Goal: Task Accomplishment & Management: Manage account settings

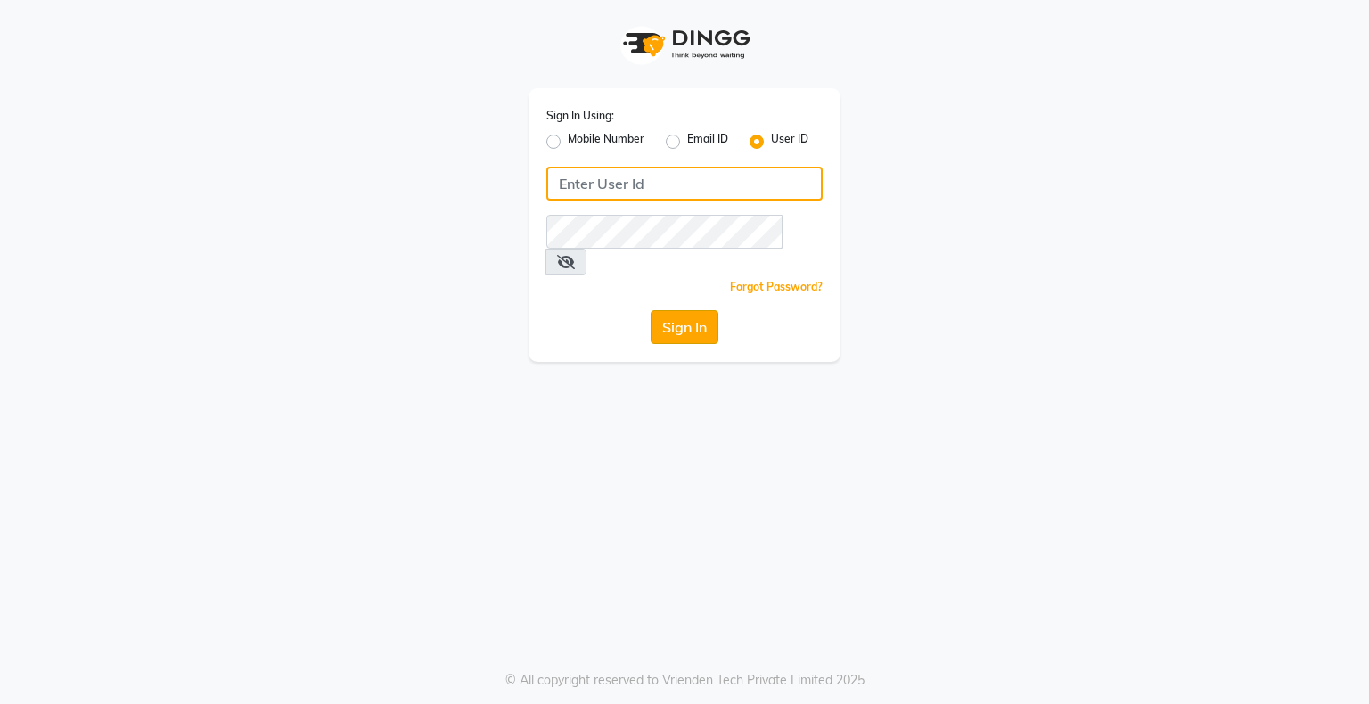
type input "bhavika1"
click at [701, 310] on button "Sign In" at bounding box center [684, 327] width 68 height 34
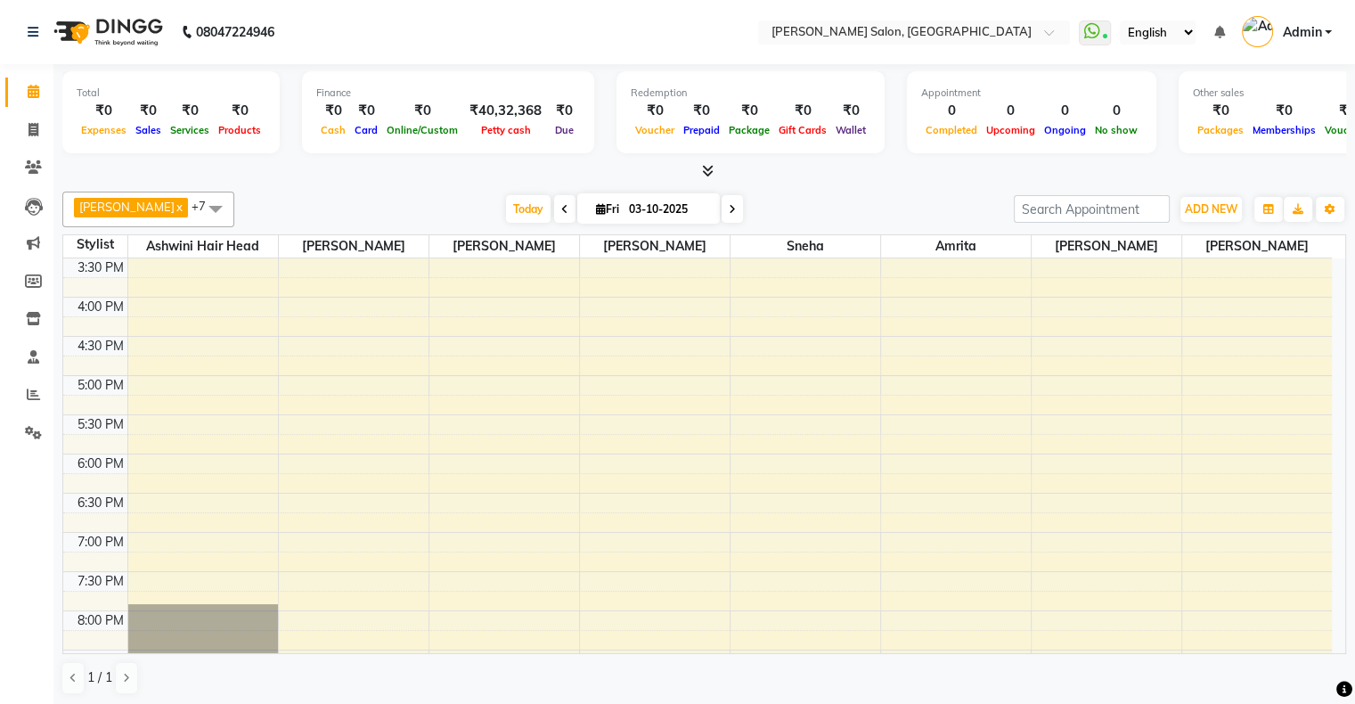
scroll to position [79, 0]
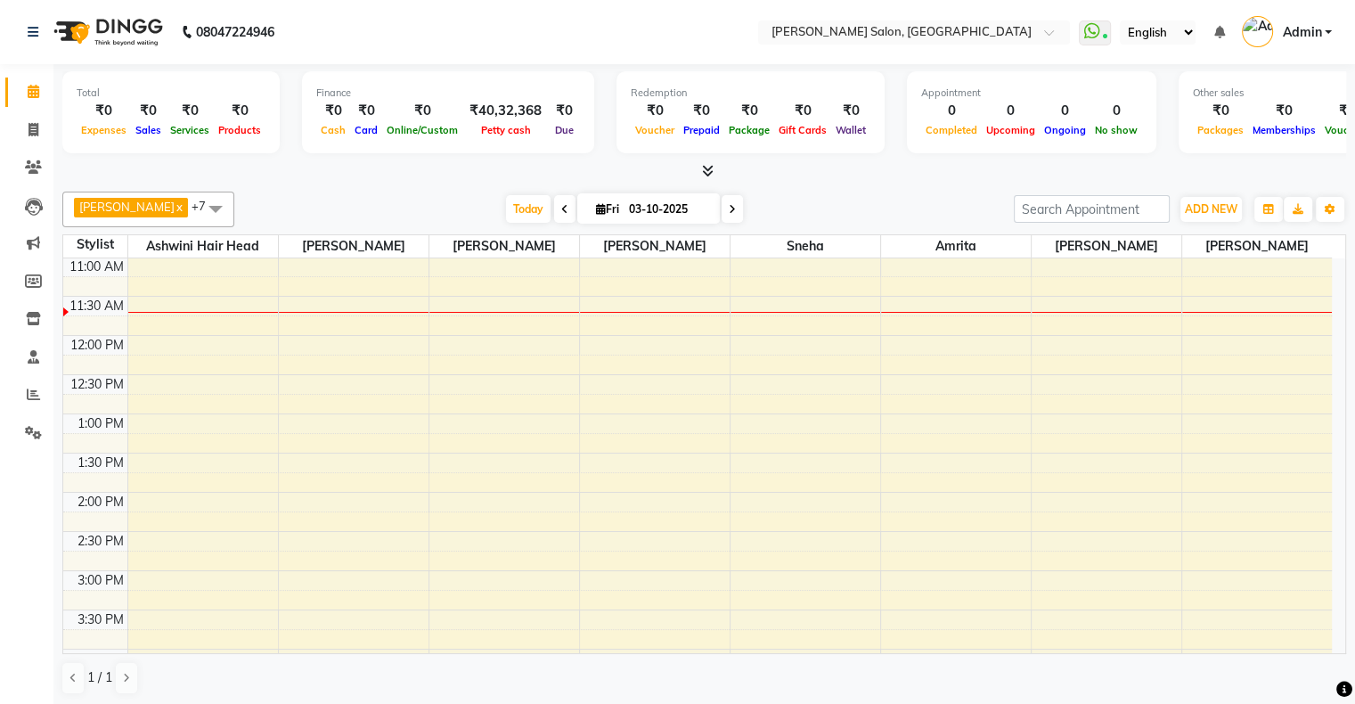
click at [729, 207] on icon at bounding box center [732, 209] width 7 height 11
type input "04-10-2025"
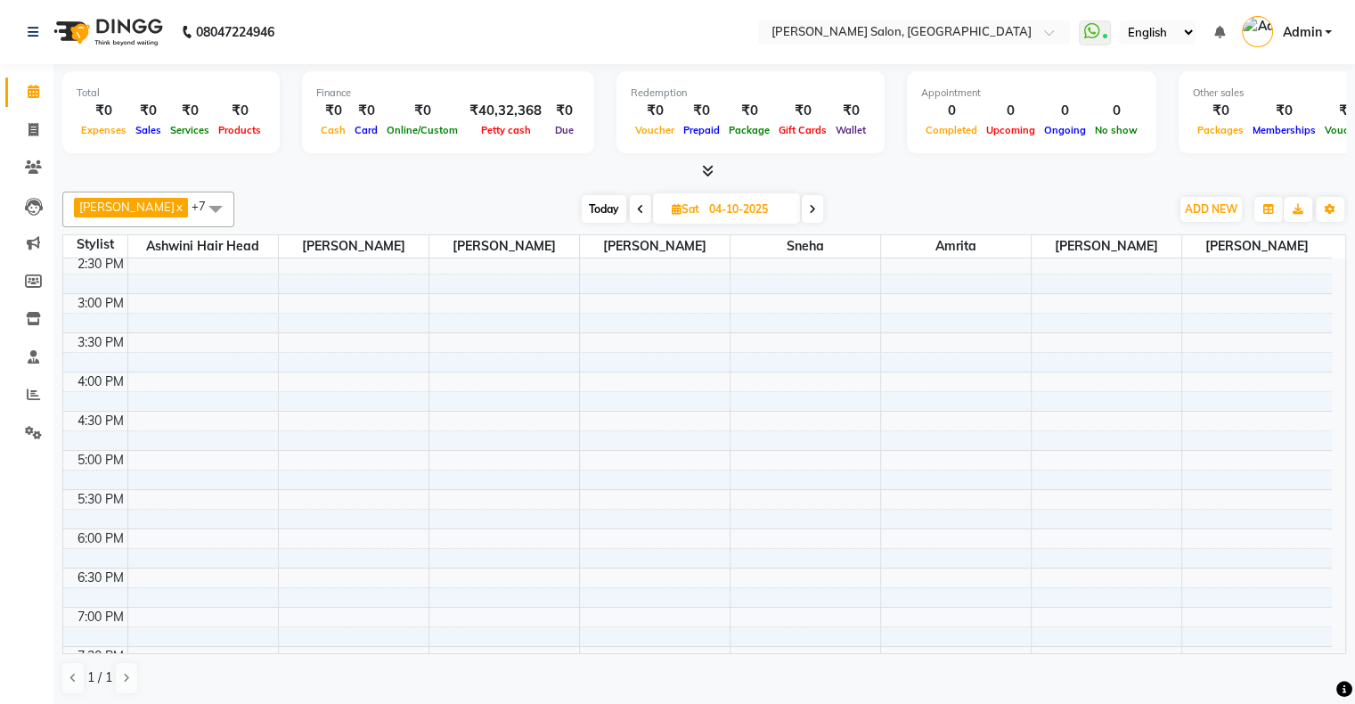
scroll to position [0, 0]
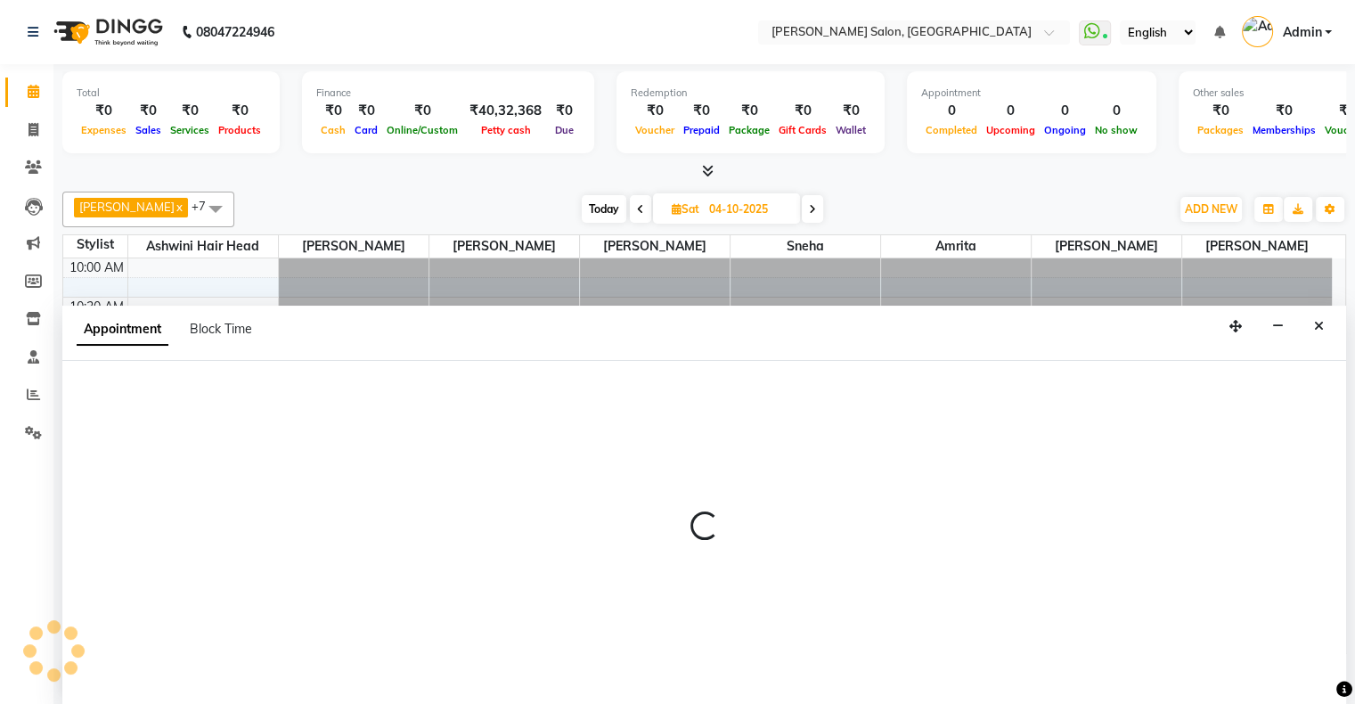
select select "89637"
select select "tentative"
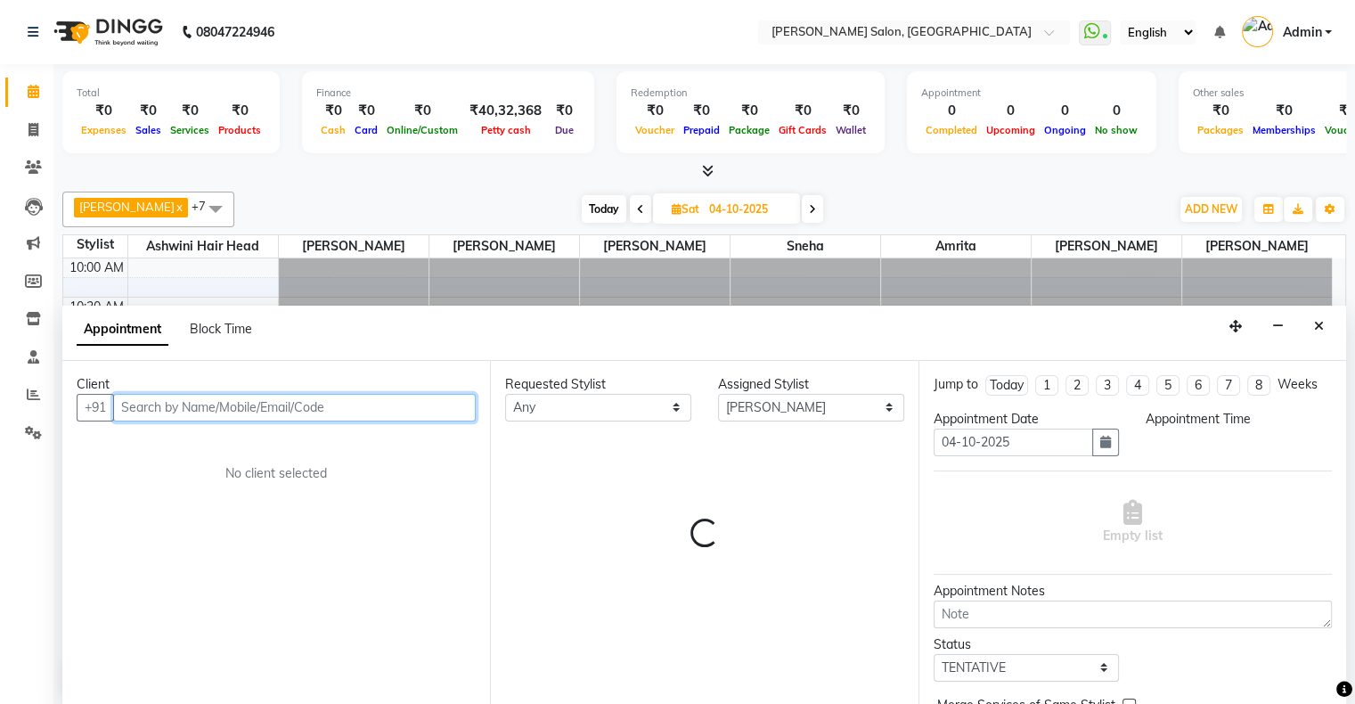
select select "720"
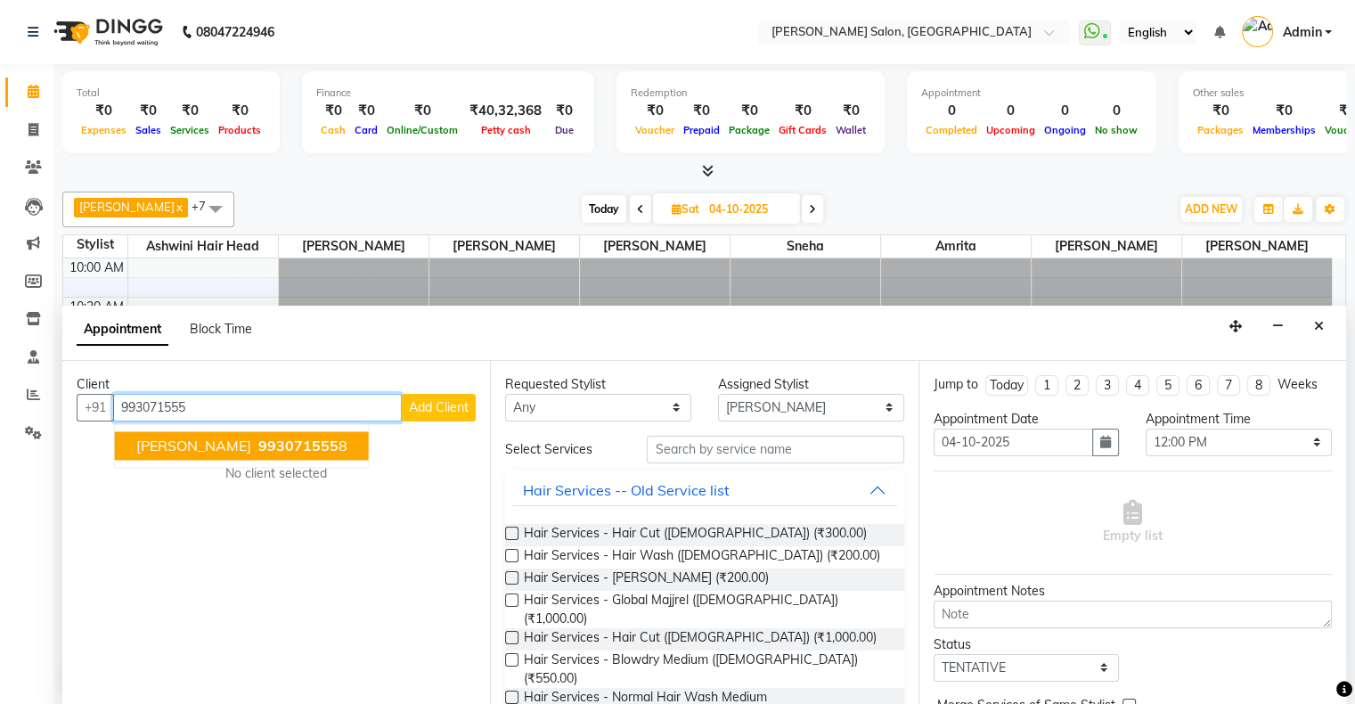
click at [296, 431] on button "Vrinda Shetty 993071555 8" at bounding box center [242, 445] width 254 height 29
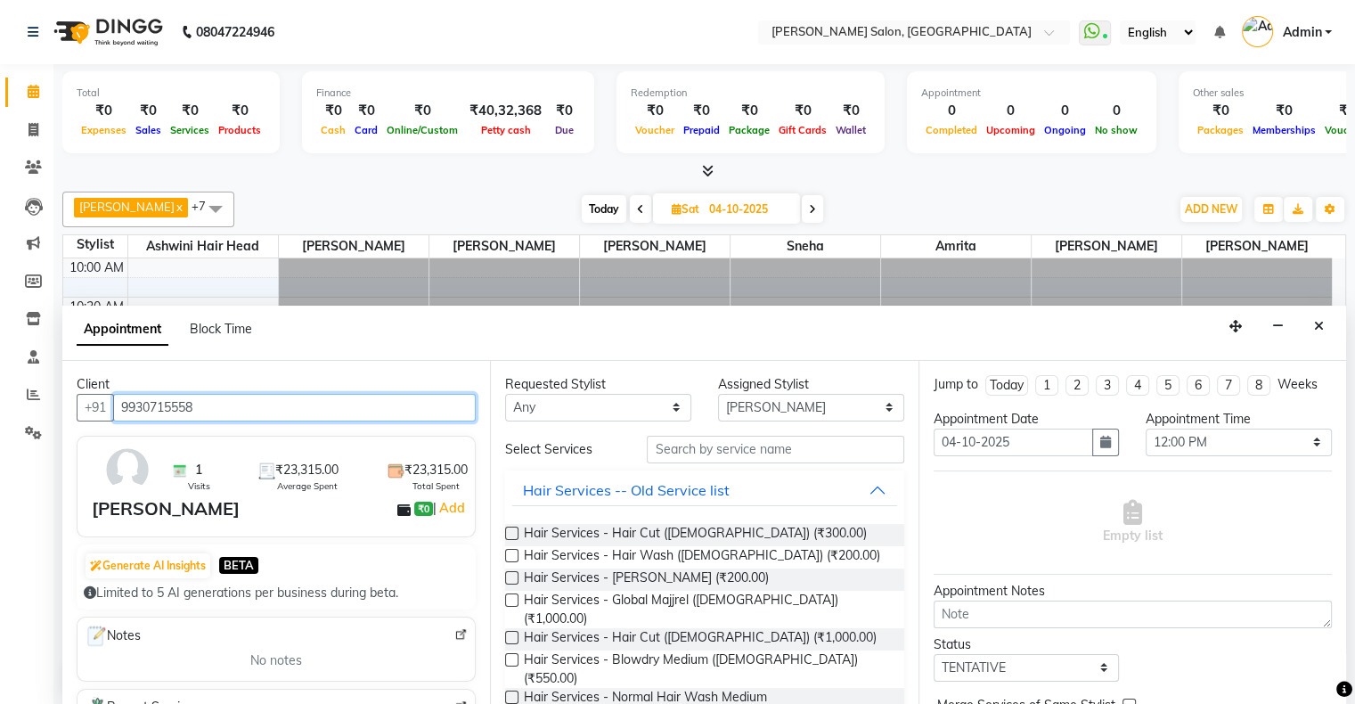
type input "9930715558"
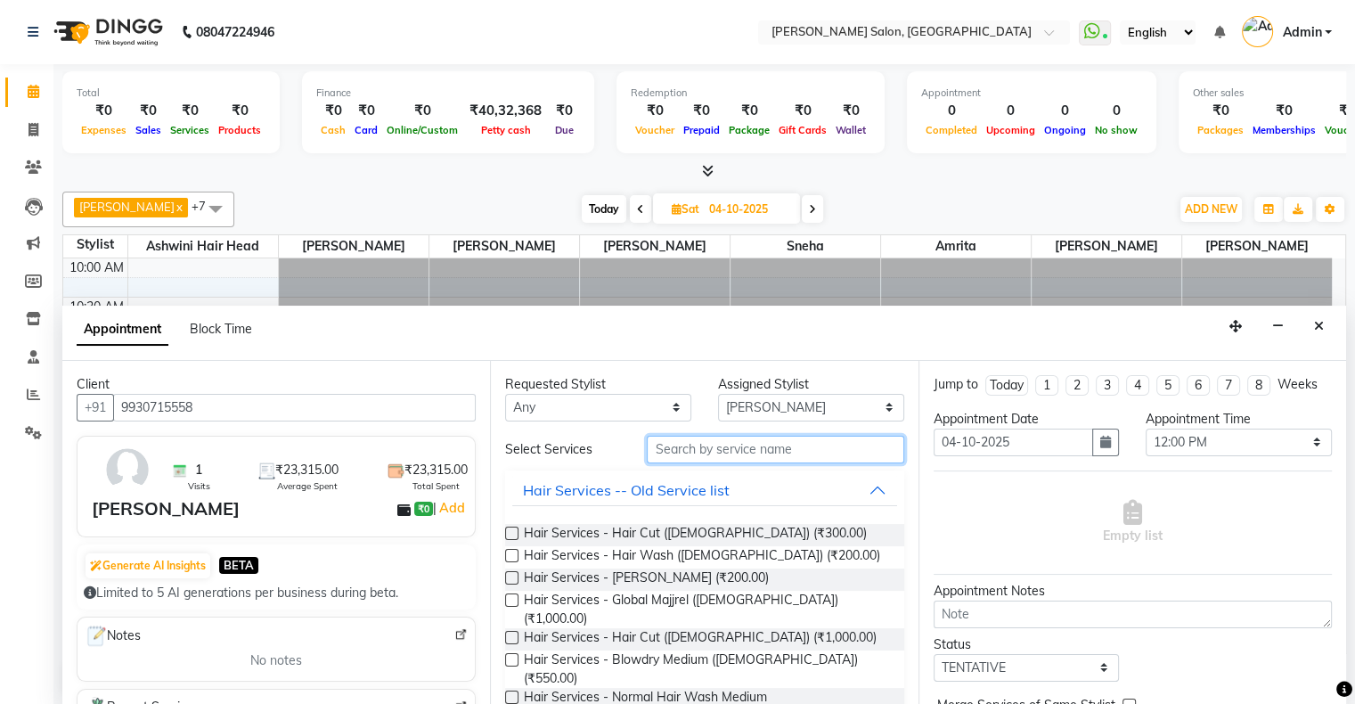
click at [775, 450] on input "text" at bounding box center [775, 450] width 257 height 28
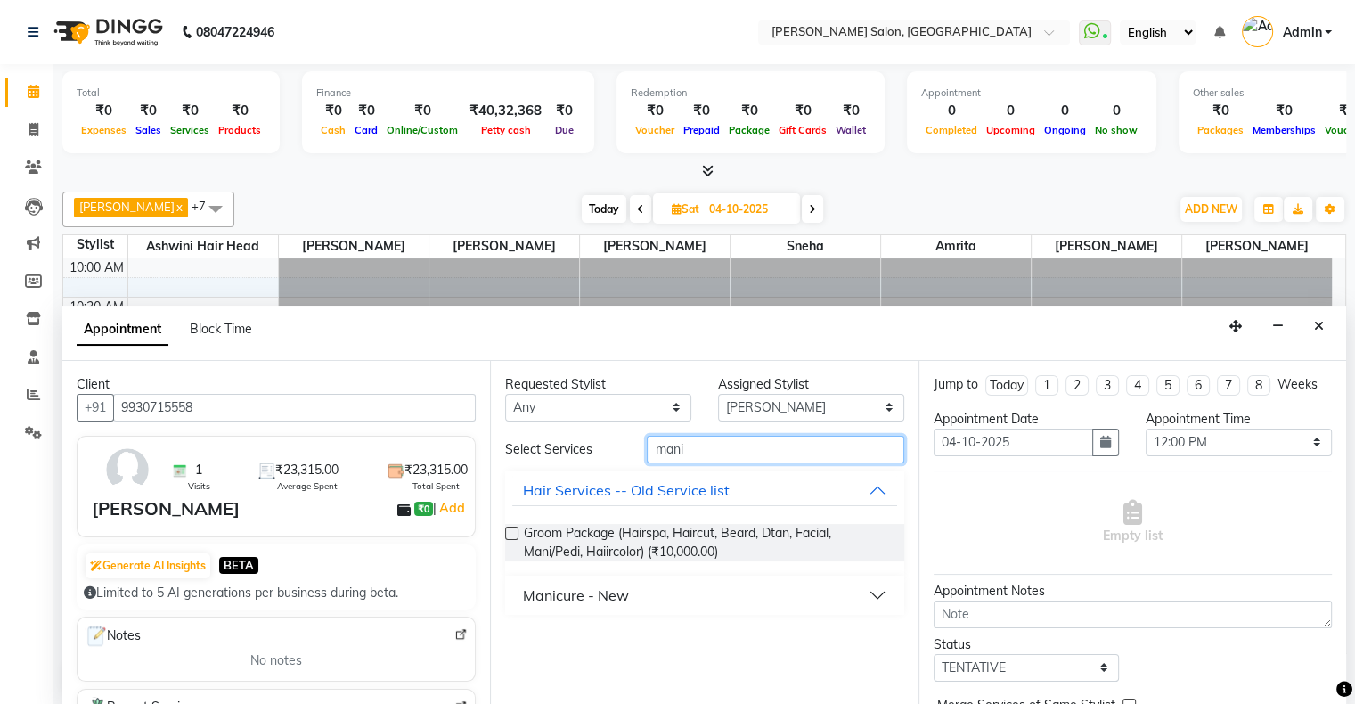
type input "mani"
click at [627, 596] on button "Manicure - New" at bounding box center [704, 595] width 384 height 32
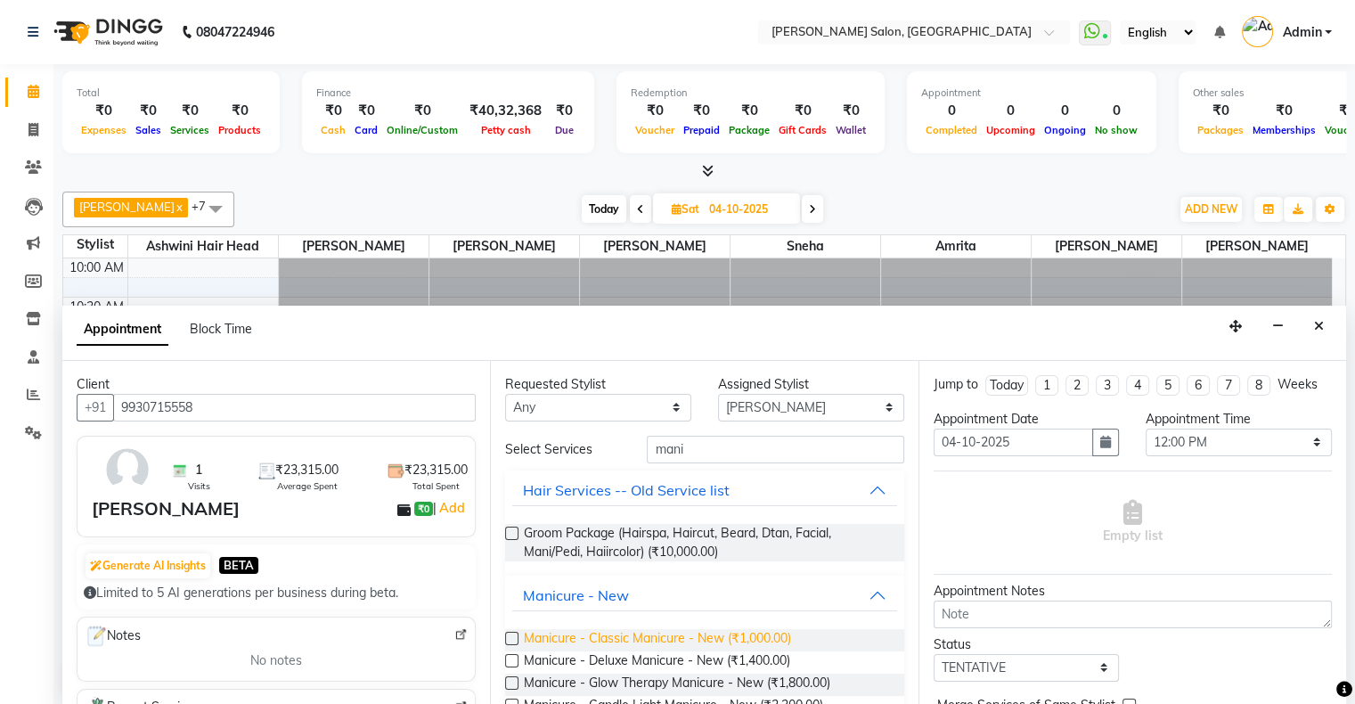
click at [681, 633] on span "Manicure - Classic Manicure - New (₹1,000.00)" at bounding box center [657, 640] width 267 height 22
checkbox input "false"
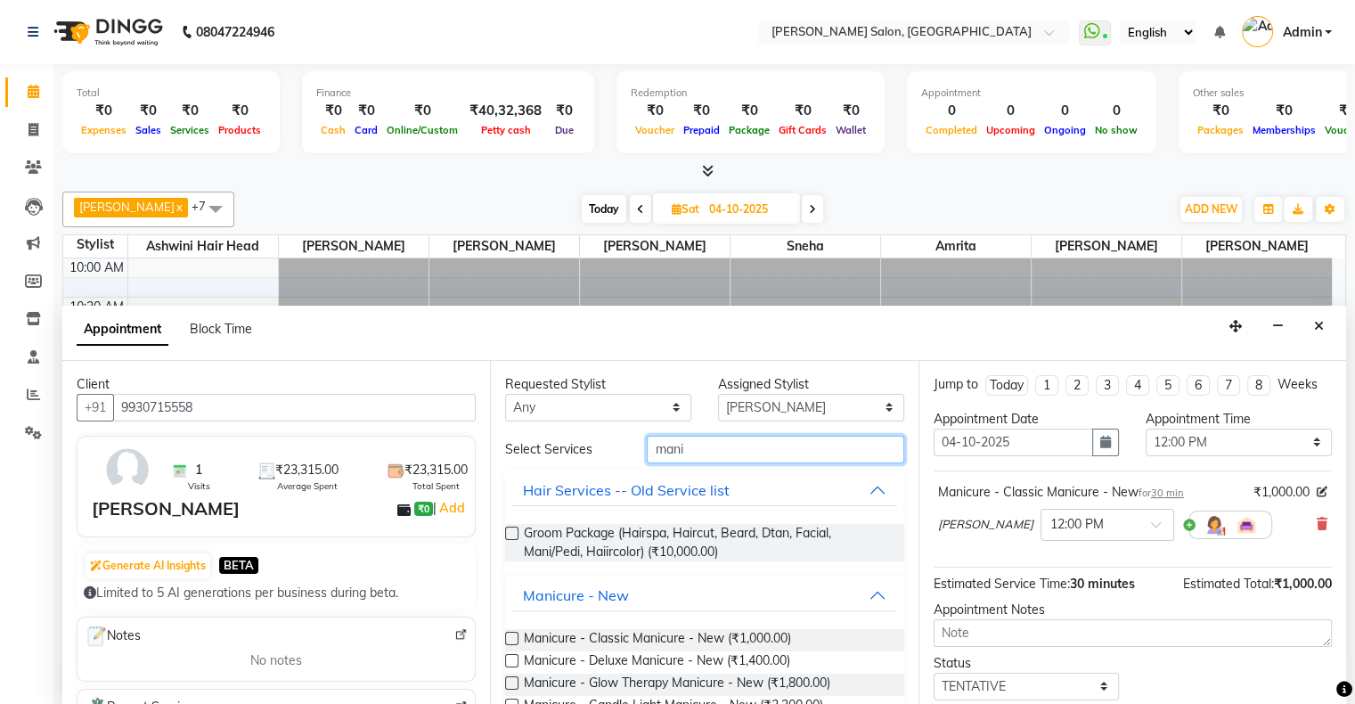
click at [756, 441] on input "mani" at bounding box center [775, 450] width 257 height 28
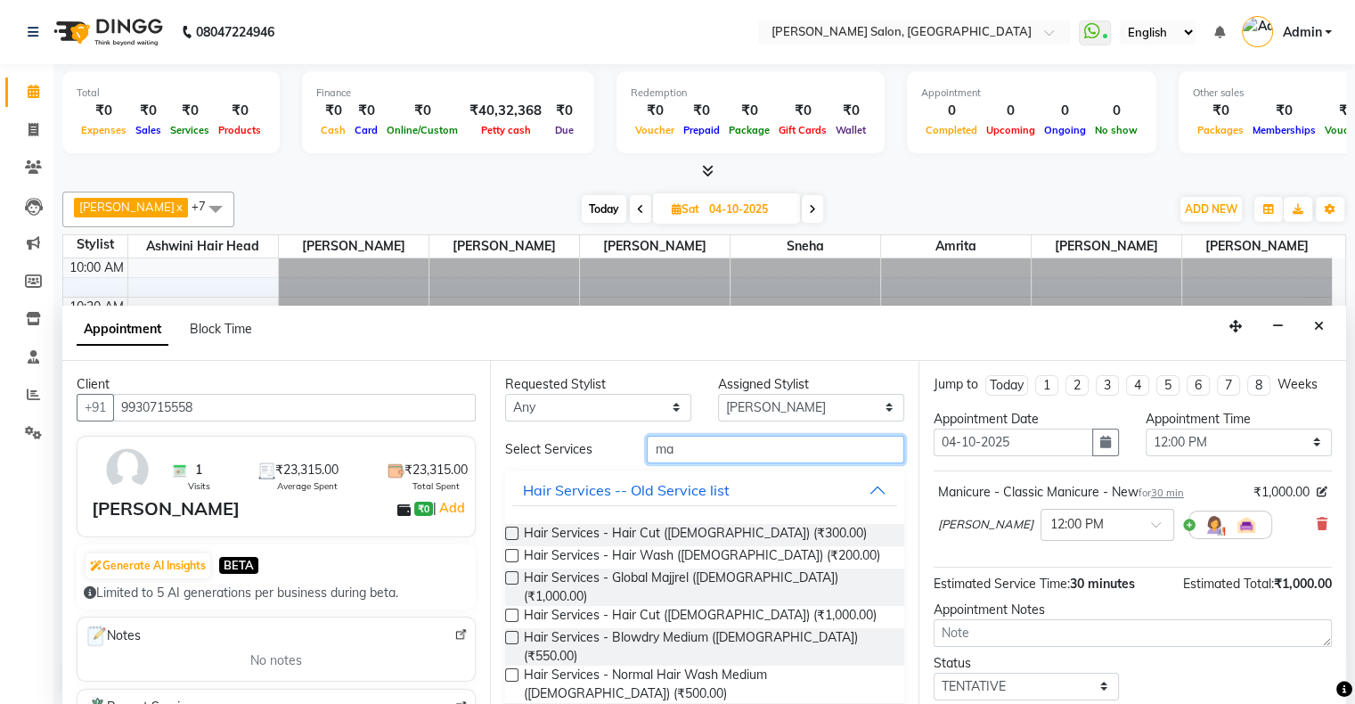
type input "m"
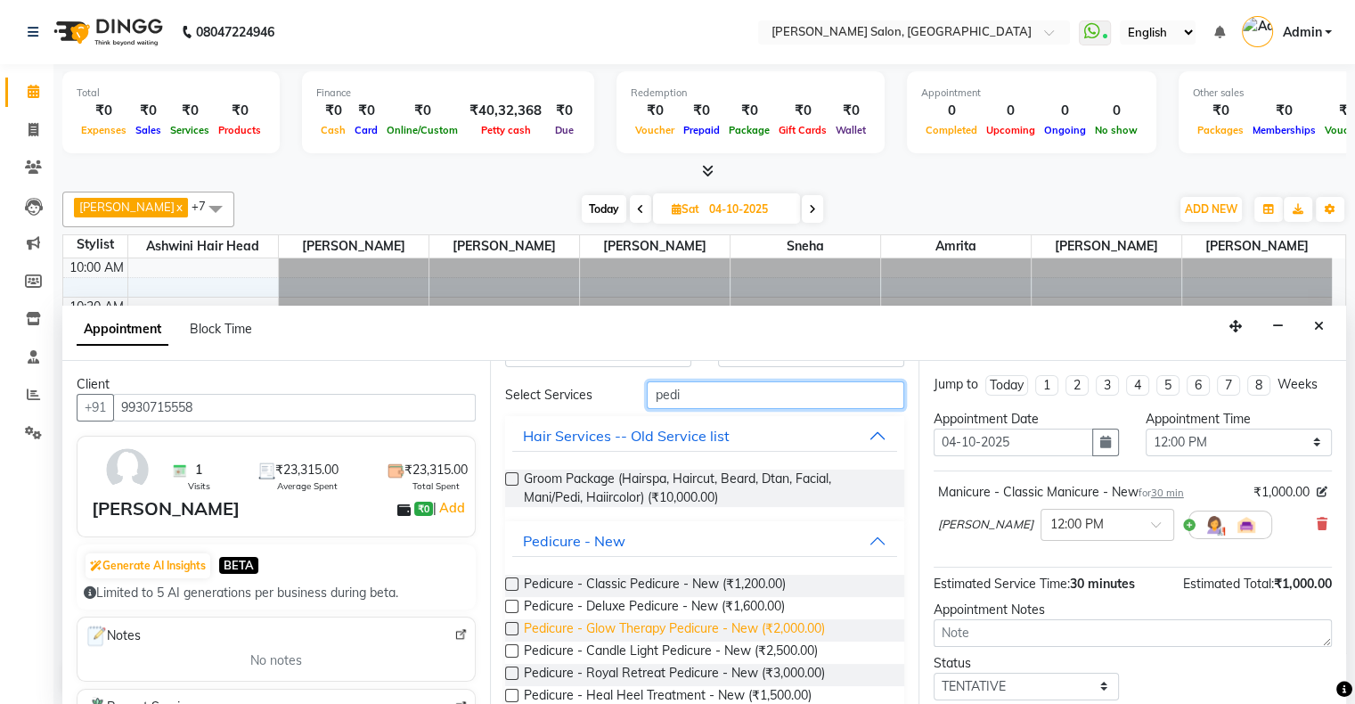
scroll to position [107, 0]
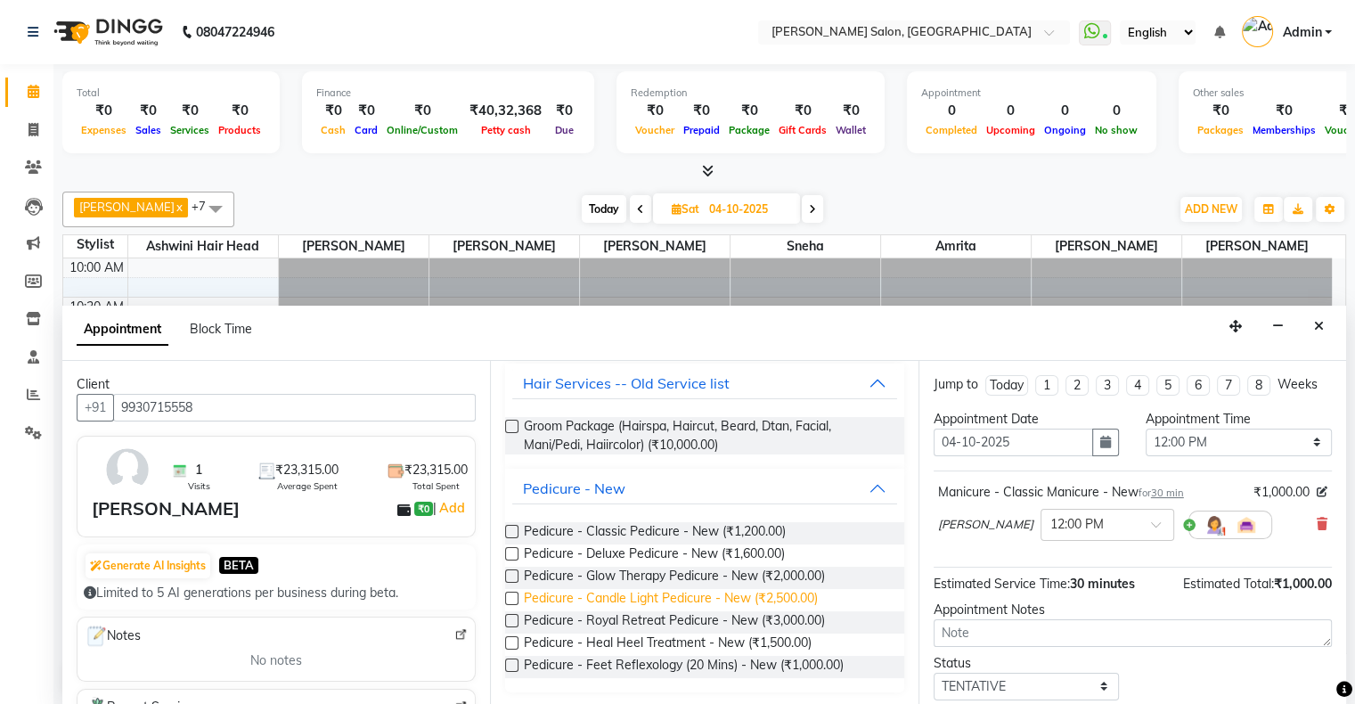
type input "pedi"
click at [651, 601] on span "Pedicure - Candle Light Pedicure - New (₹2,500.00)" at bounding box center [671, 600] width 294 height 22
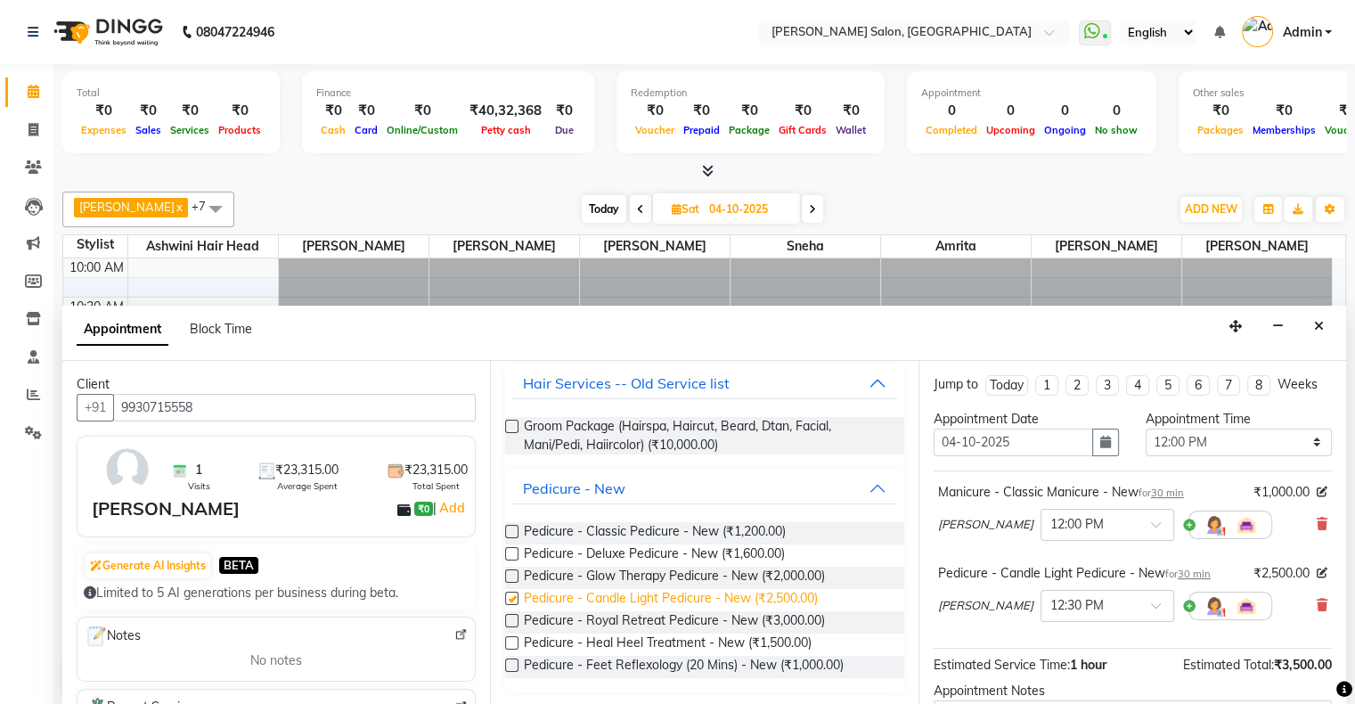
checkbox input "false"
click at [854, 490] on button "Pedicure - New" at bounding box center [704, 488] width 384 height 32
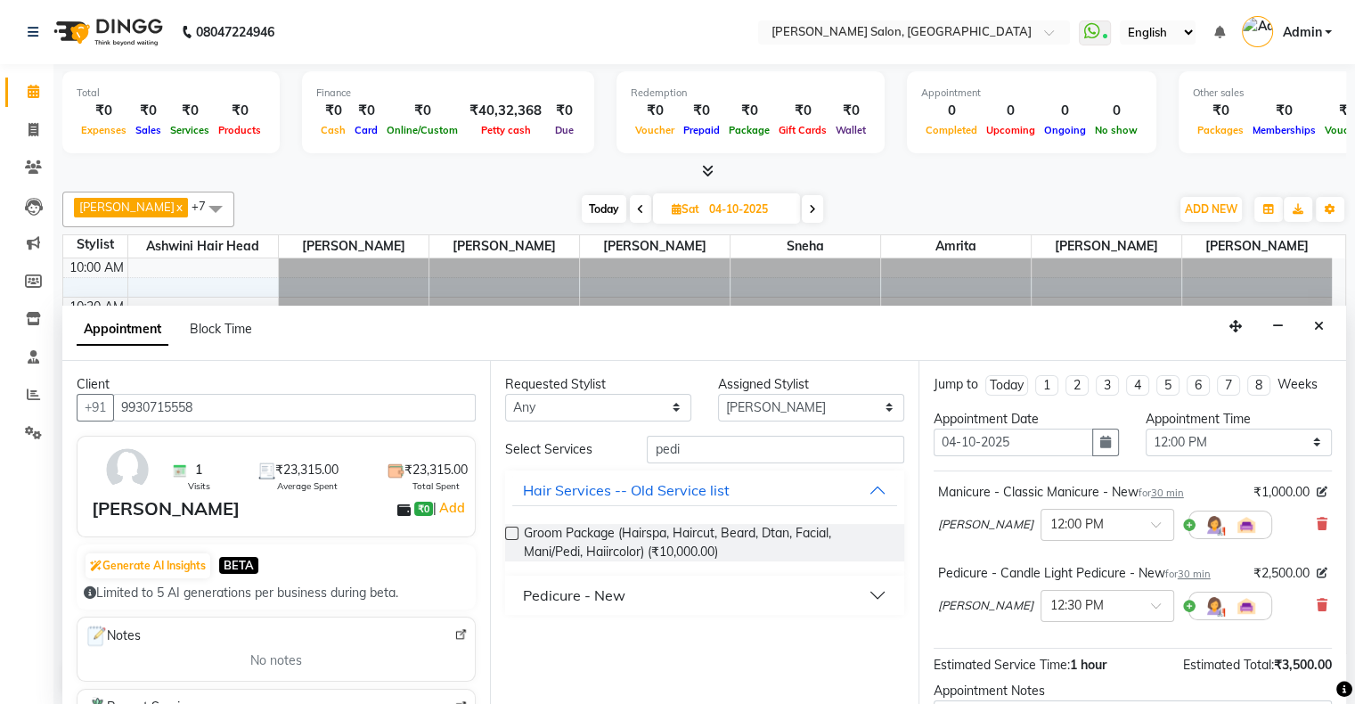
scroll to position [0, 0]
click at [877, 409] on select "Select Amrita Arif Ashwini Hair Head Kirti Nida FD Pradip Pradip Vaishnav Sanja…" at bounding box center [811, 408] width 186 height 28
select select "91638"
click at [718, 394] on select "Select Amrita Arif Ashwini Hair Head Kirti Nida FD Pradip Pradip Vaishnav Sanja…" at bounding box center [811, 408] width 186 height 28
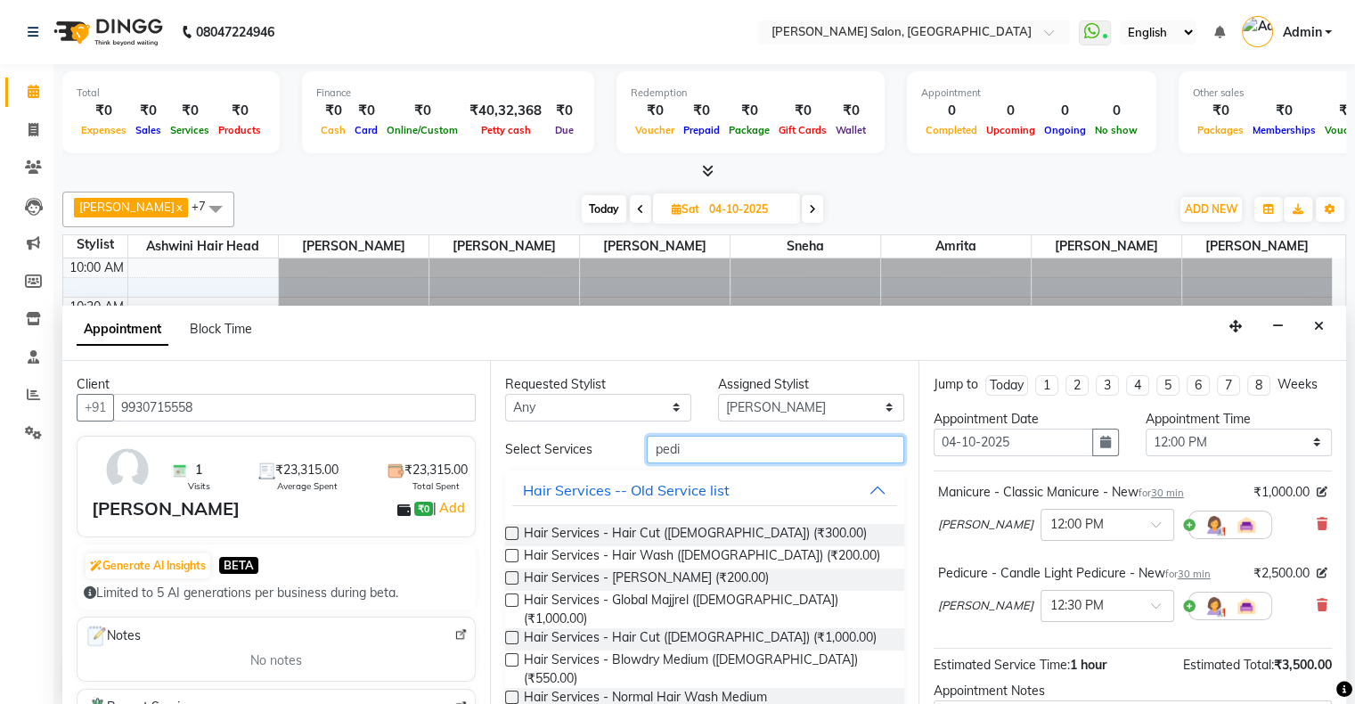
click at [741, 446] on input "pedi" at bounding box center [775, 450] width 257 height 28
type input "p"
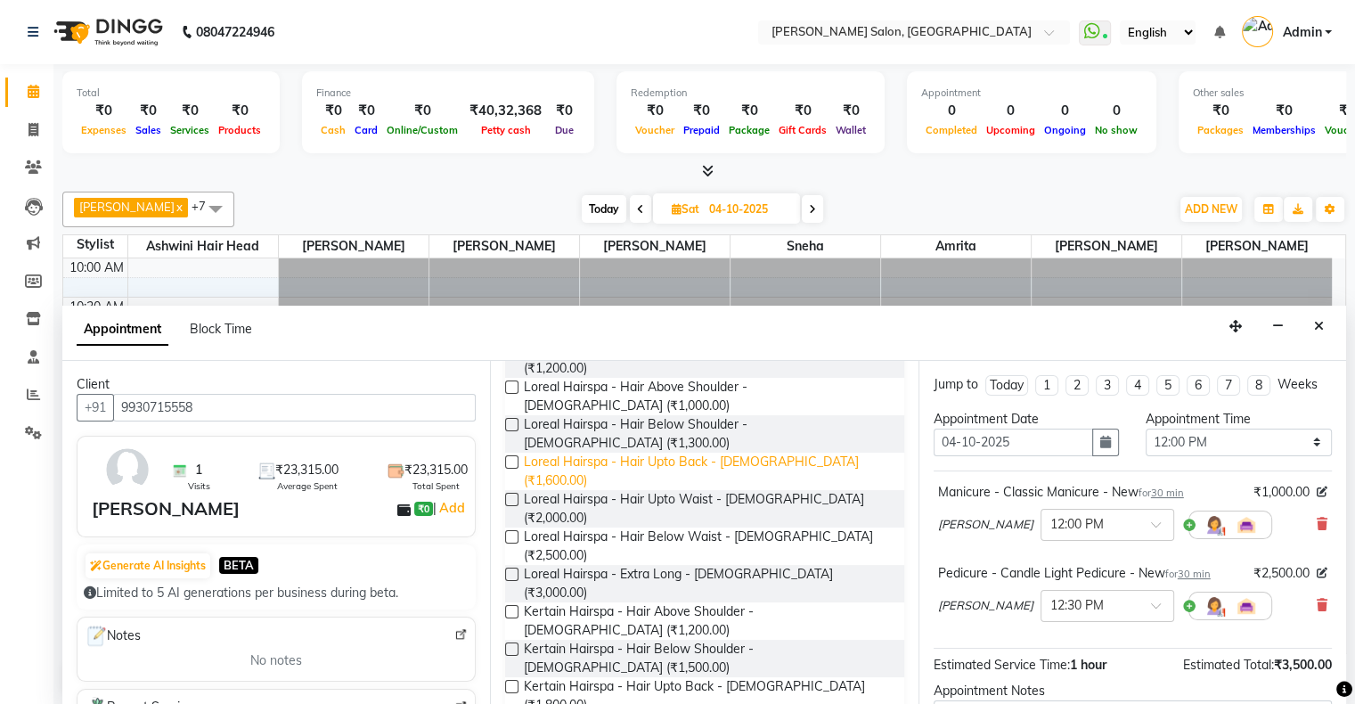
scroll to position [429, 0]
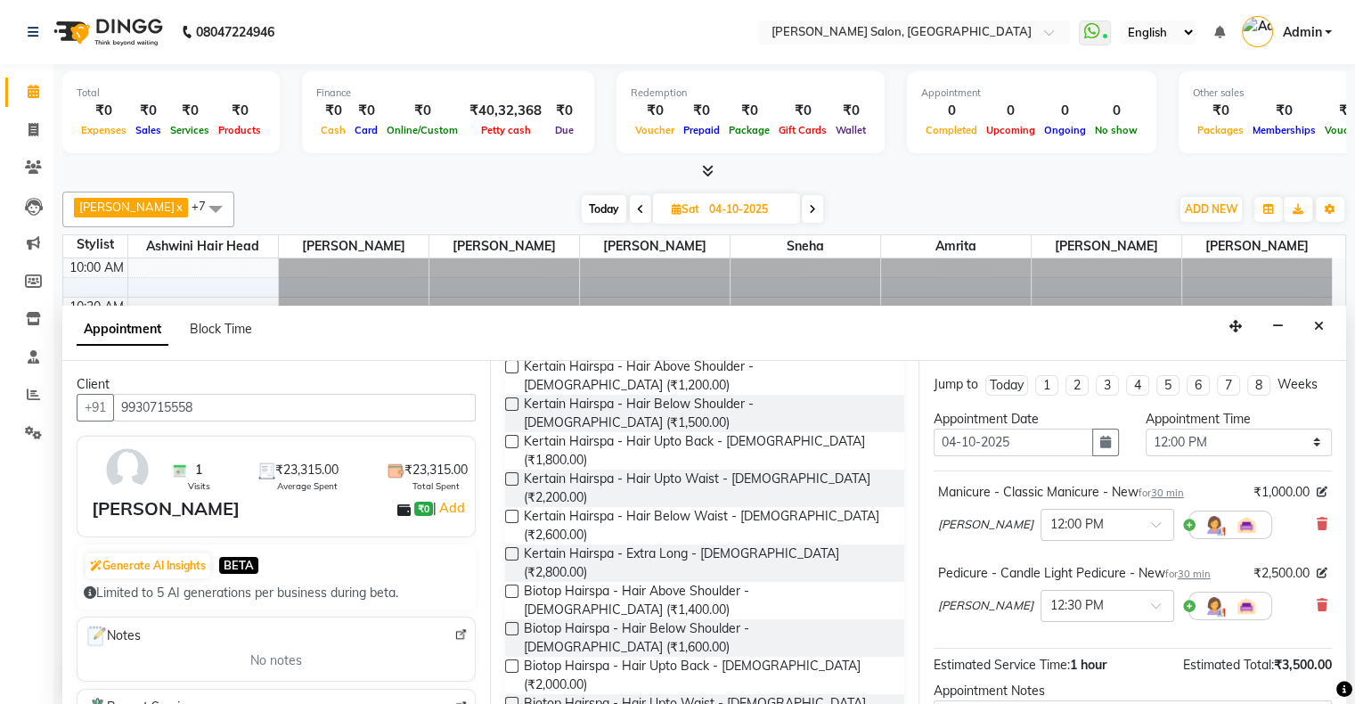
type input "hair spa"
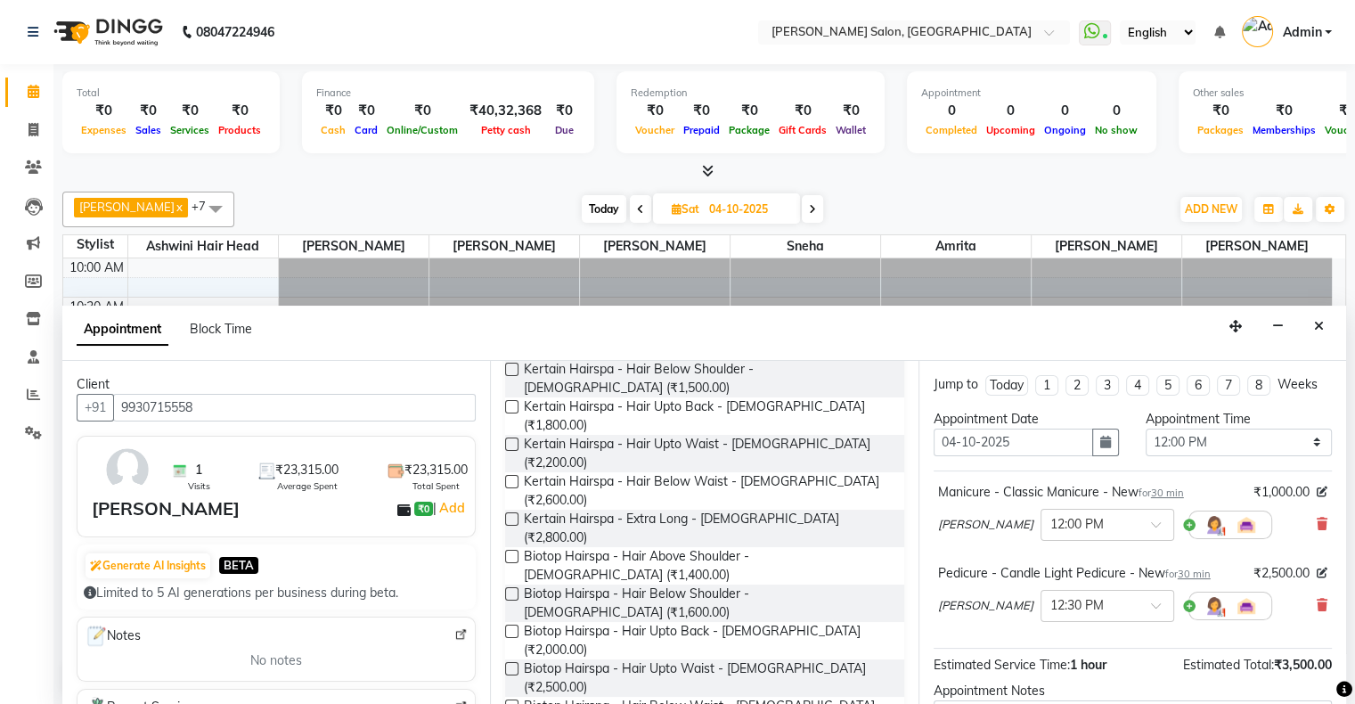
scroll to position [479, 0]
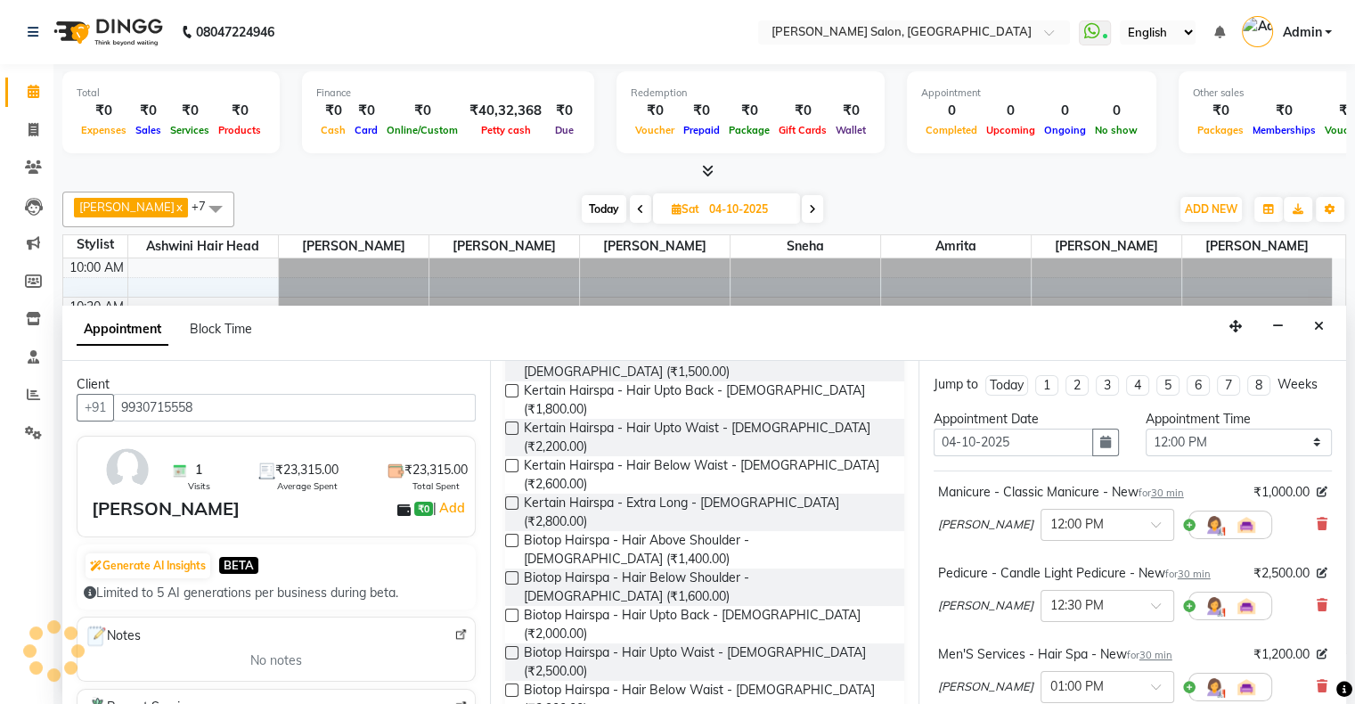
checkbox input "false"
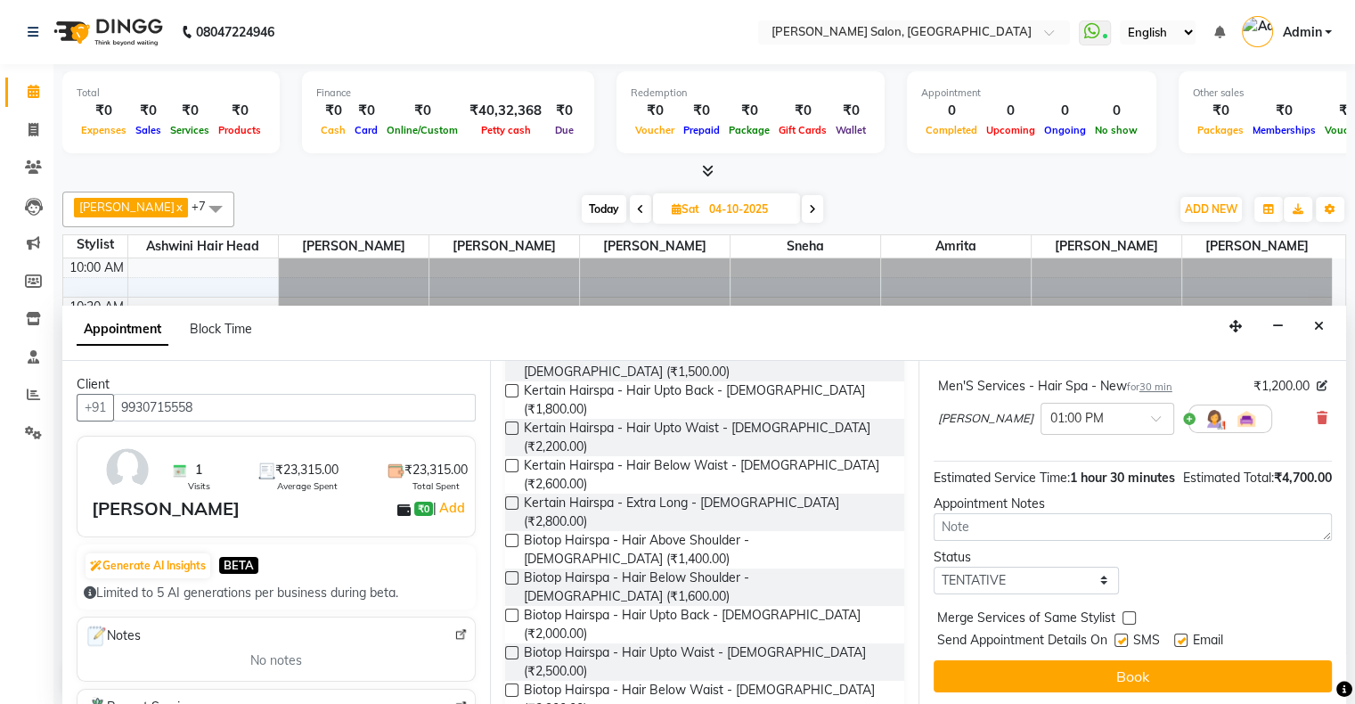
scroll to position [285, 0]
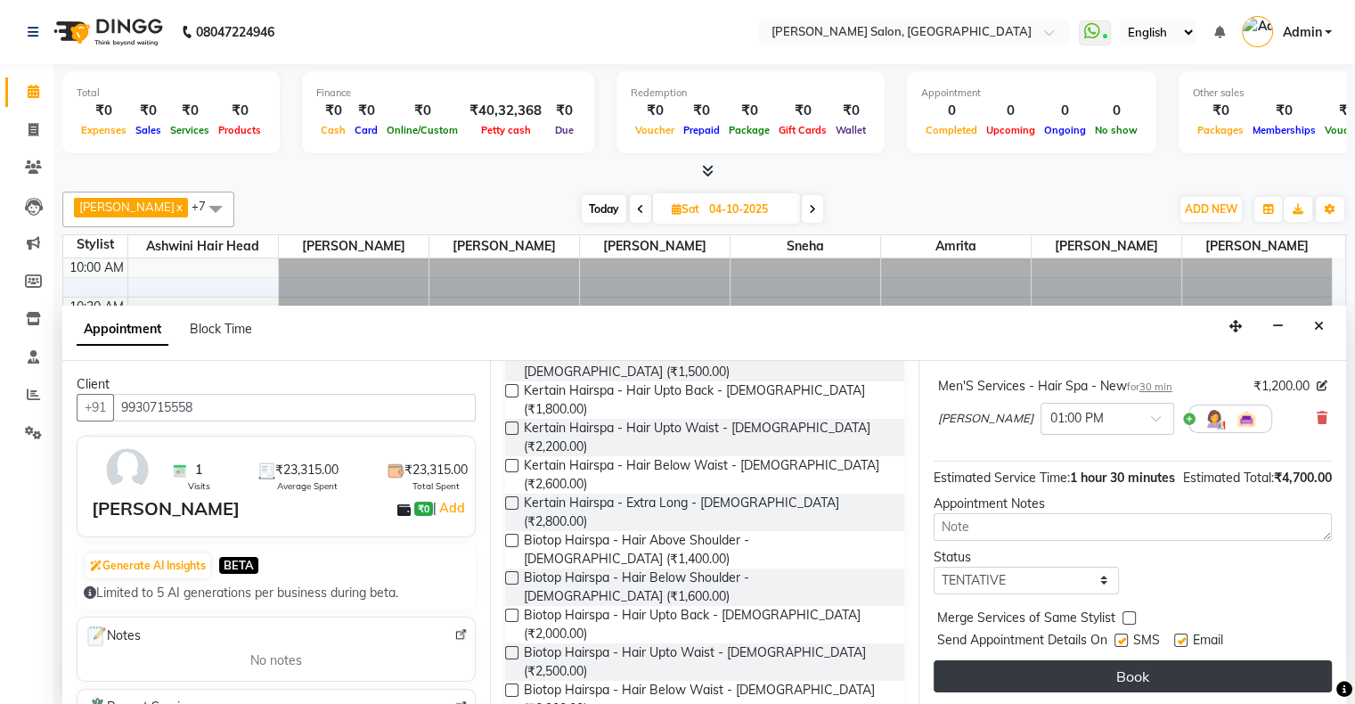
click at [1100, 667] on button "Book" at bounding box center [1133, 676] width 398 height 32
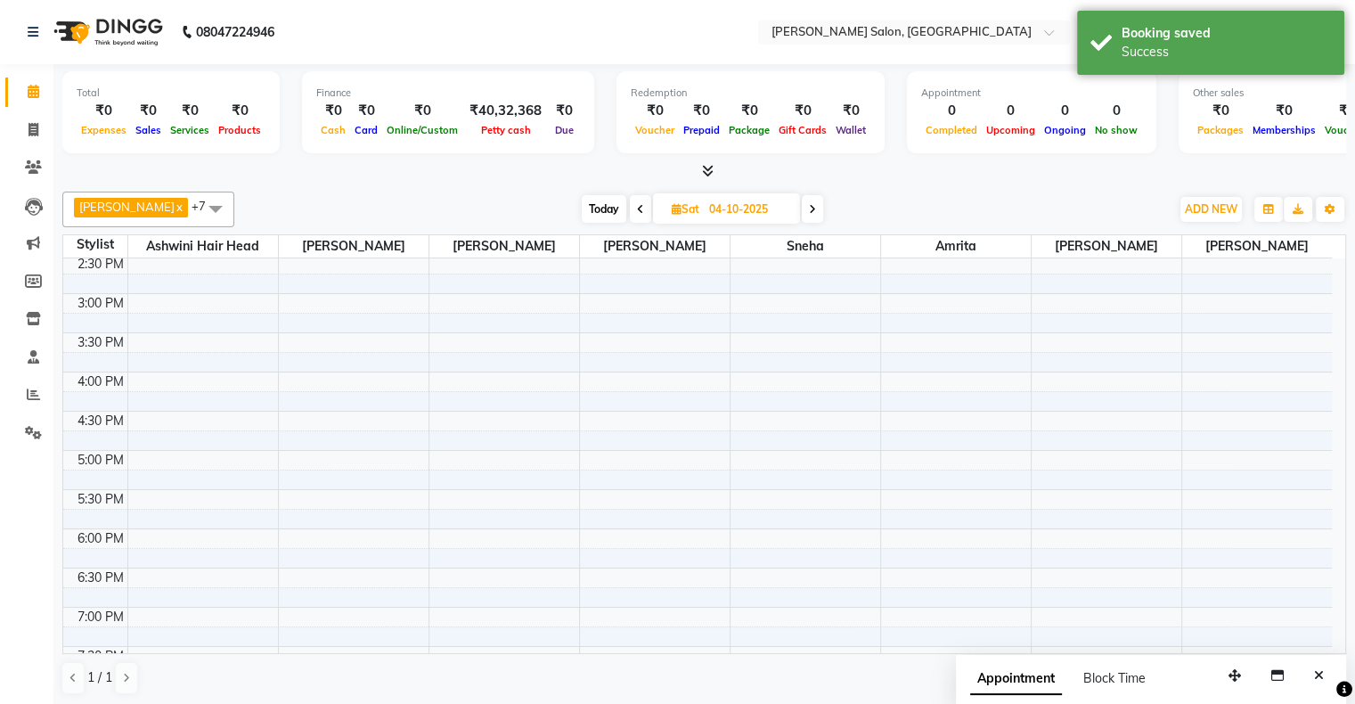
scroll to position [0, 0]
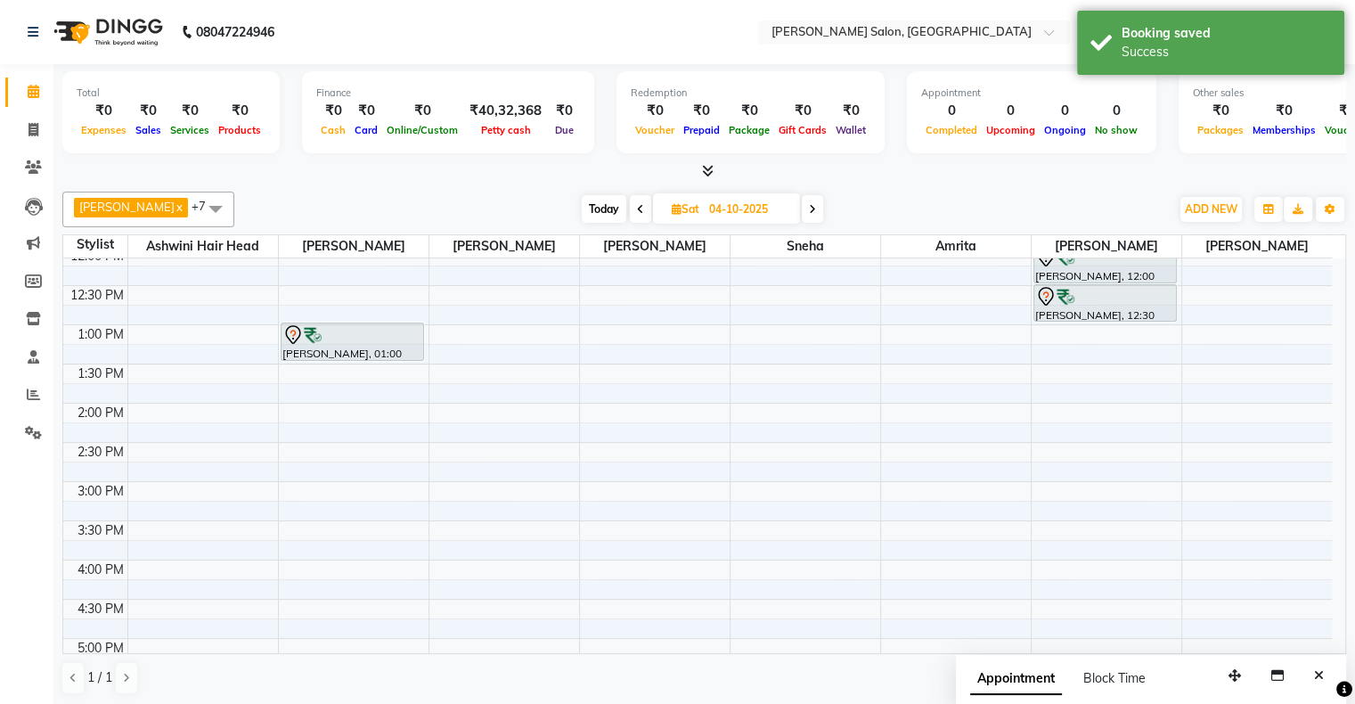
click at [592, 209] on span "Today" at bounding box center [604, 209] width 45 height 28
type input "03-10-2025"
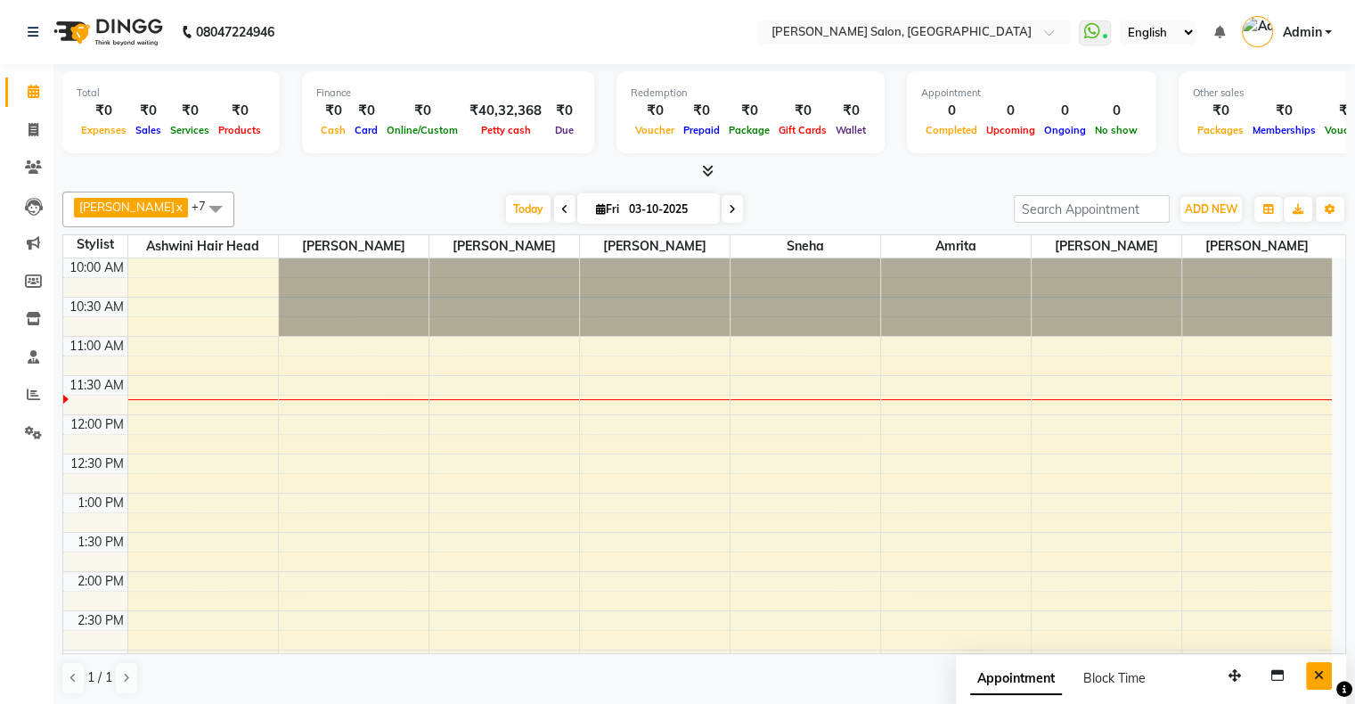
click at [1309, 683] on button "Close" at bounding box center [1319, 676] width 26 height 28
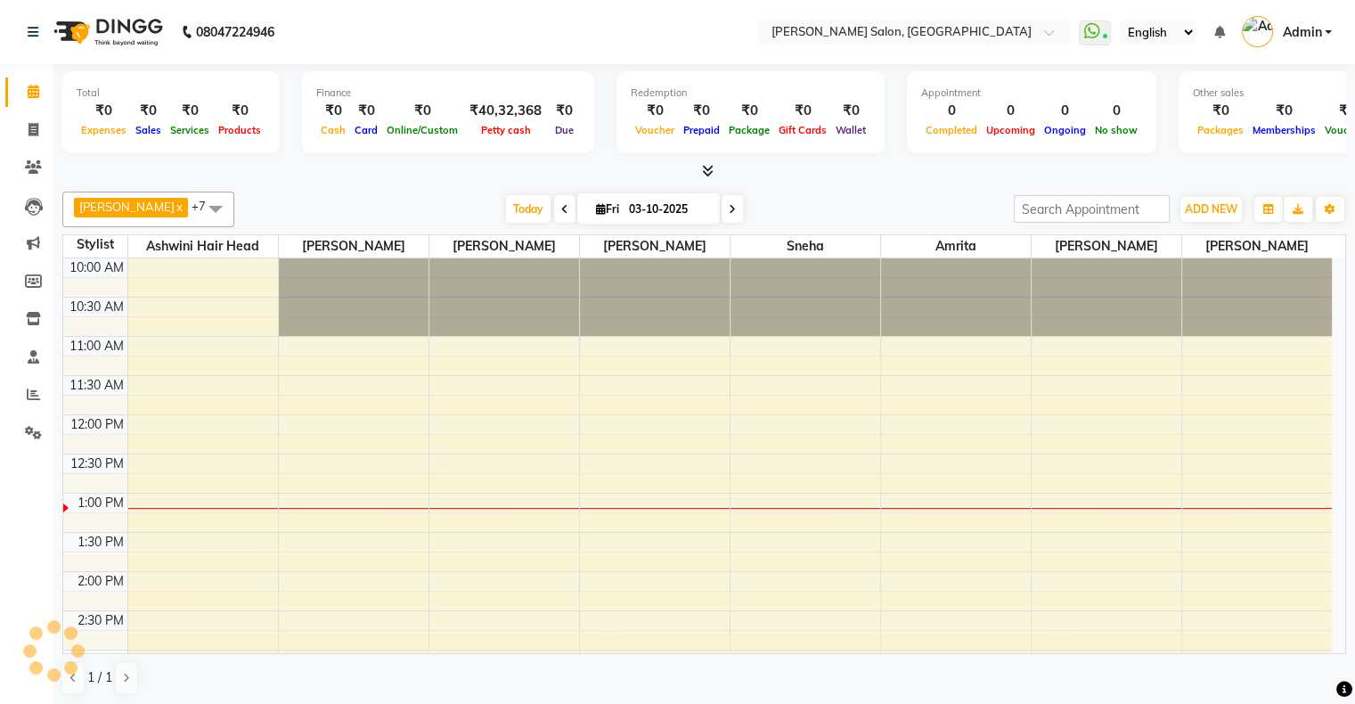
click at [722, 201] on span at bounding box center [732, 209] width 21 height 28
type input "04-10-2025"
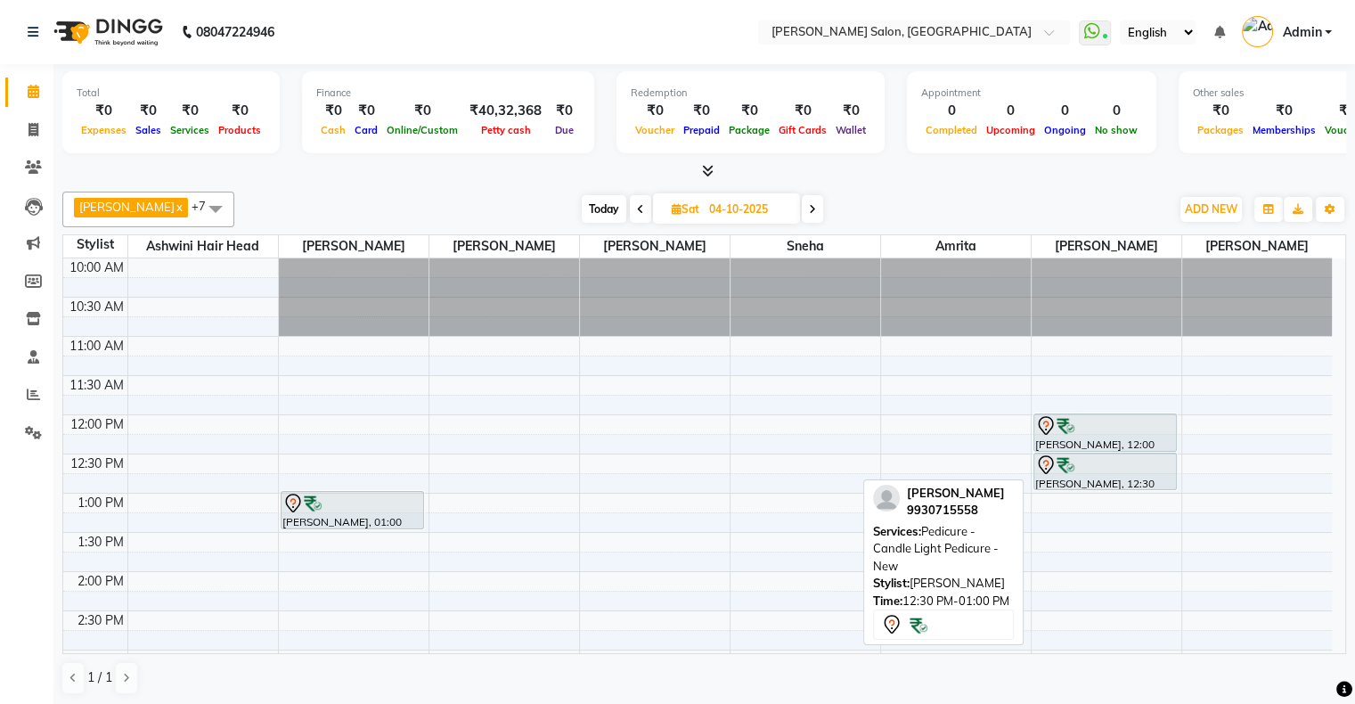
click at [1074, 472] on div at bounding box center [1105, 464] width 141 height 21
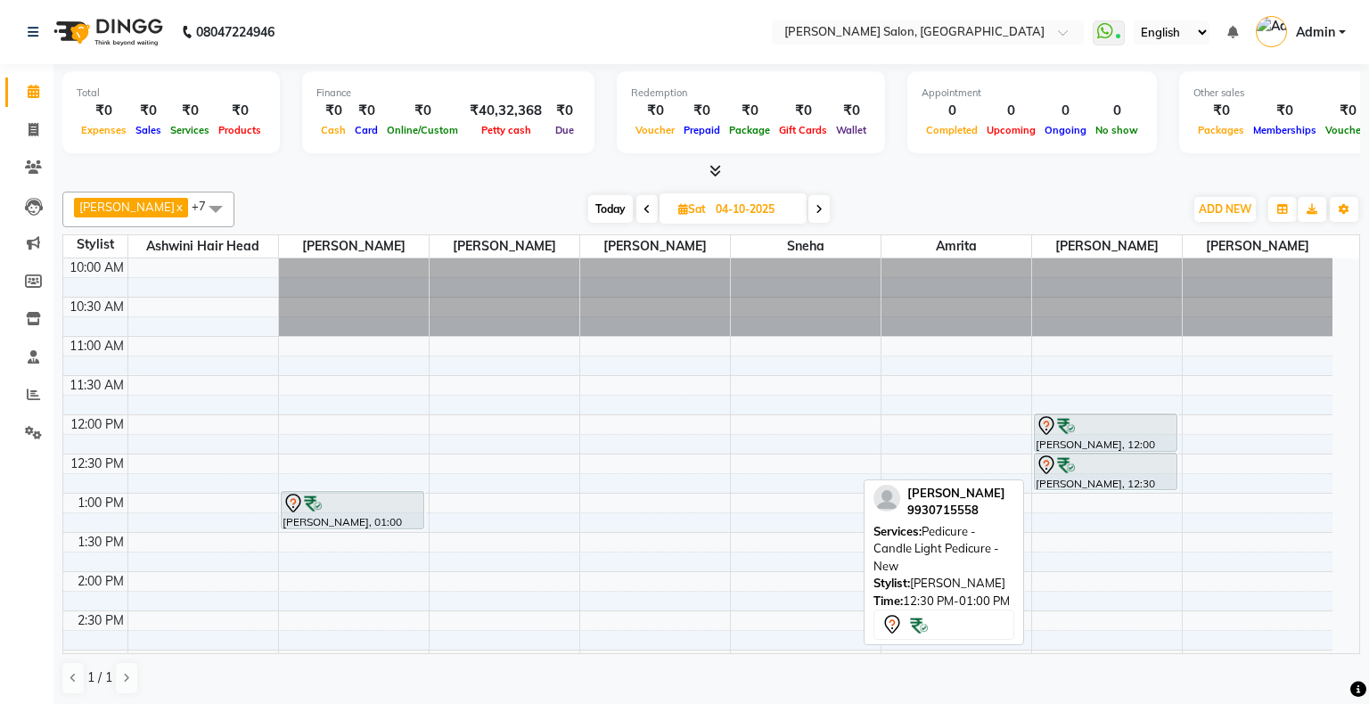
select select "7"
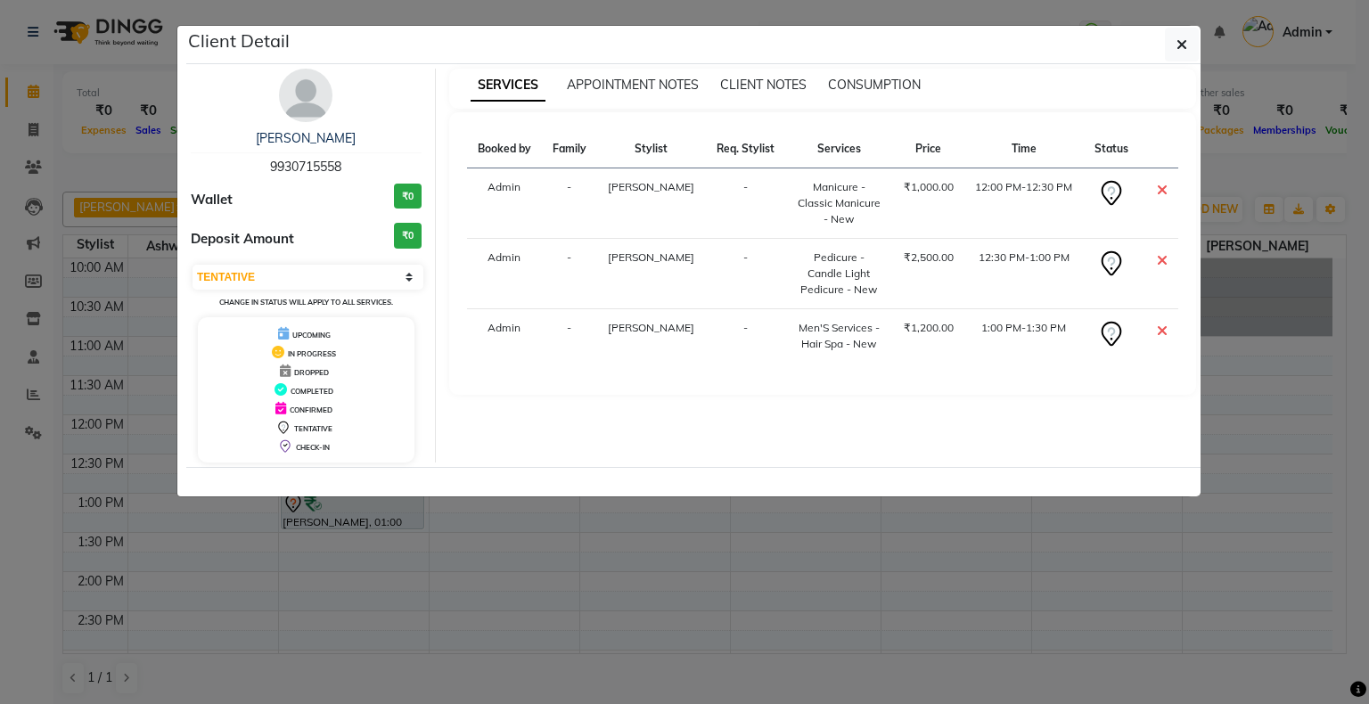
click at [289, 167] on span "9930715558" at bounding box center [305, 167] width 71 height 16
copy span "9930715558"
click at [25, 127] on ngb-modal-window "Client Detail [PERSON_NAME] 9930715558 Wallet ₹0 Deposit Amount ₹0 Select CONFI…" at bounding box center [684, 352] width 1369 height 704
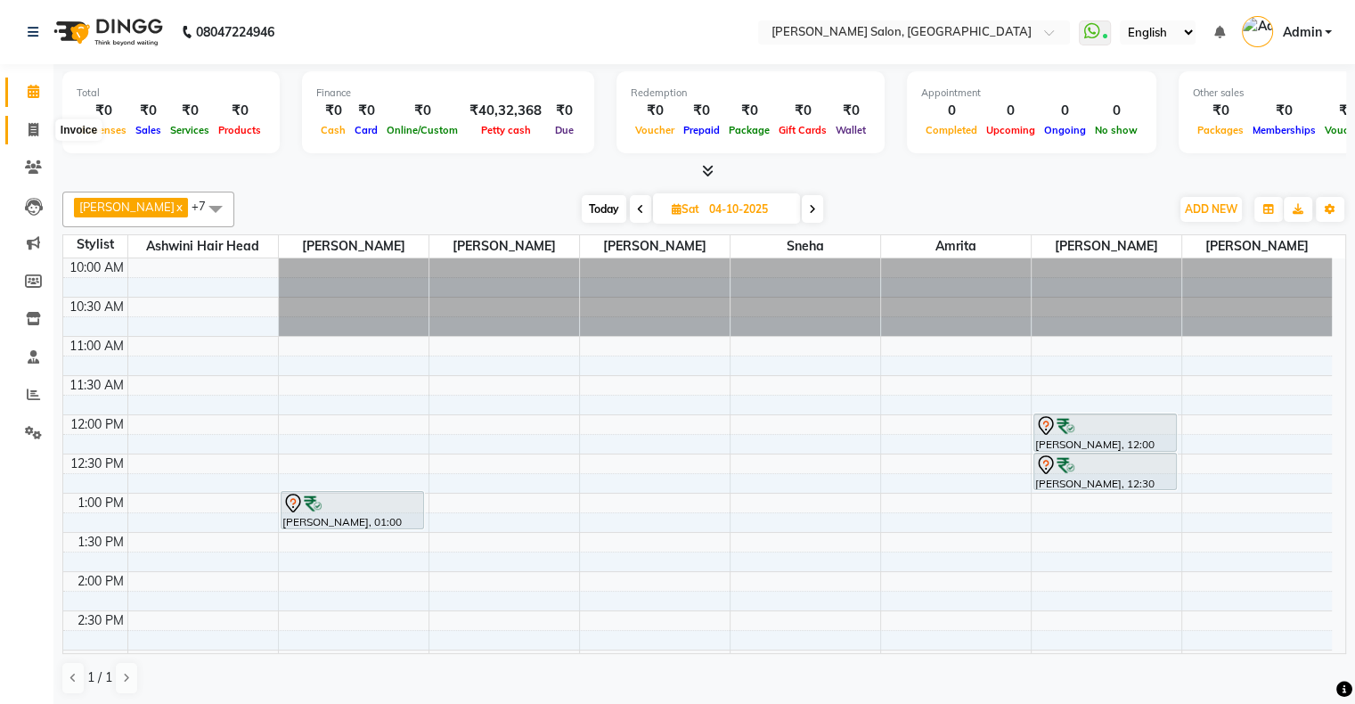
drag, startPoint x: 24, startPoint y: 131, endPoint x: 35, endPoint y: 129, distance: 10.8
click at [23, 130] on span at bounding box center [33, 130] width 31 height 20
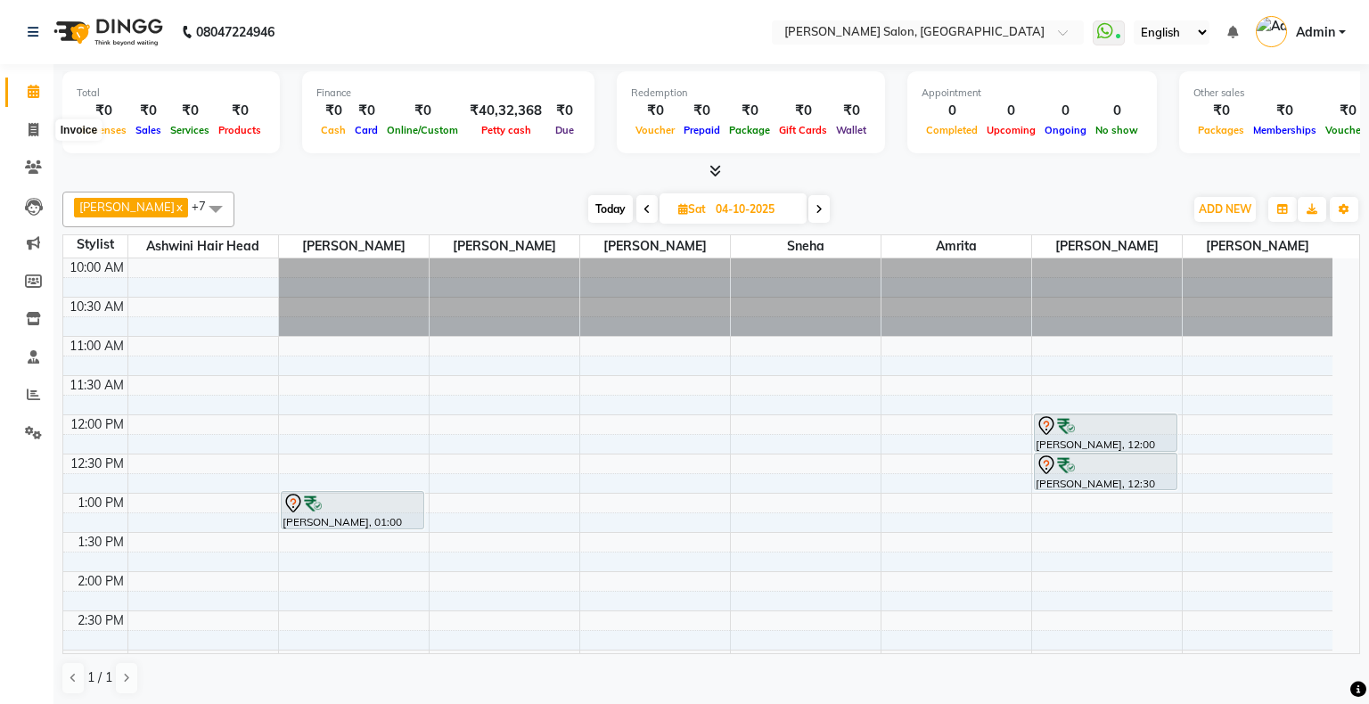
select select "4073"
select select "service"
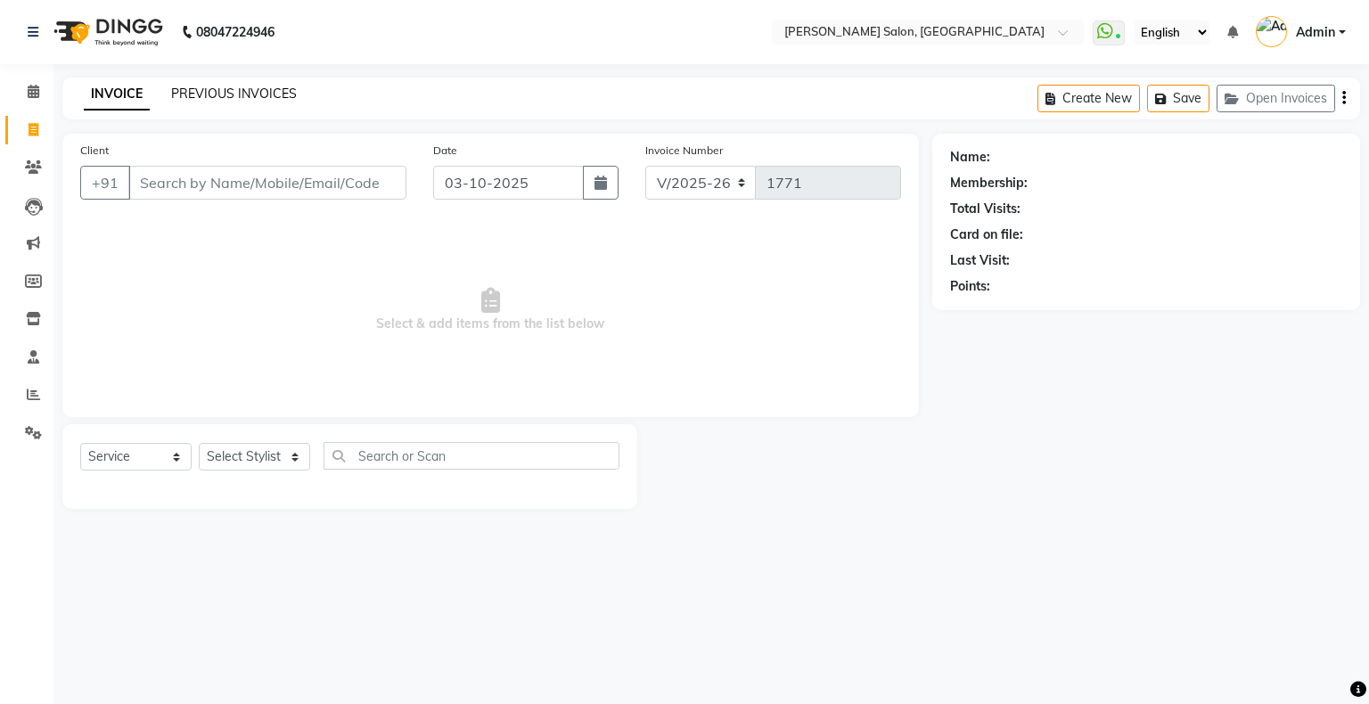
click at [171, 94] on link "PREVIOUS INVOICES" at bounding box center [234, 94] width 126 height 16
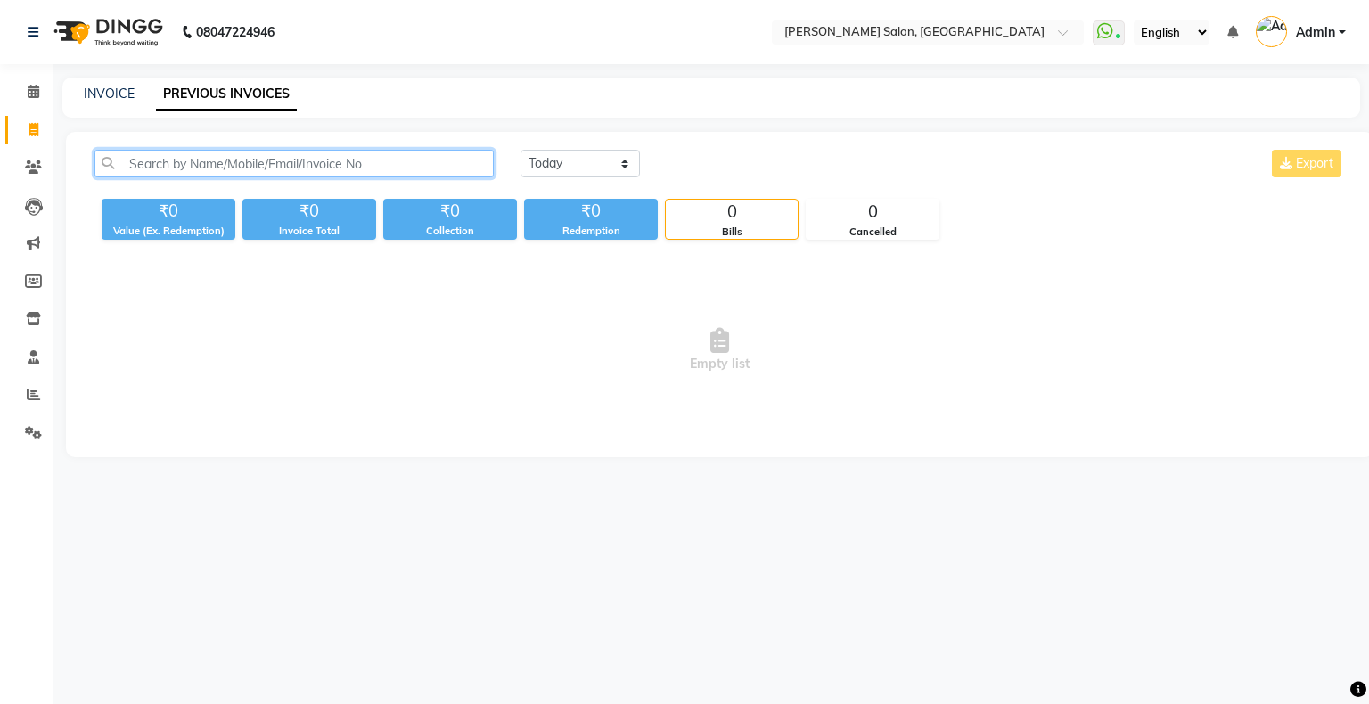
click at [233, 173] on input "text" at bounding box center [293, 164] width 399 height 28
paste input "9930715558"
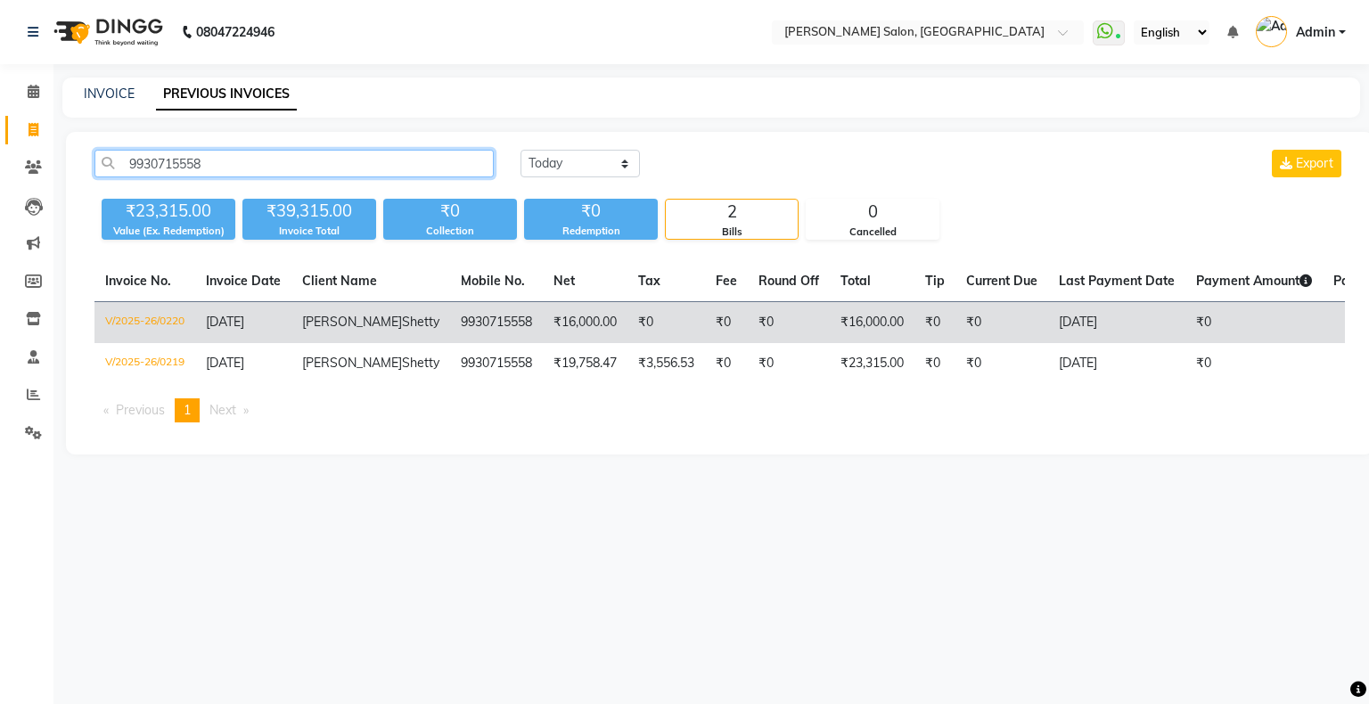
type input "9930715558"
click at [474, 320] on td "9930715558" at bounding box center [496, 323] width 93 height 42
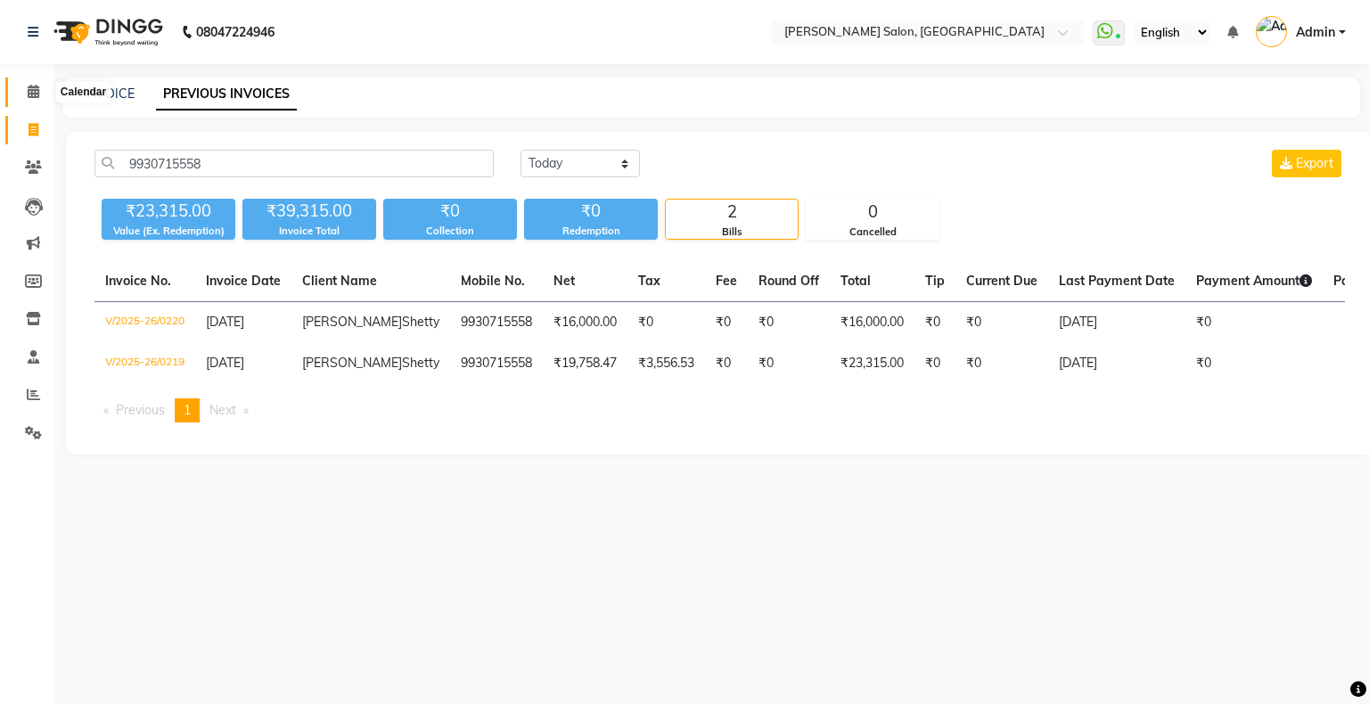
click at [20, 91] on span at bounding box center [33, 92] width 31 height 20
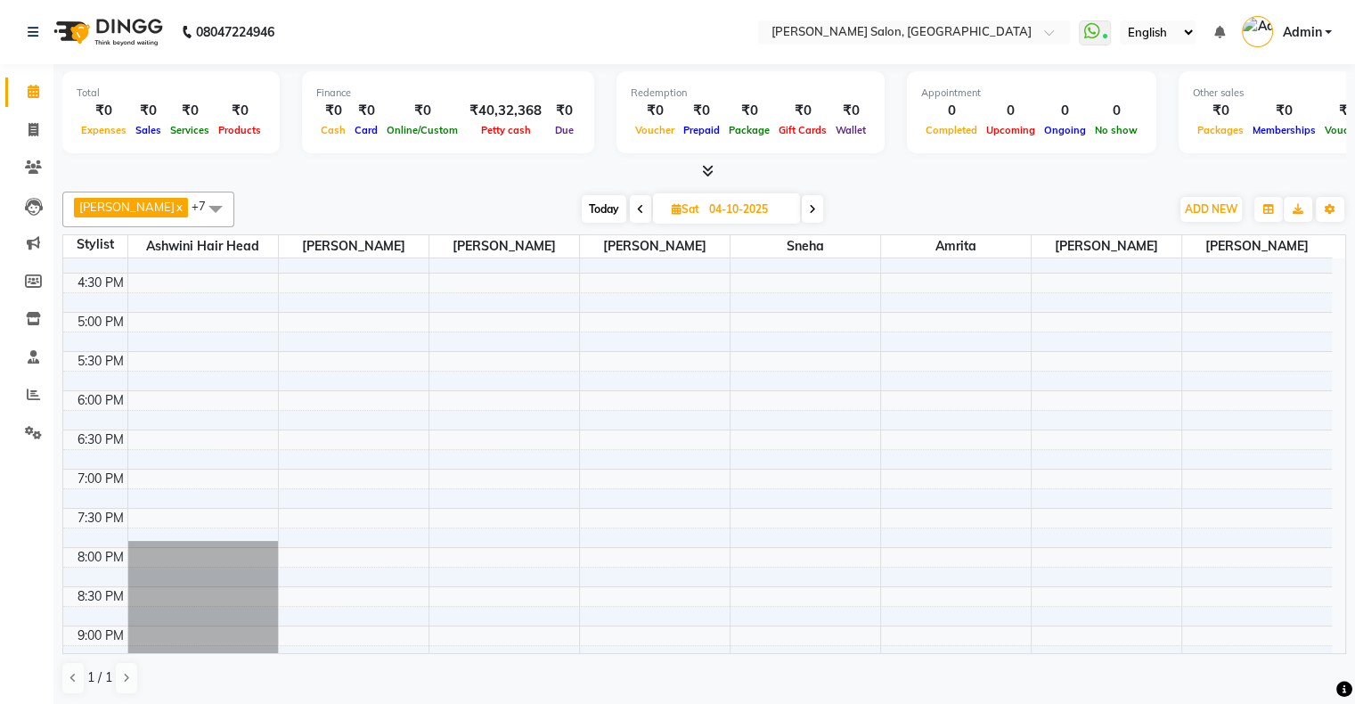
scroll to position [535, 0]
click at [587, 201] on span "Today" at bounding box center [604, 209] width 45 height 28
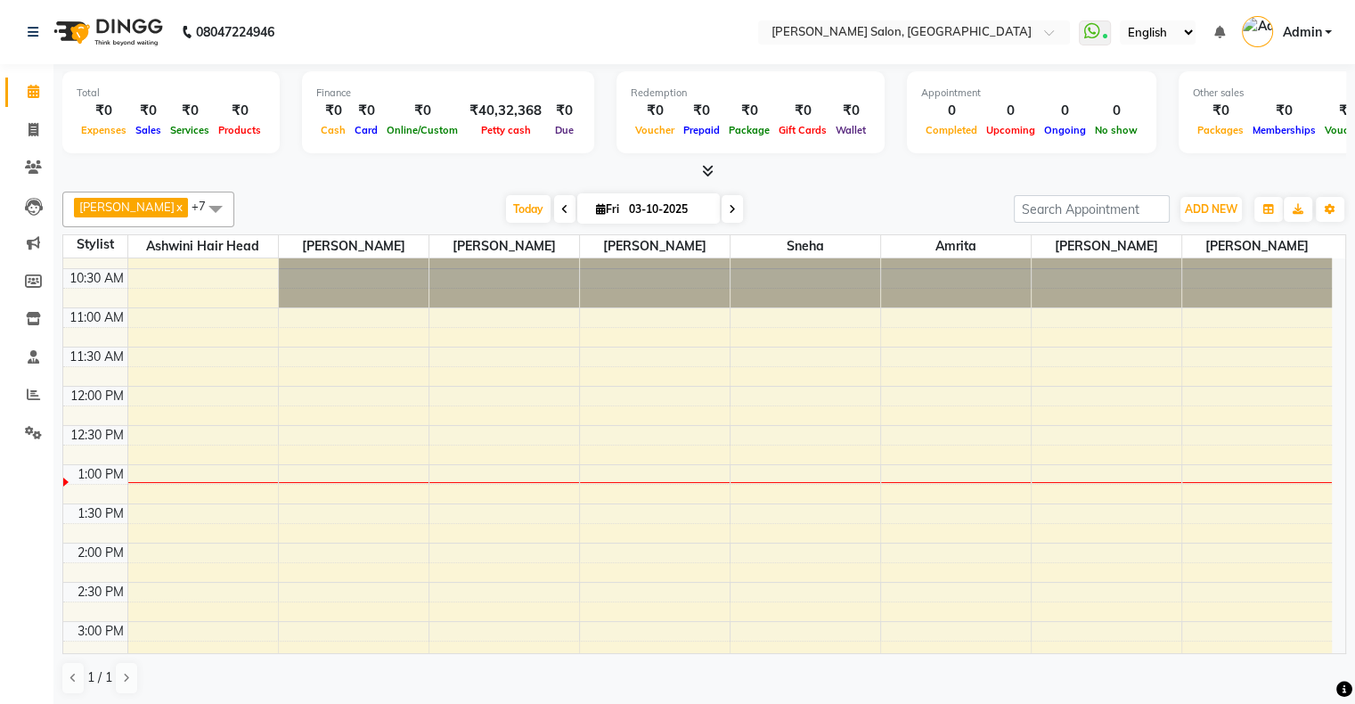
scroll to position [0, 0]
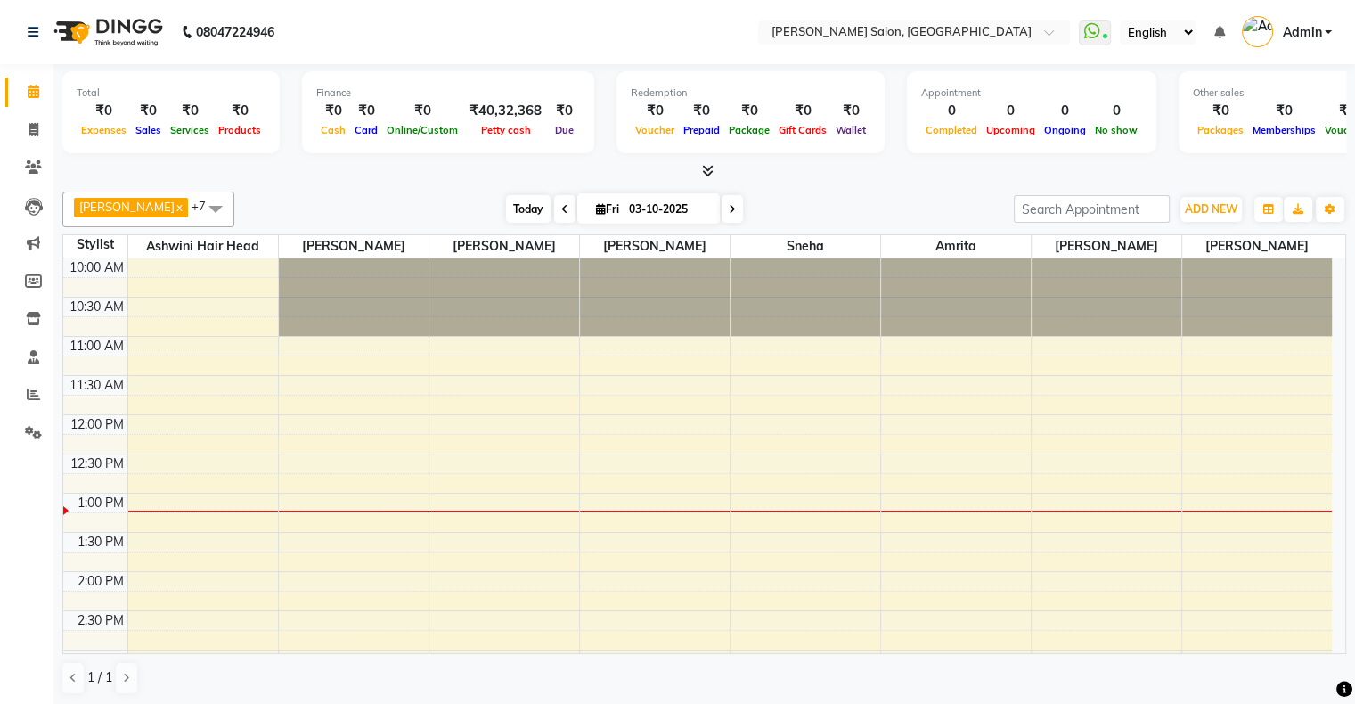
click at [513, 205] on span "Today" at bounding box center [528, 209] width 45 height 28
click at [506, 206] on span "Today" at bounding box center [528, 209] width 45 height 28
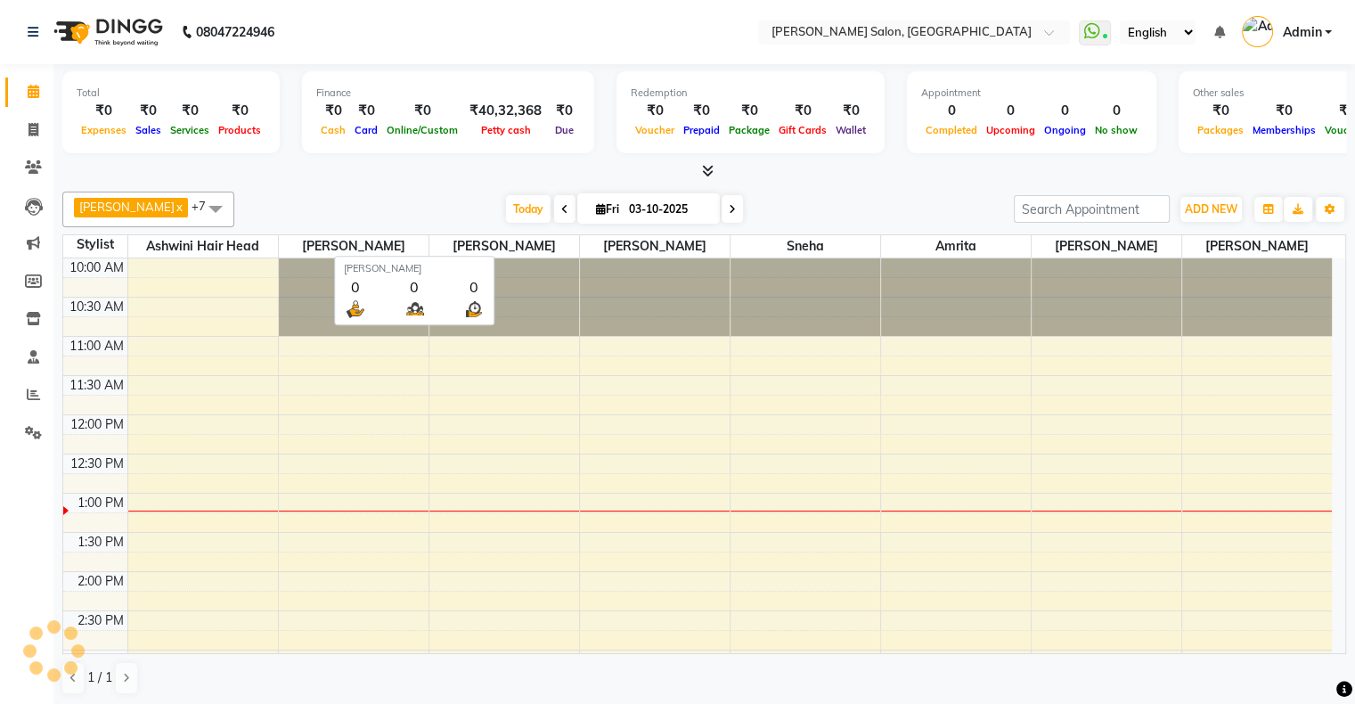
scroll to position [234, 0]
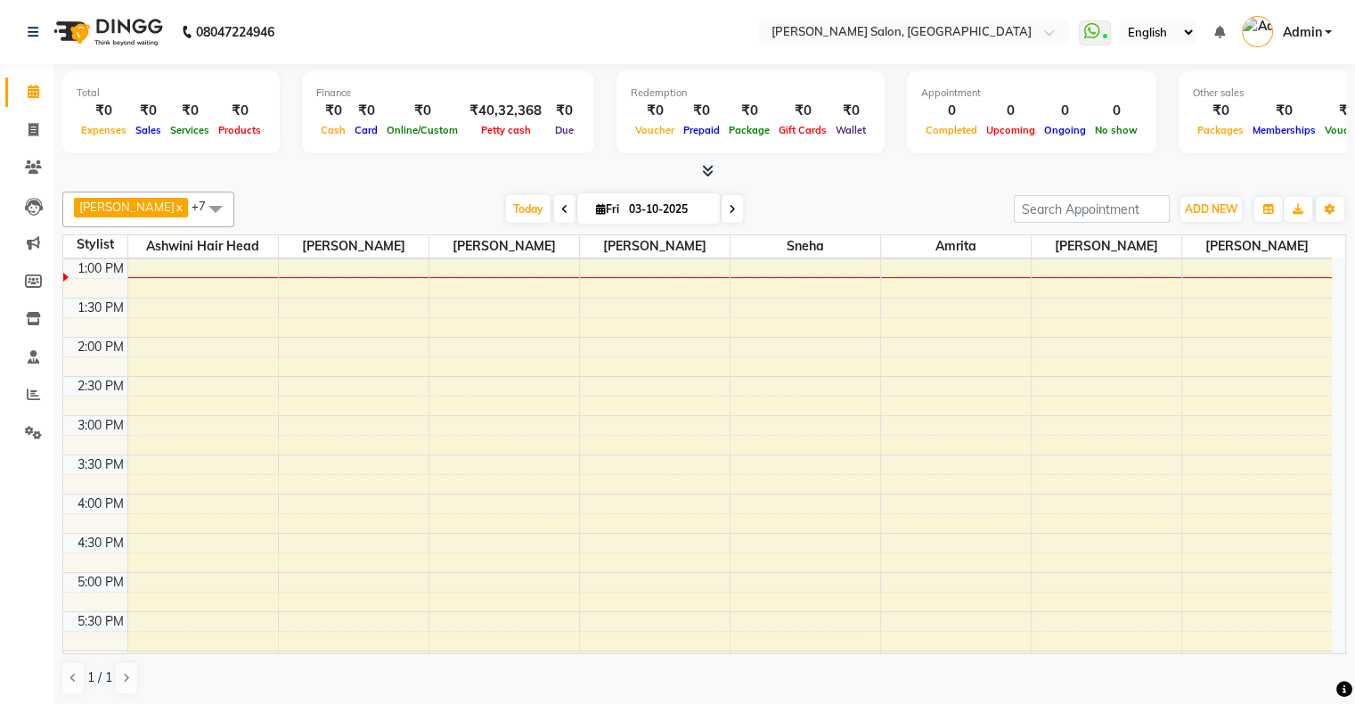
click at [554, 212] on span at bounding box center [564, 209] width 21 height 28
type input "02-10-2025"
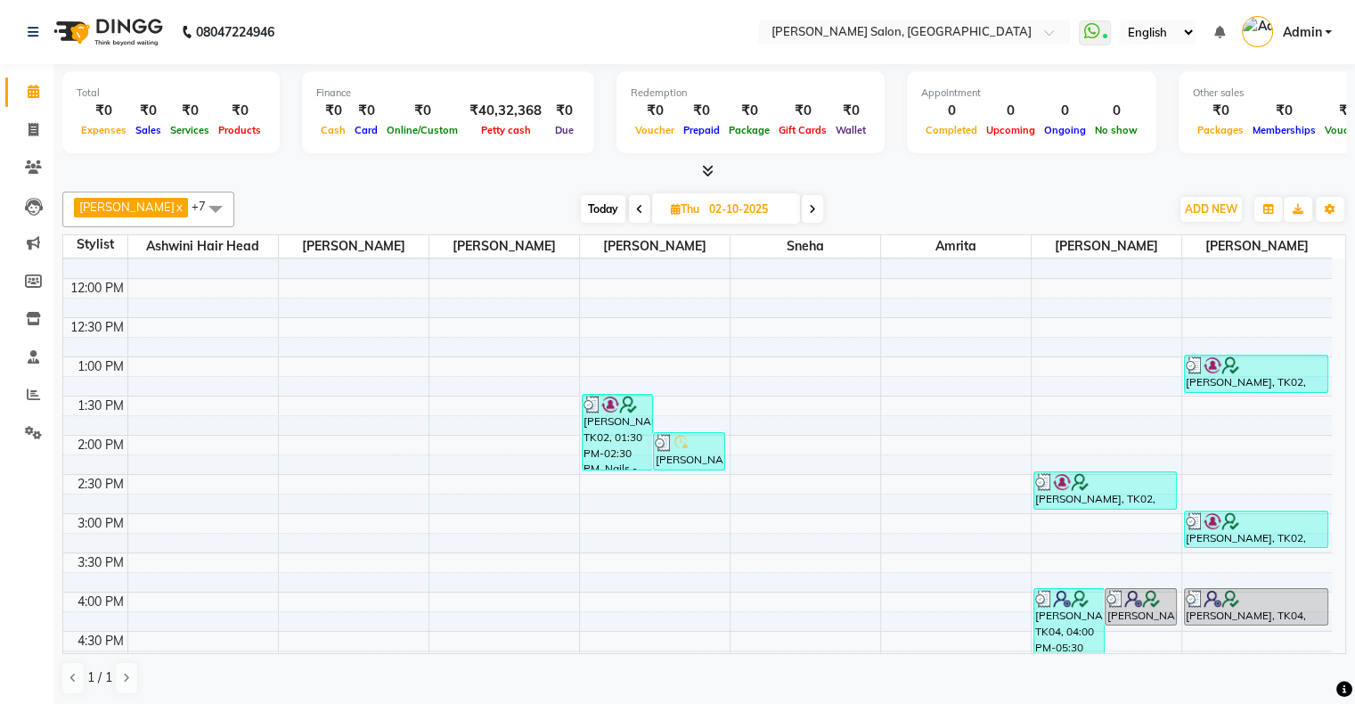
scroll to position [178, 0]
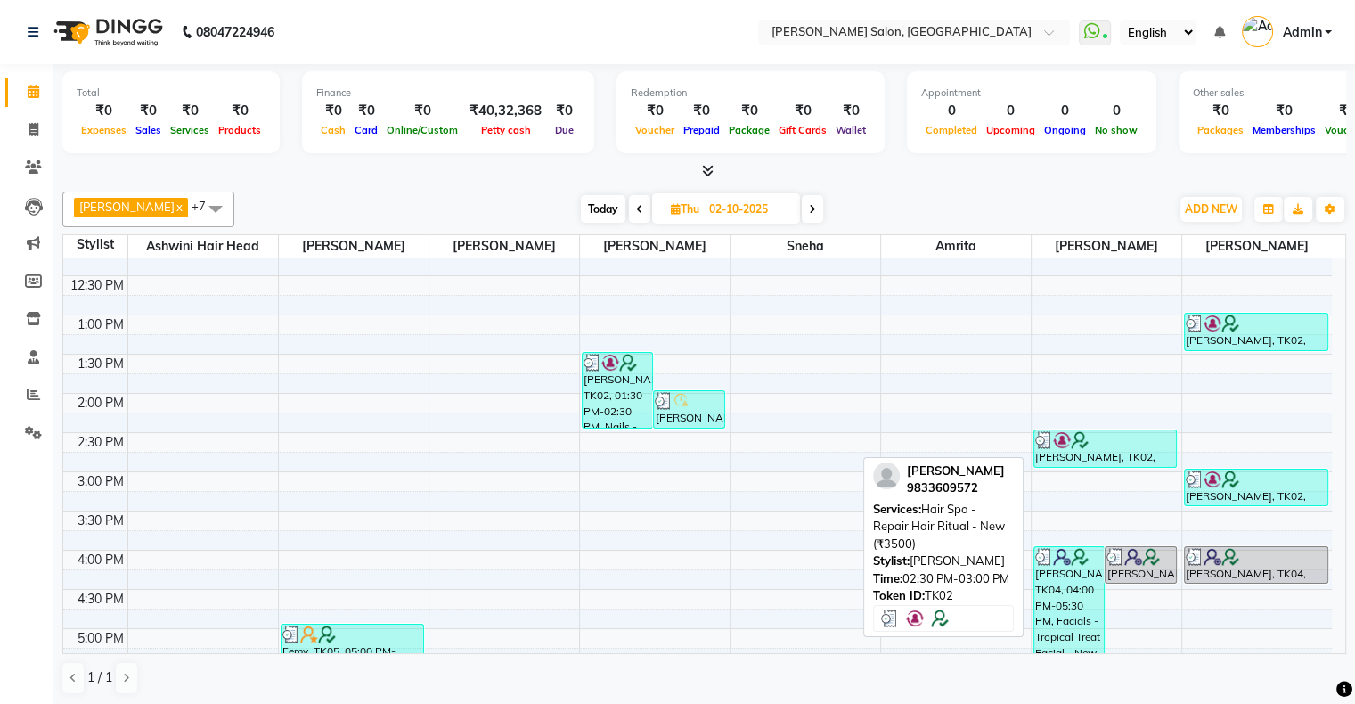
click at [1103, 445] on div at bounding box center [1105, 440] width 141 height 18
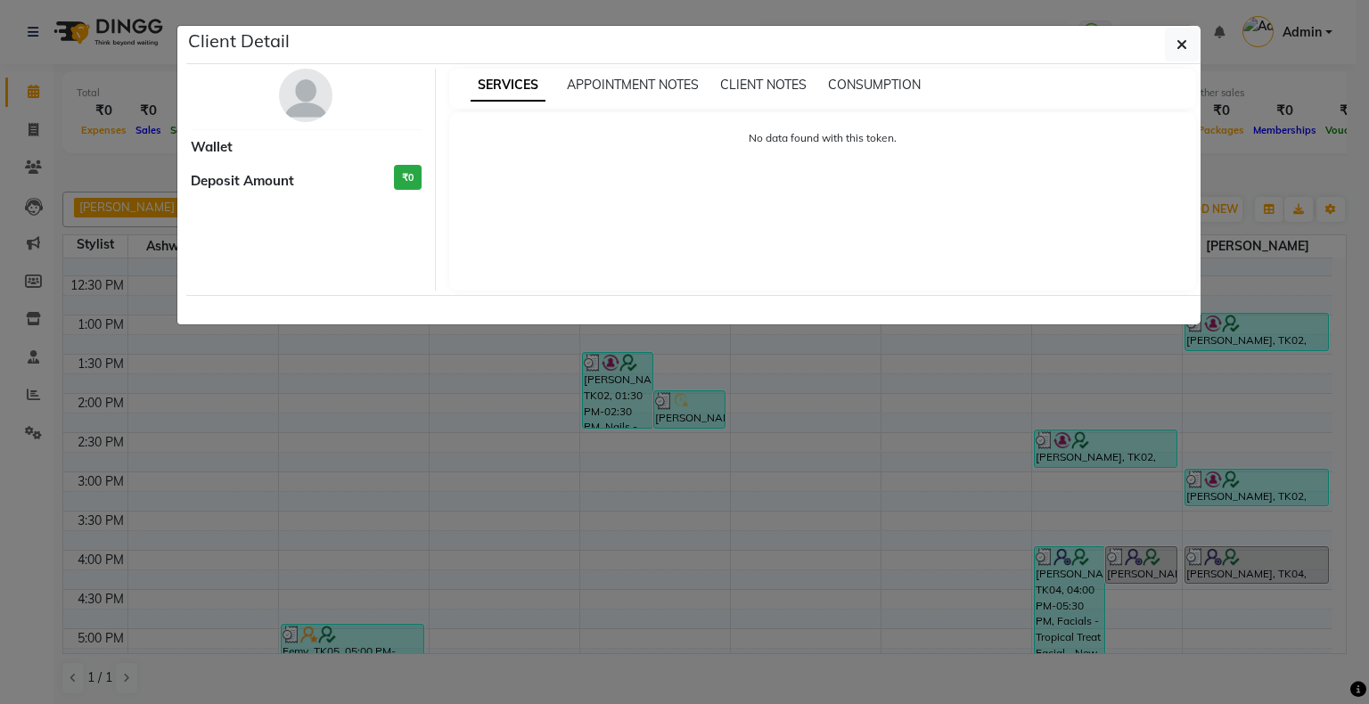
select select "3"
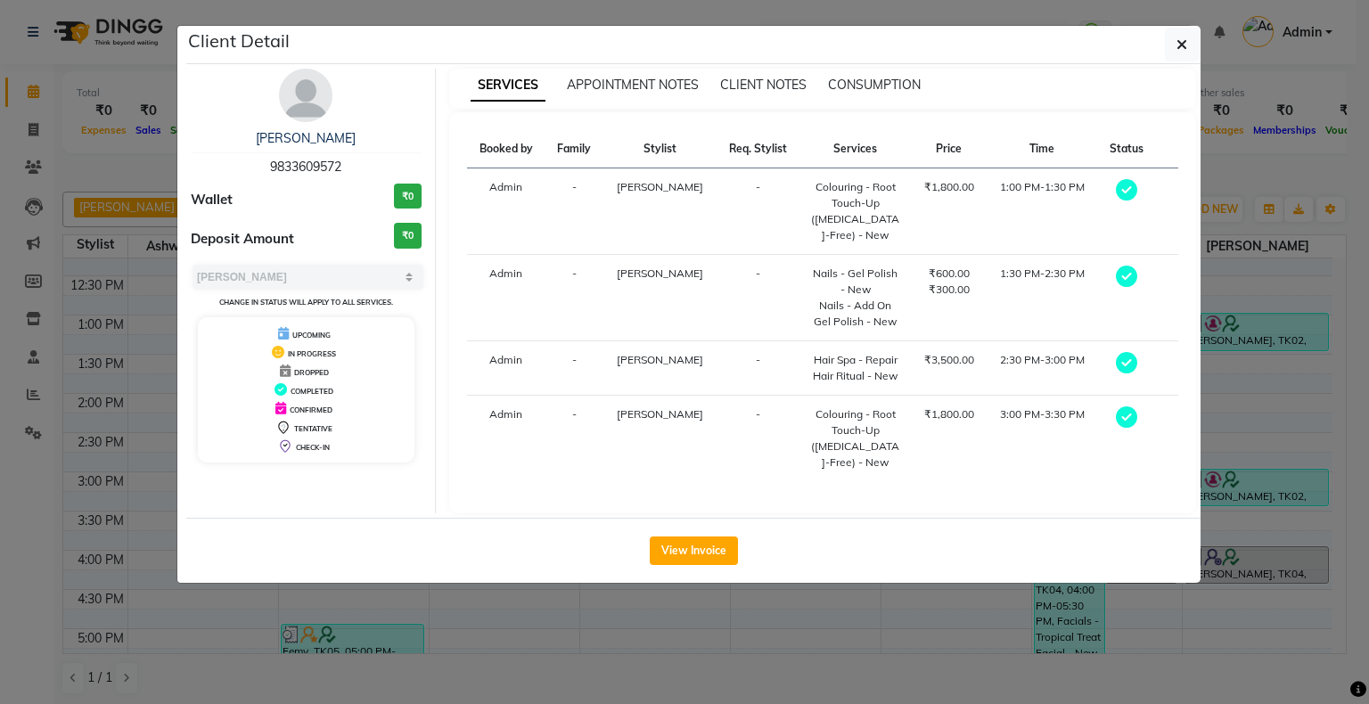
click at [1266, 159] on ngb-modal-window "Client Detail [PERSON_NAME] 9833609572 Wallet ₹0 Deposit Amount ₹0 Select MARK …" at bounding box center [684, 352] width 1369 height 704
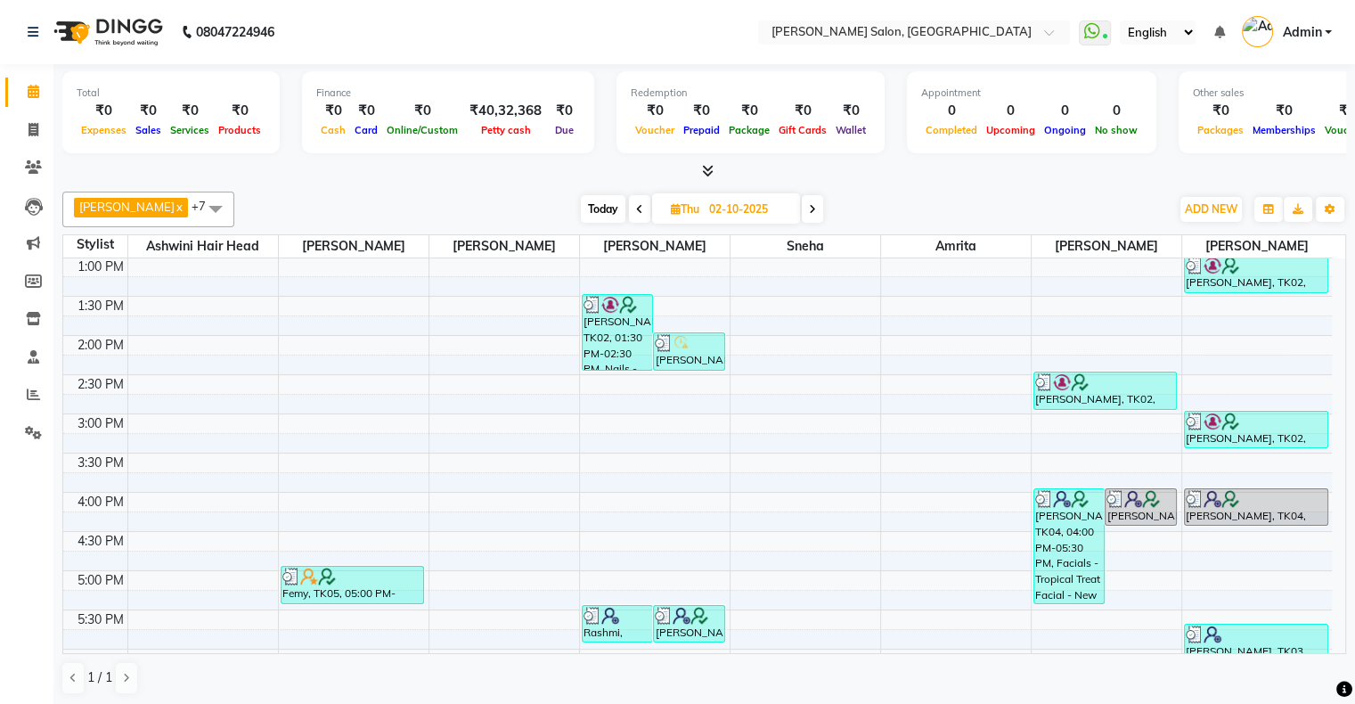
scroll to position [267, 0]
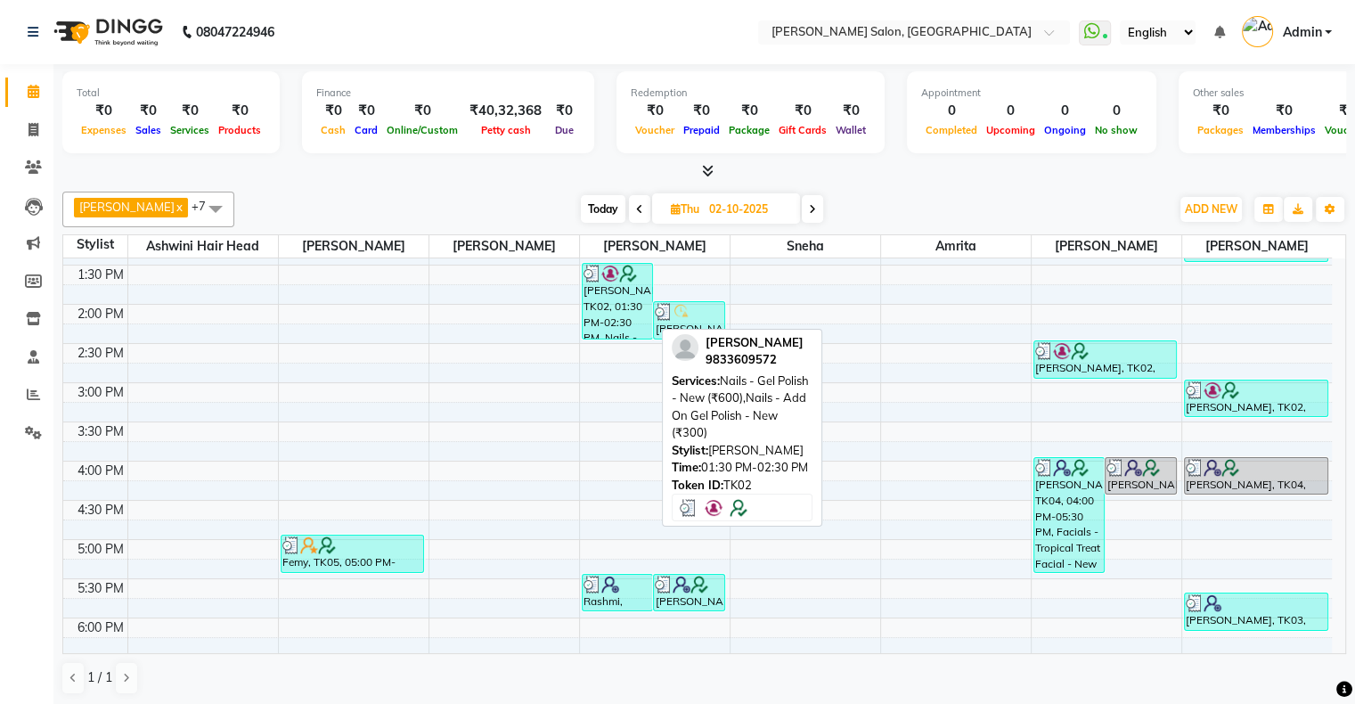
click at [626, 292] on div "[PERSON_NAME], TK02, 01:30 PM-02:30 PM, Nails - Gel Polish - New (₹600),Nails -…" at bounding box center [618, 301] width 70 height 75
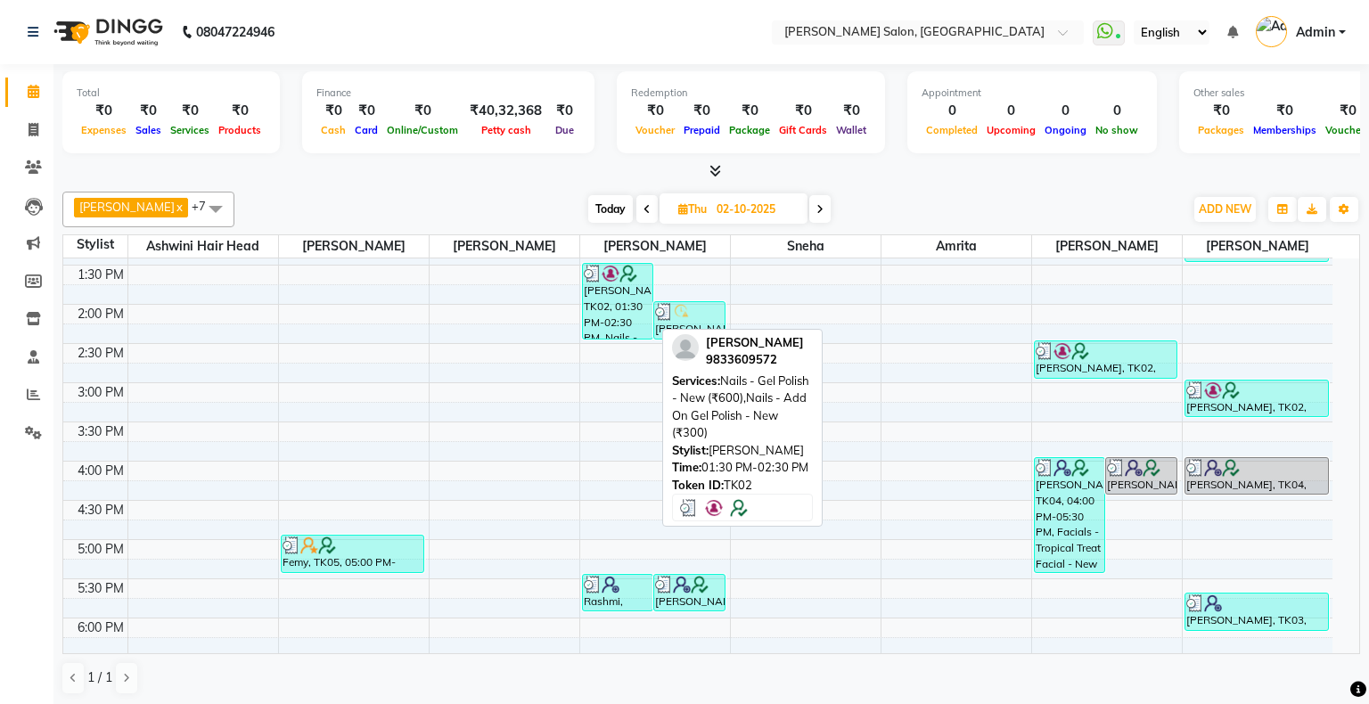
select select "3"
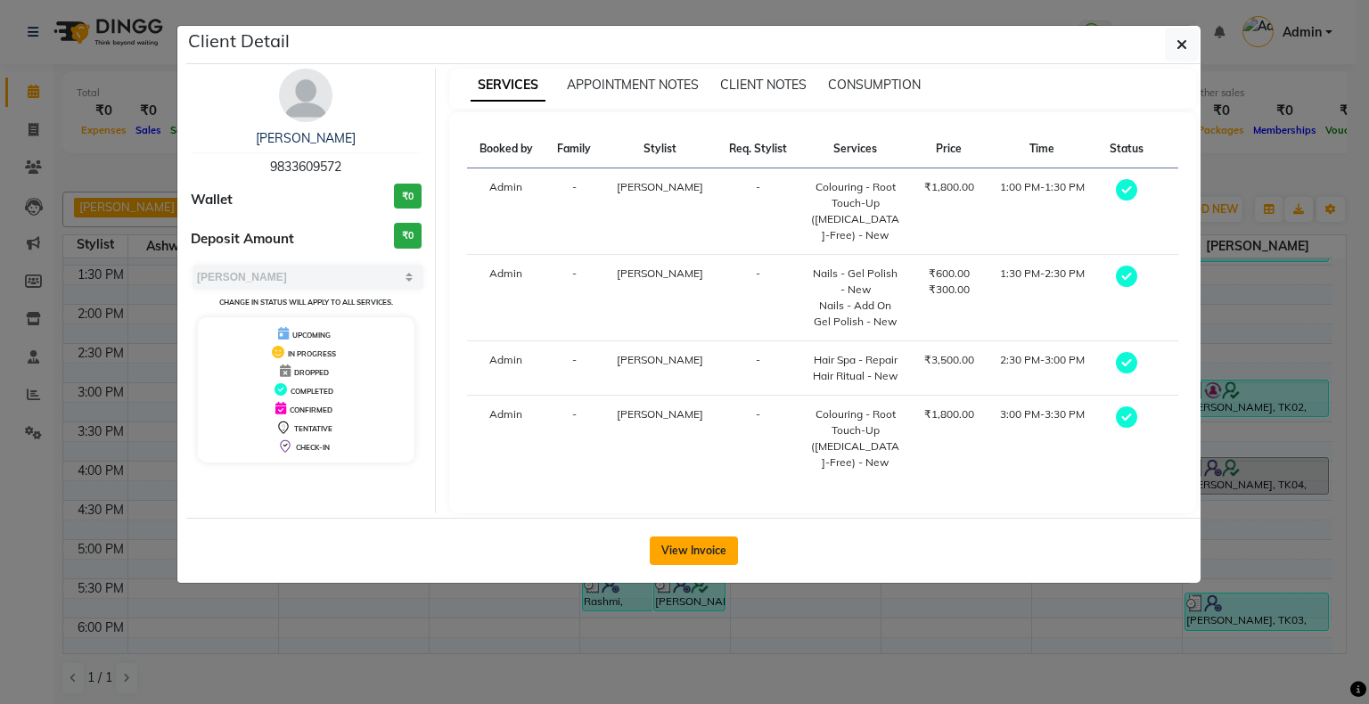
click at [704, 548] on button "View Invoice" at bounding box center [694, 550] width 88 height 29
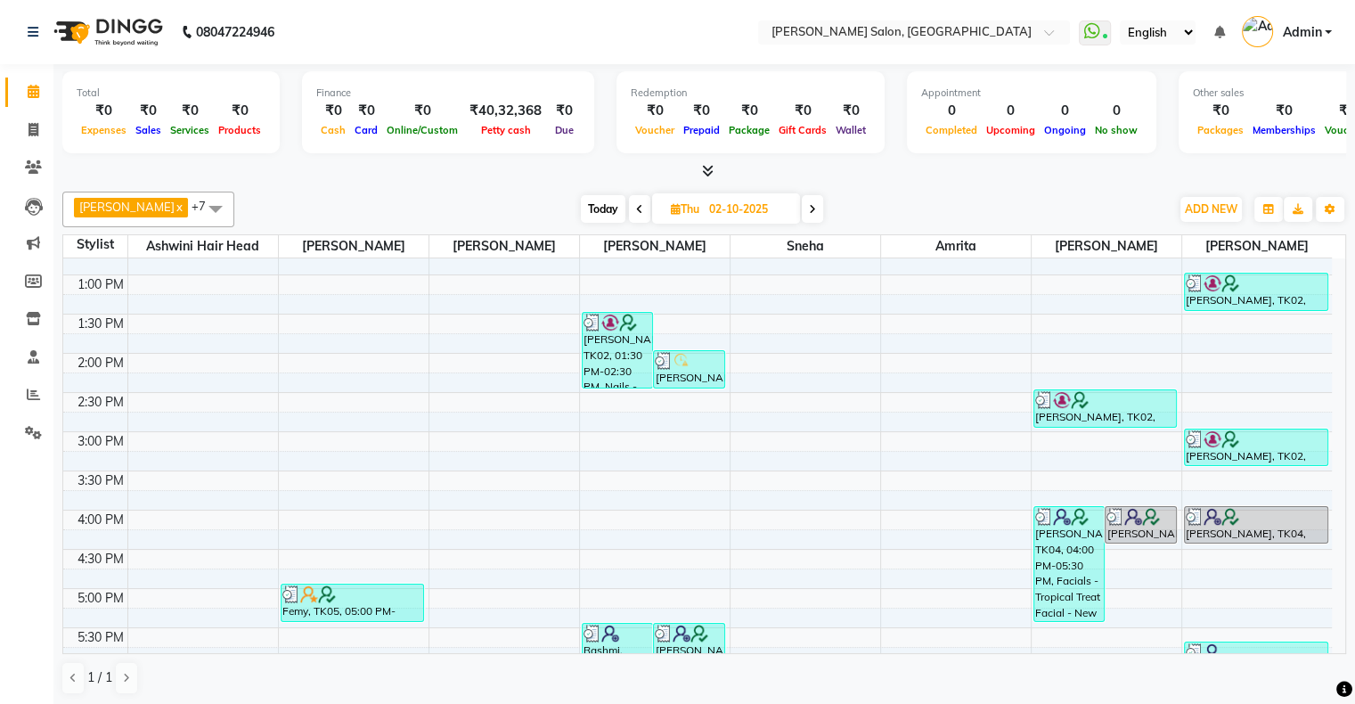
scroll to position [178, 0]
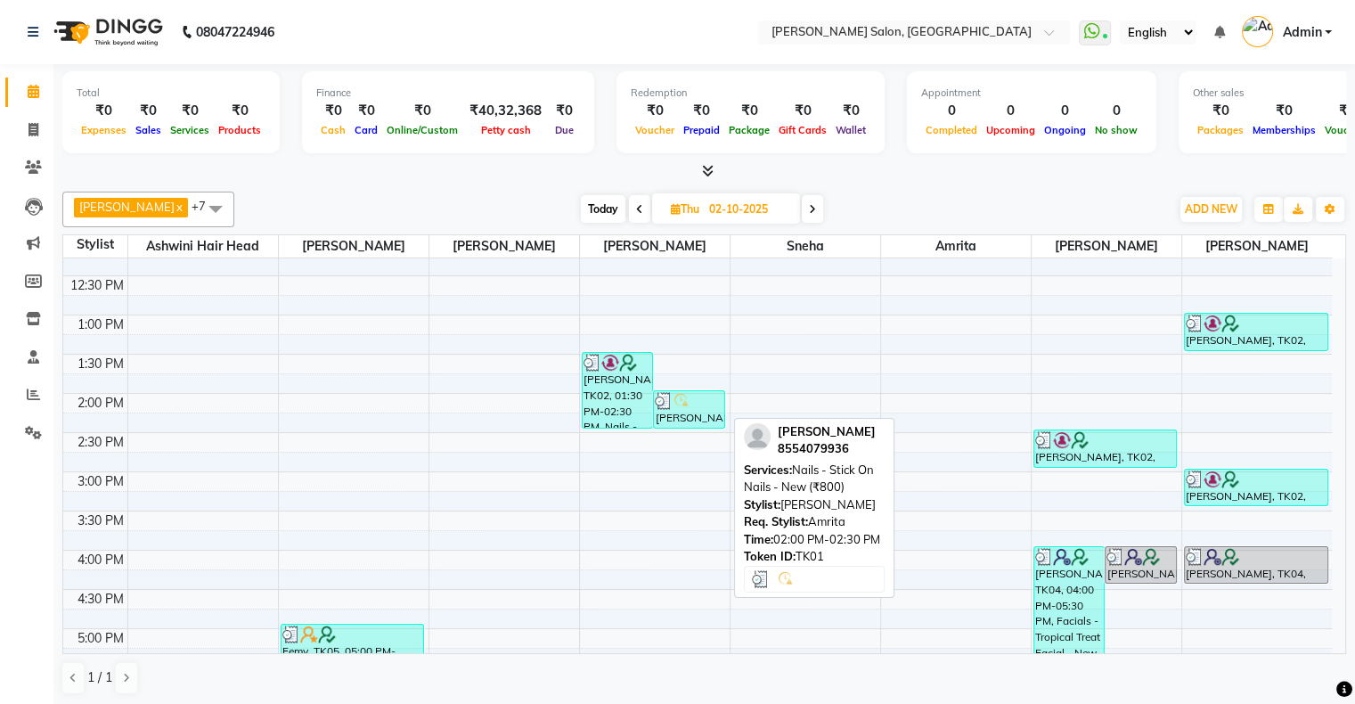
click at [676, 400] on img at bounding box center [682, 401] width 18 height 18
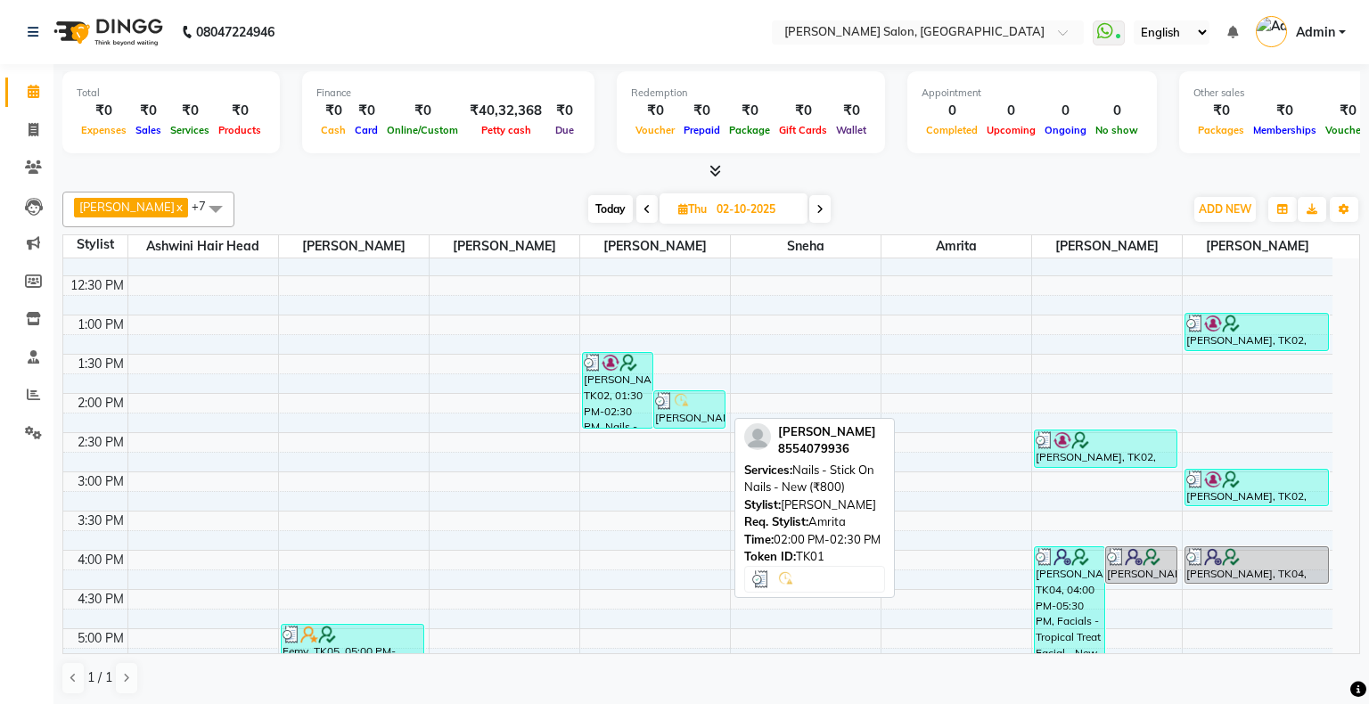
select select "3"
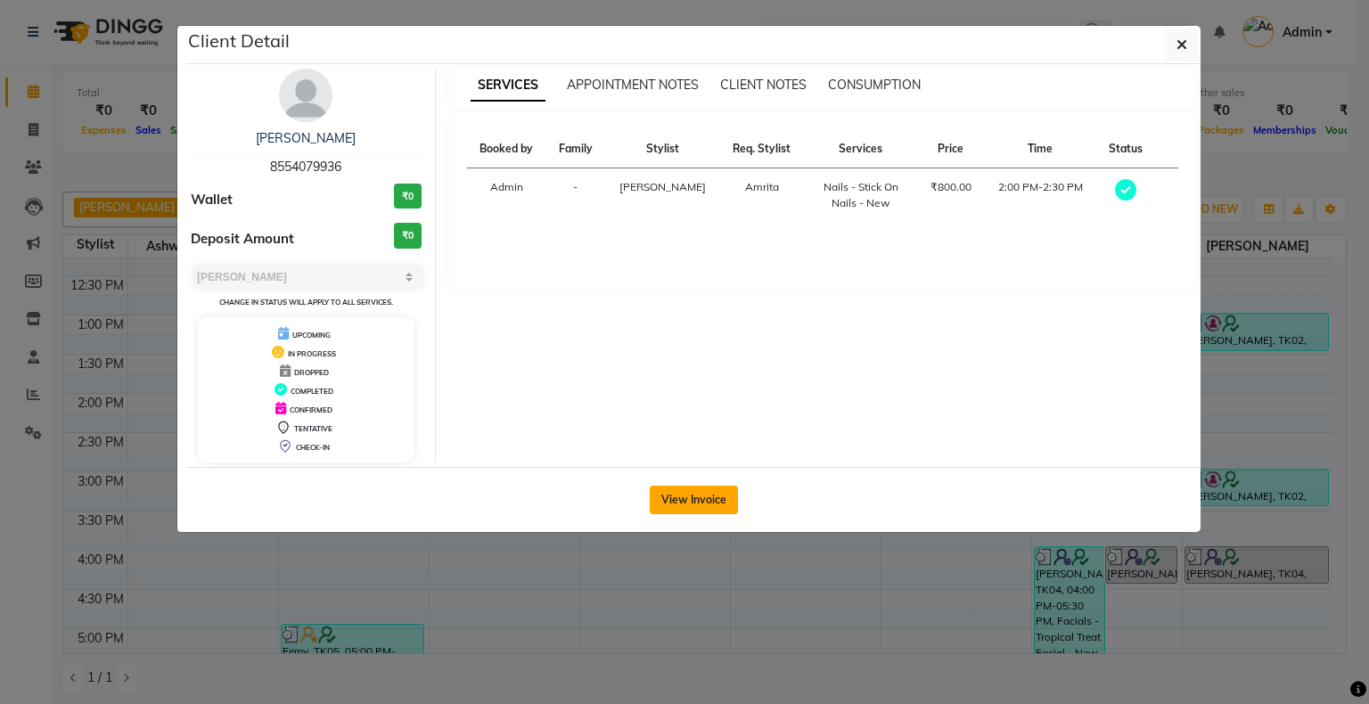
click at [711, 495] on button "View Invoice" at bounding box center [694, 500] width 88 height 29
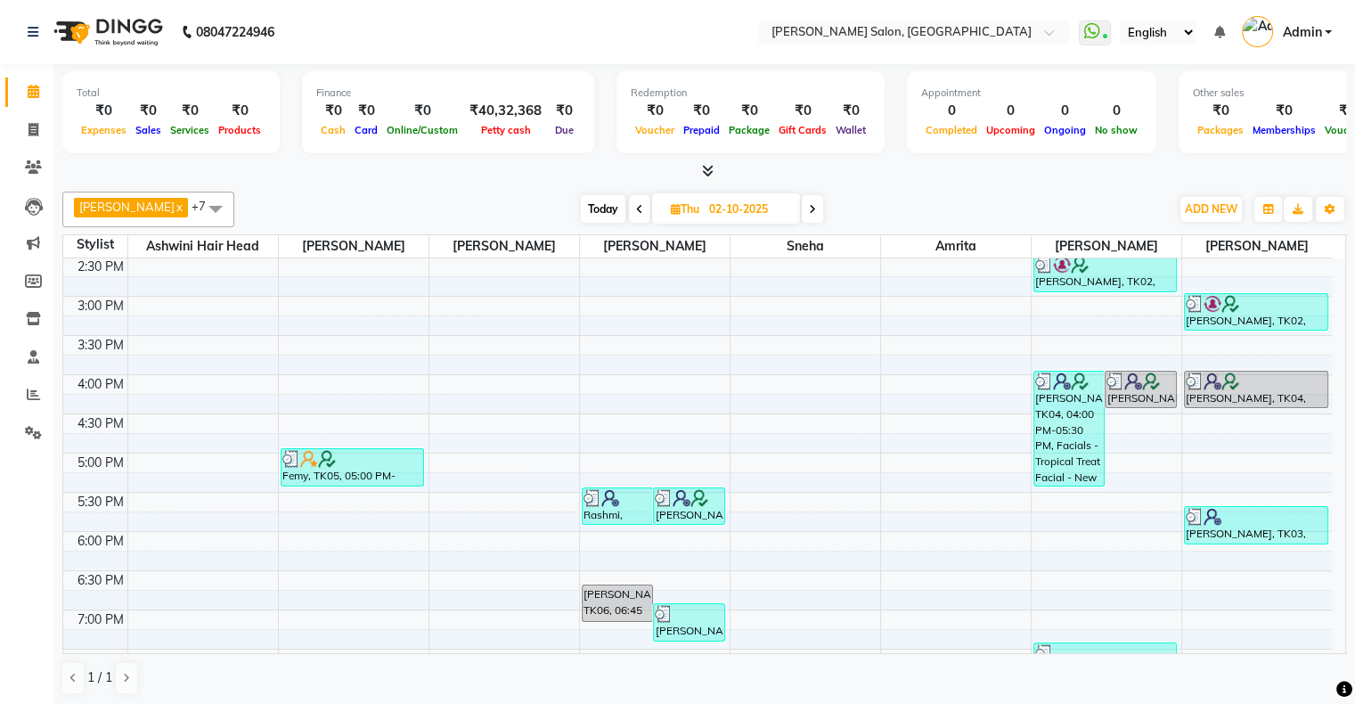
scroll to position [356, 0]
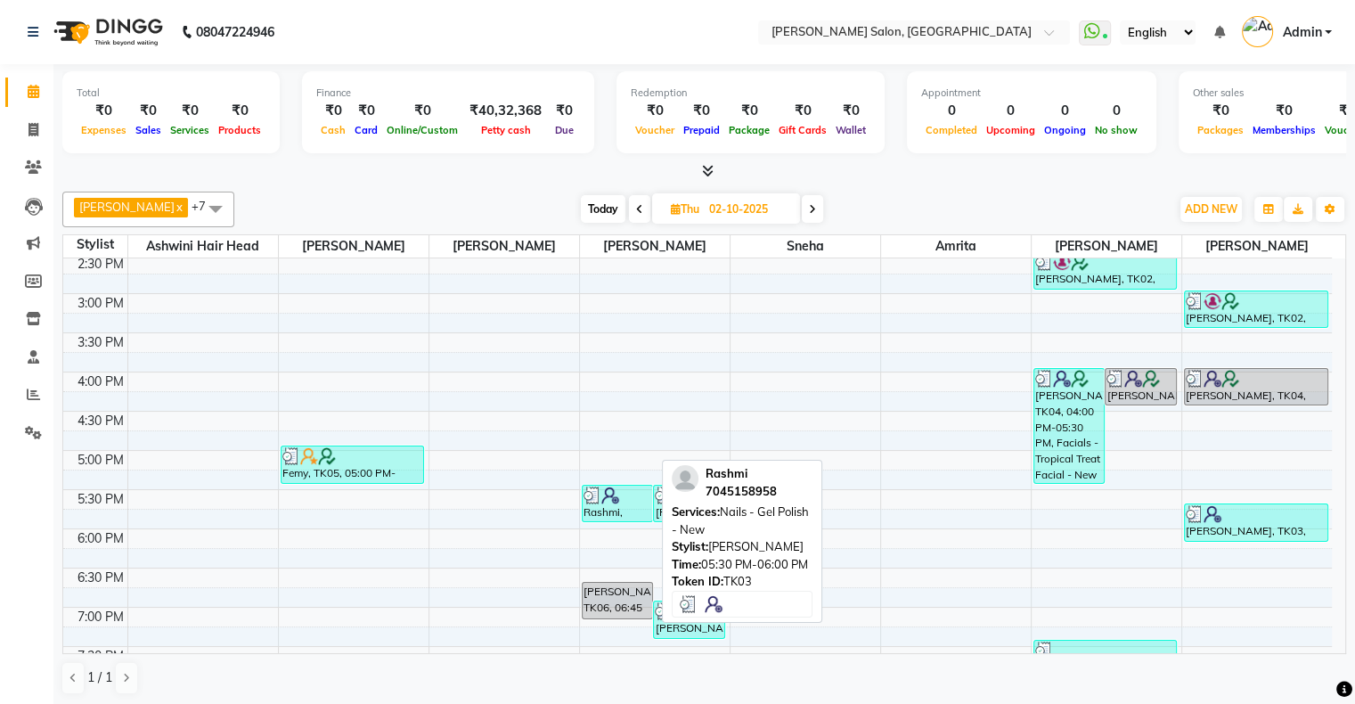
click at [617, 516] on div "Rashmi, TK03, 05:30 PM-06:00 PM, Nails - Gel Polish - New" at bounding box center [618, 504] width 70 height 36
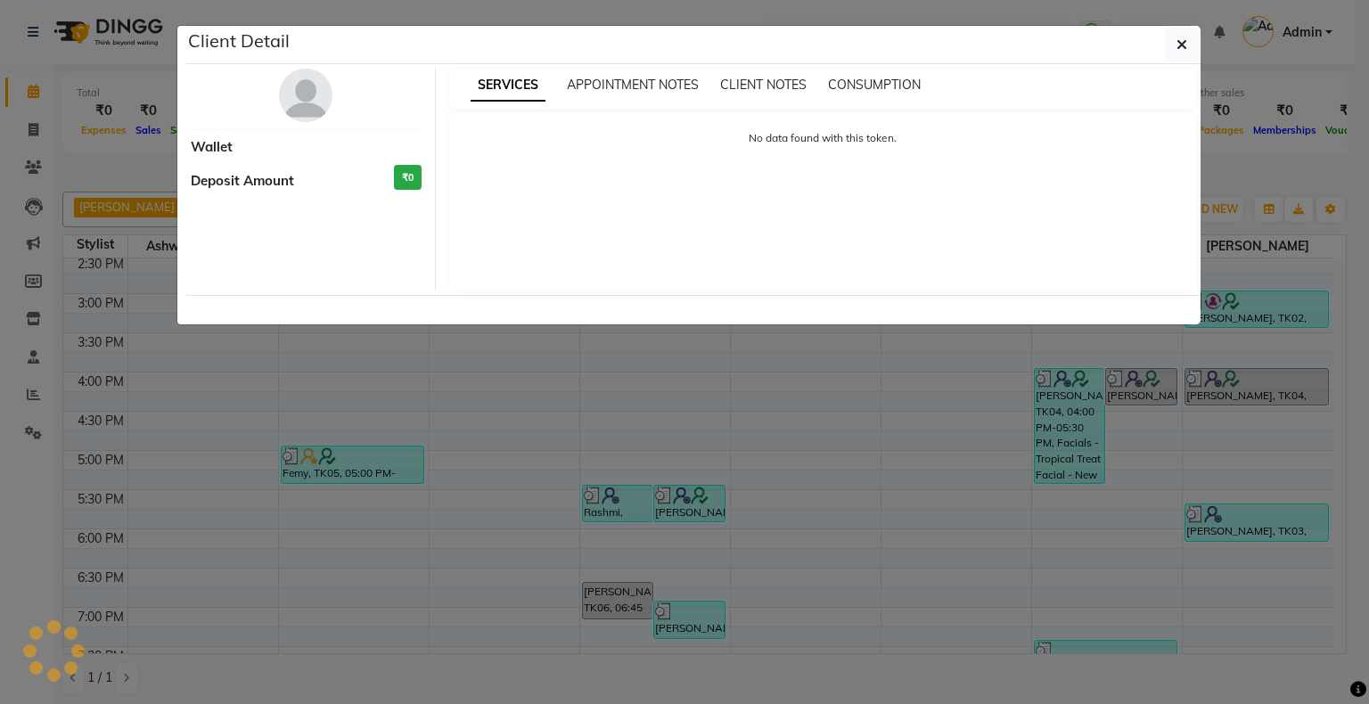
select select "3"
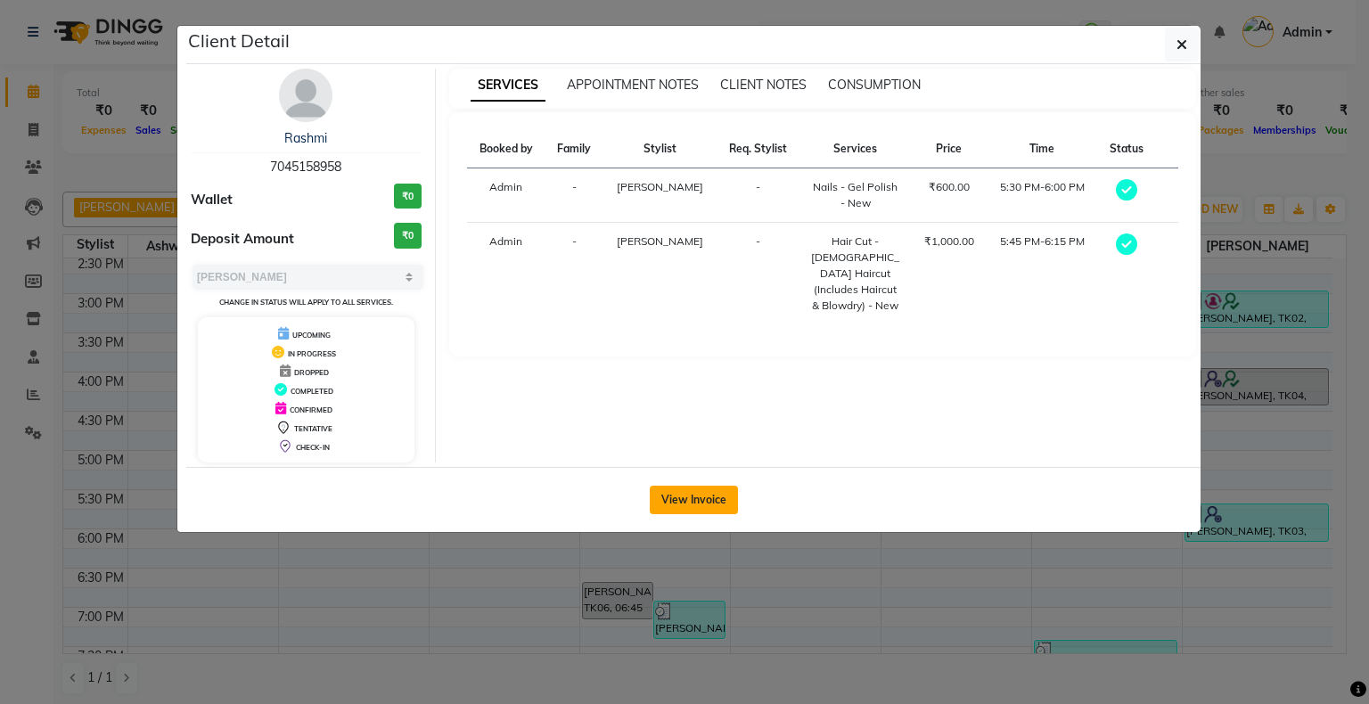
click at [677, 491] on button "View Invoice" at bounding box center [694, 500] width 88 height 29
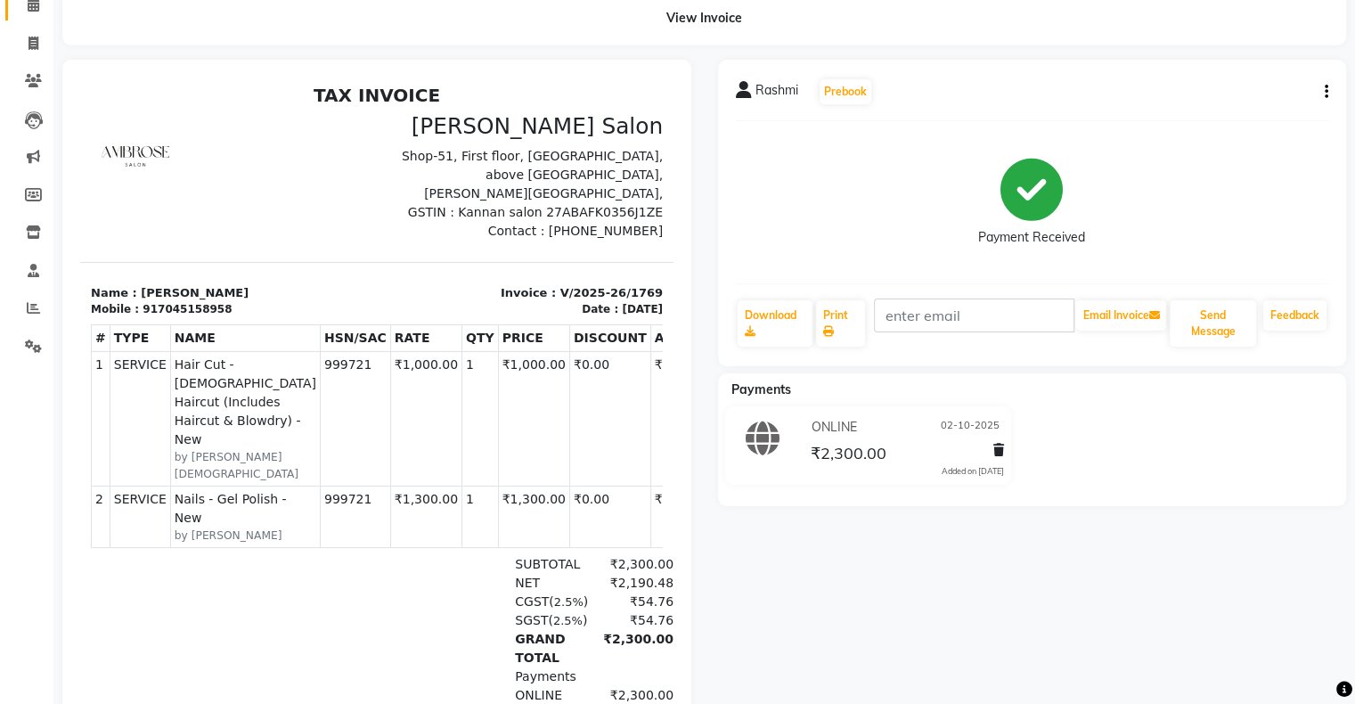
scroll to position [89, 0]
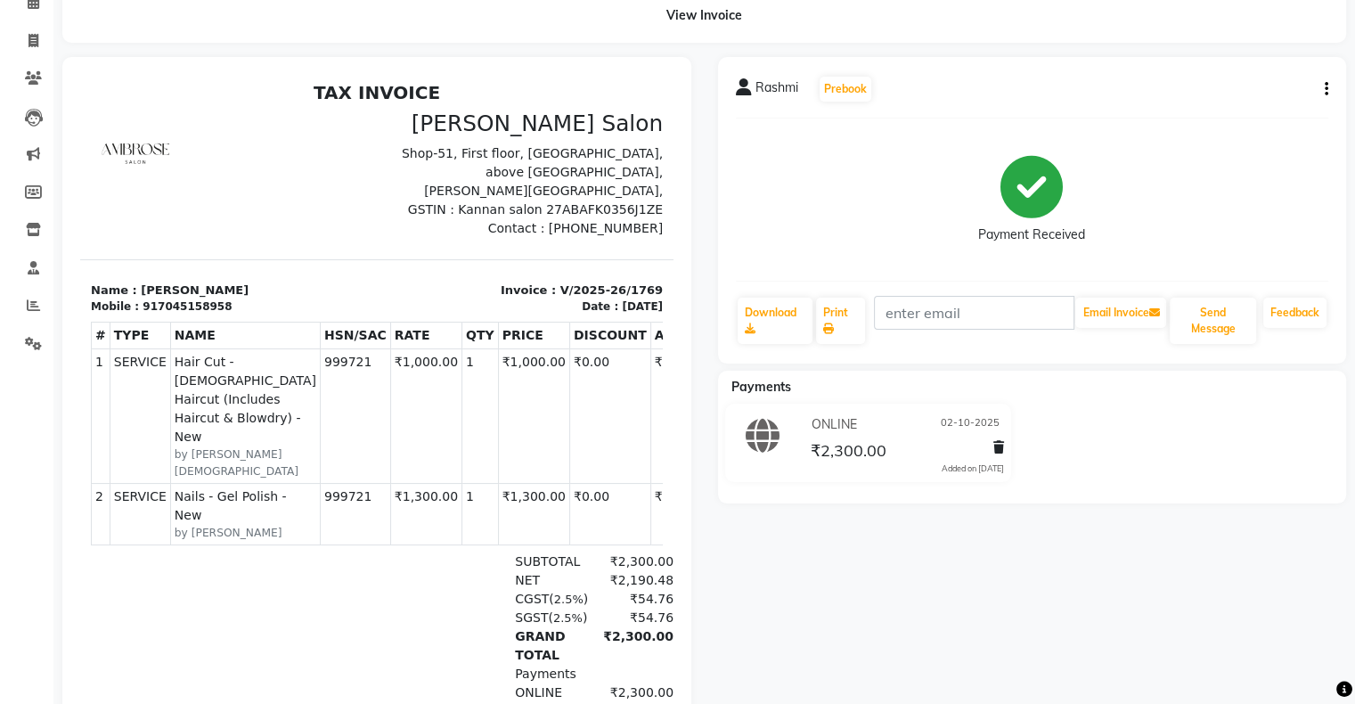
click at [650, 491] on td "₹1,300.00" at bounding box center [685, 514] width 71 height 61
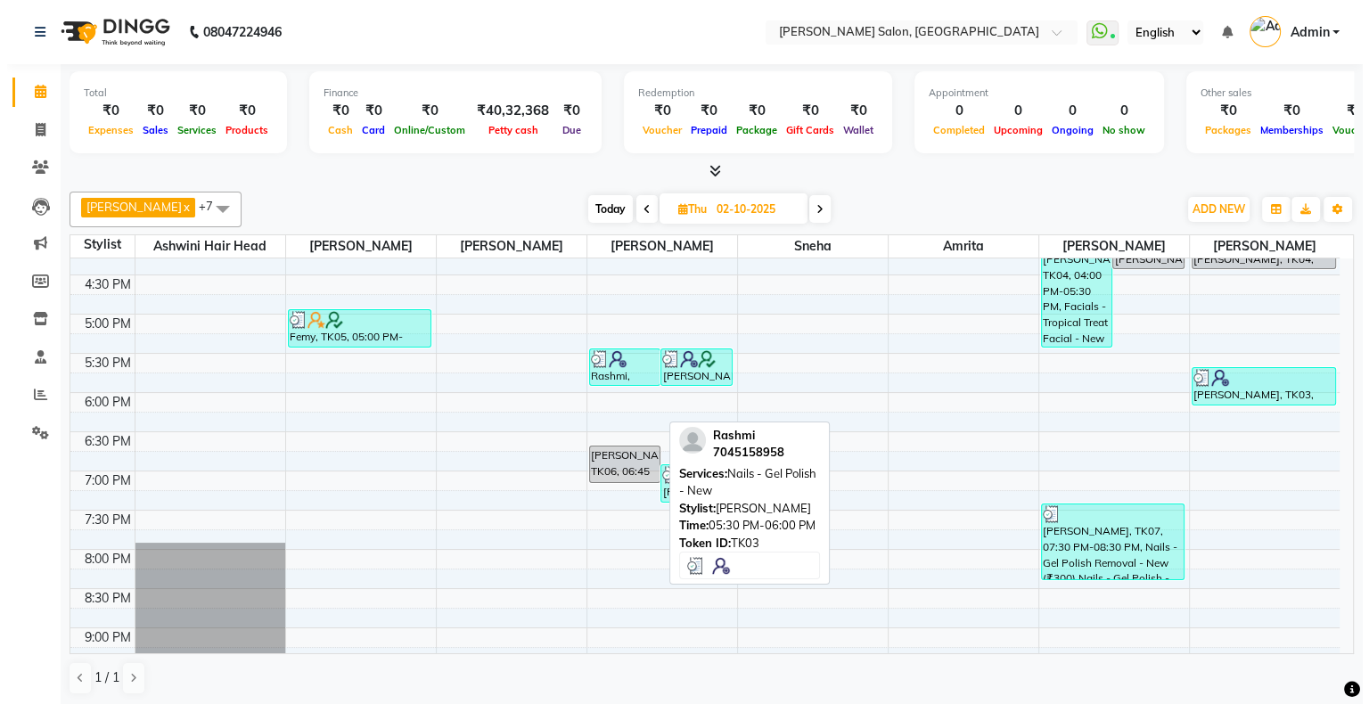
scroll to position [535, 0]
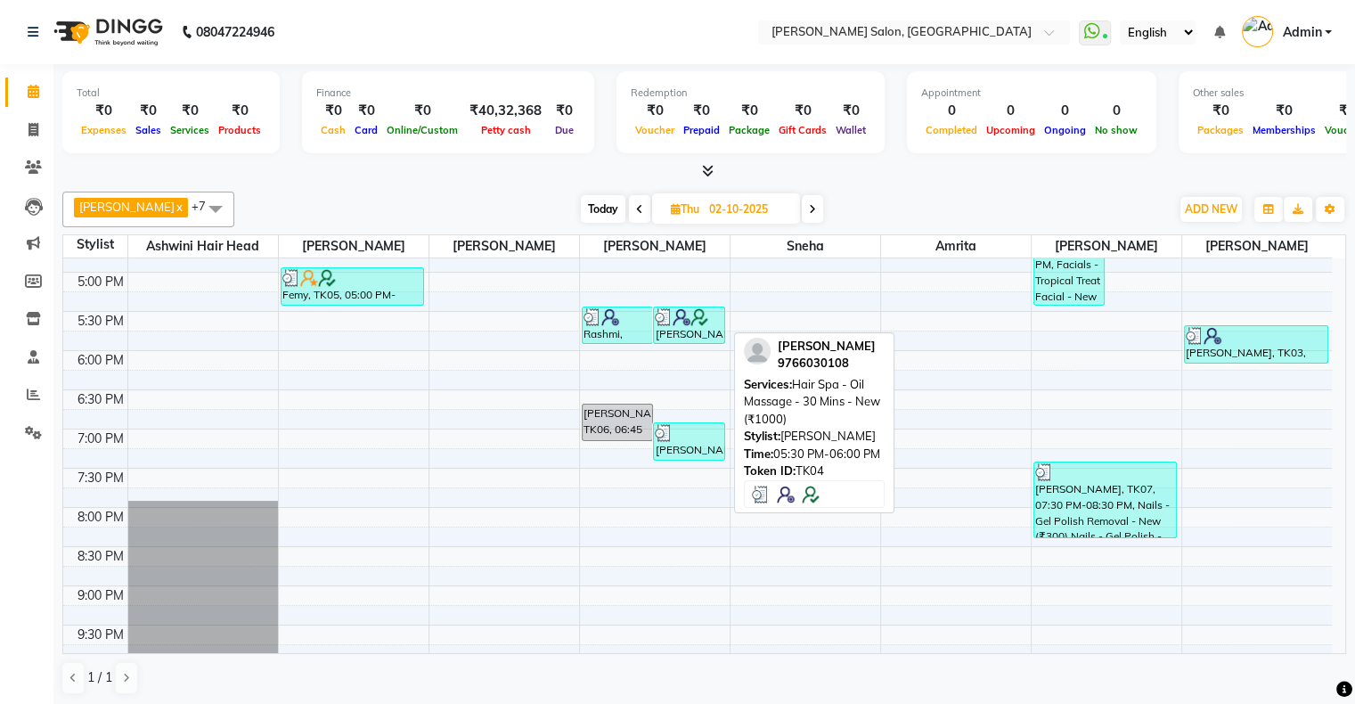
click at [685, 330] on div "[PERSON_NAME], TK04, 05:30 PM-06:00 PM, Hair Spa - Oil Massage - 30 Mins - New …" at bounding box center [689, 325] width 70 height 36
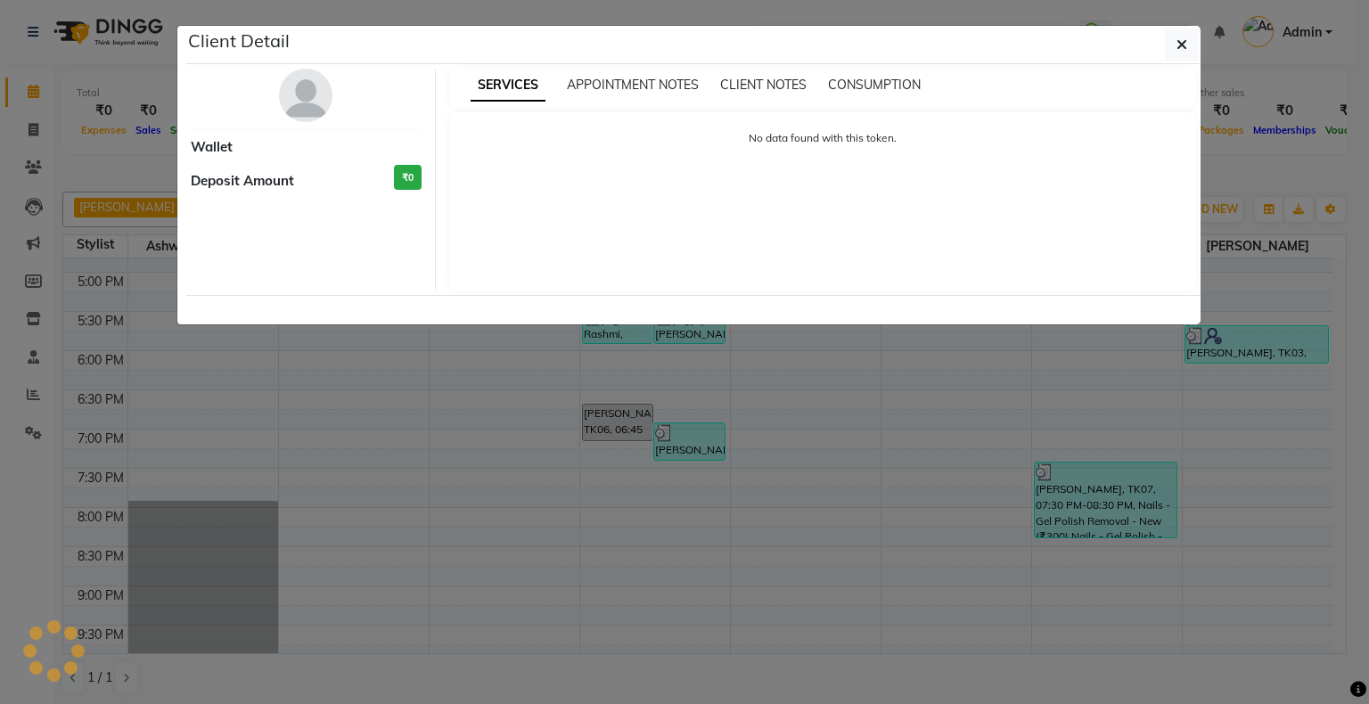
select select "3"
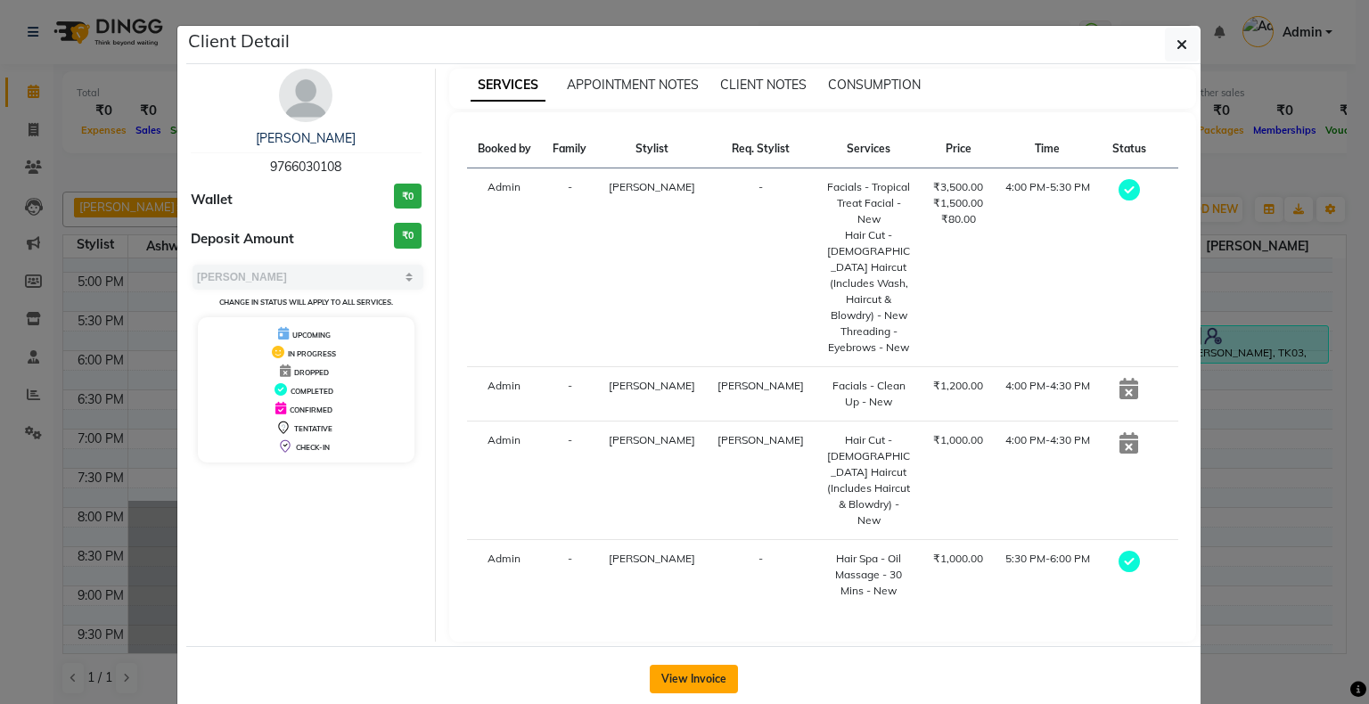
click at [709, 665] on button "View Invoice" at bounding box center [694, 679] width 88 height 29
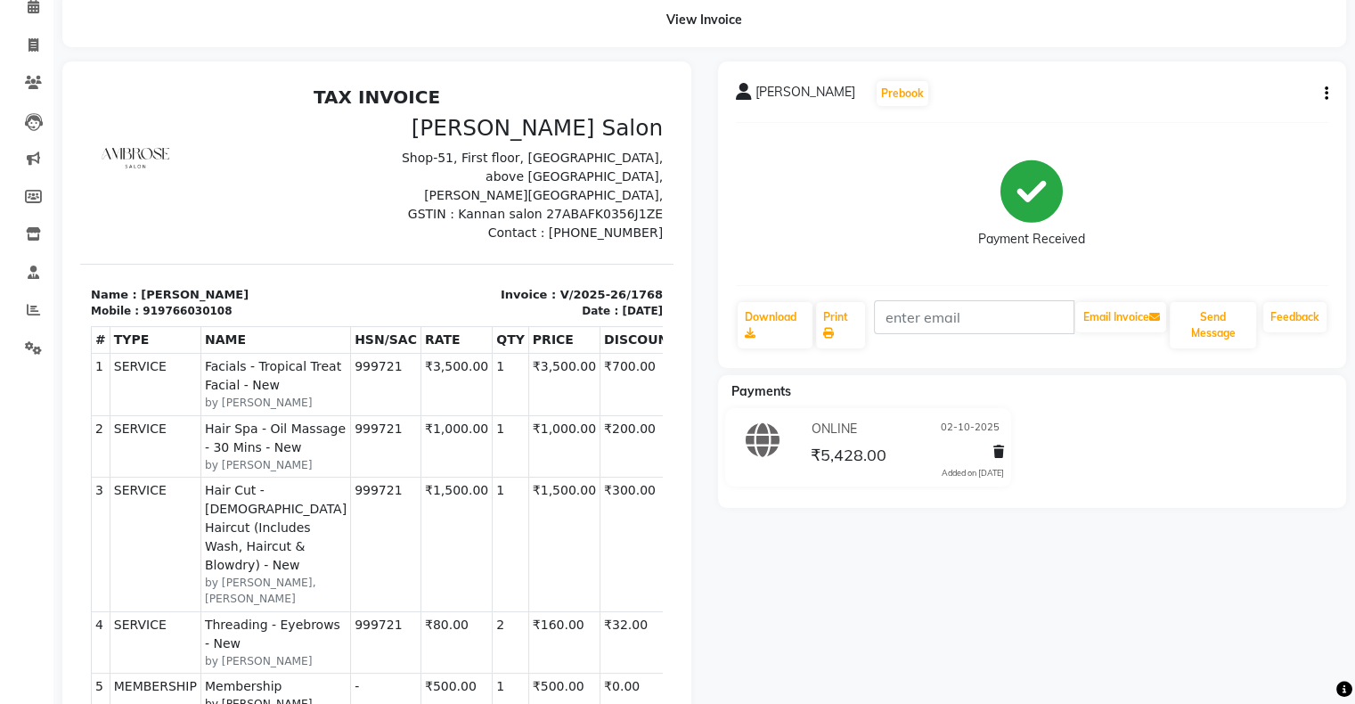
scroll to position [89, 0]
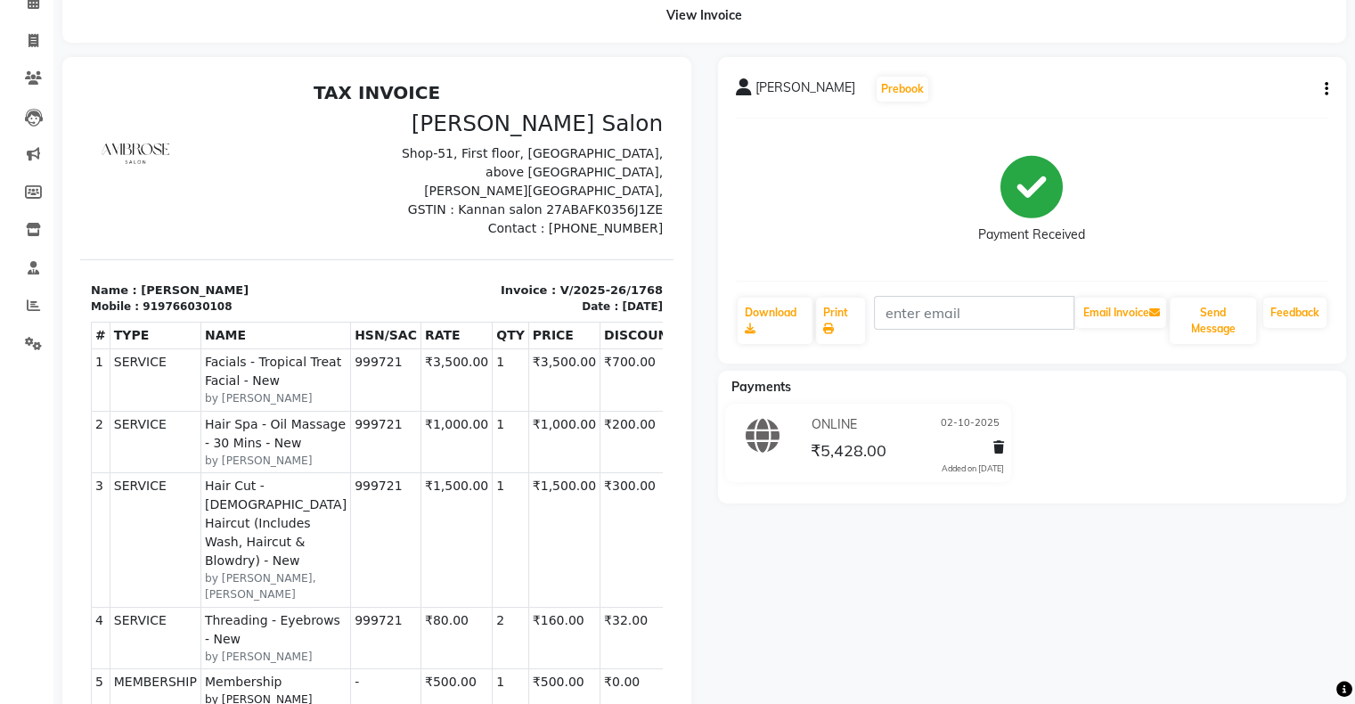
click at [681, 426] on td "₹800.00" at bounding box center [716, 441] width 71 height 61
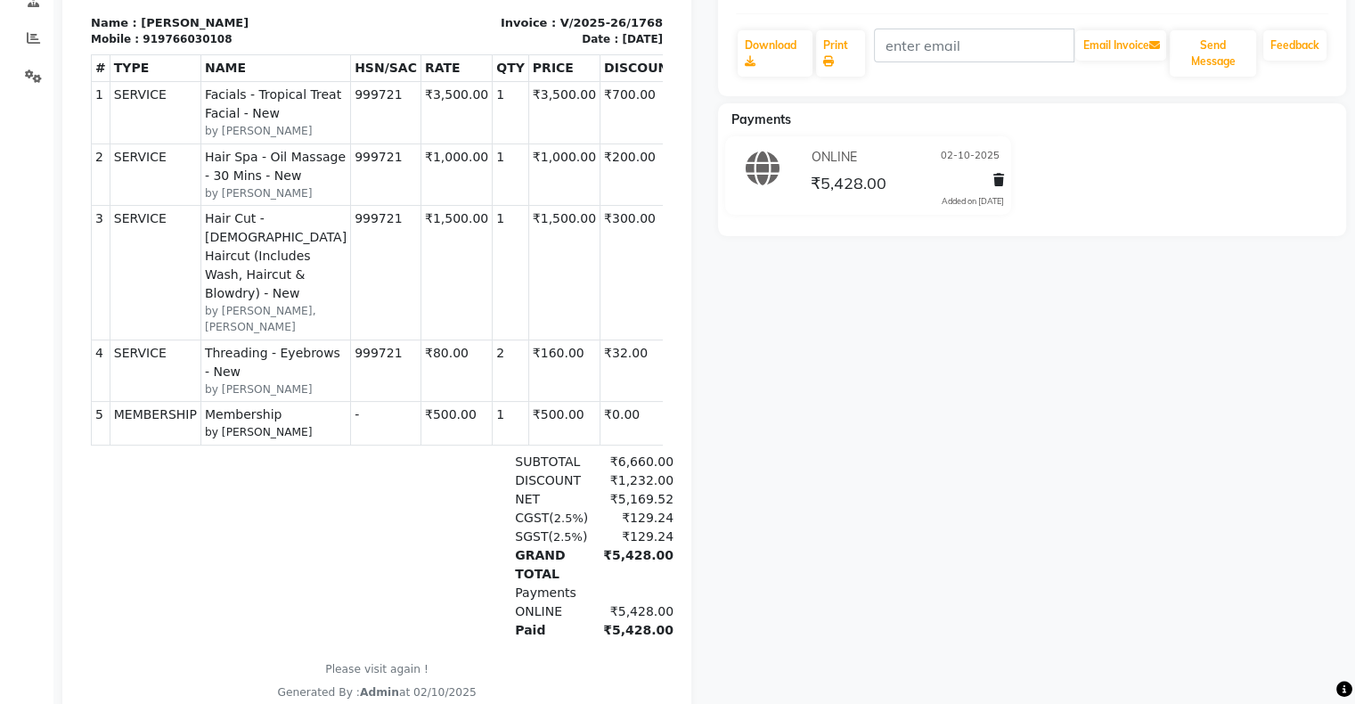
scroll to position [0, 0]
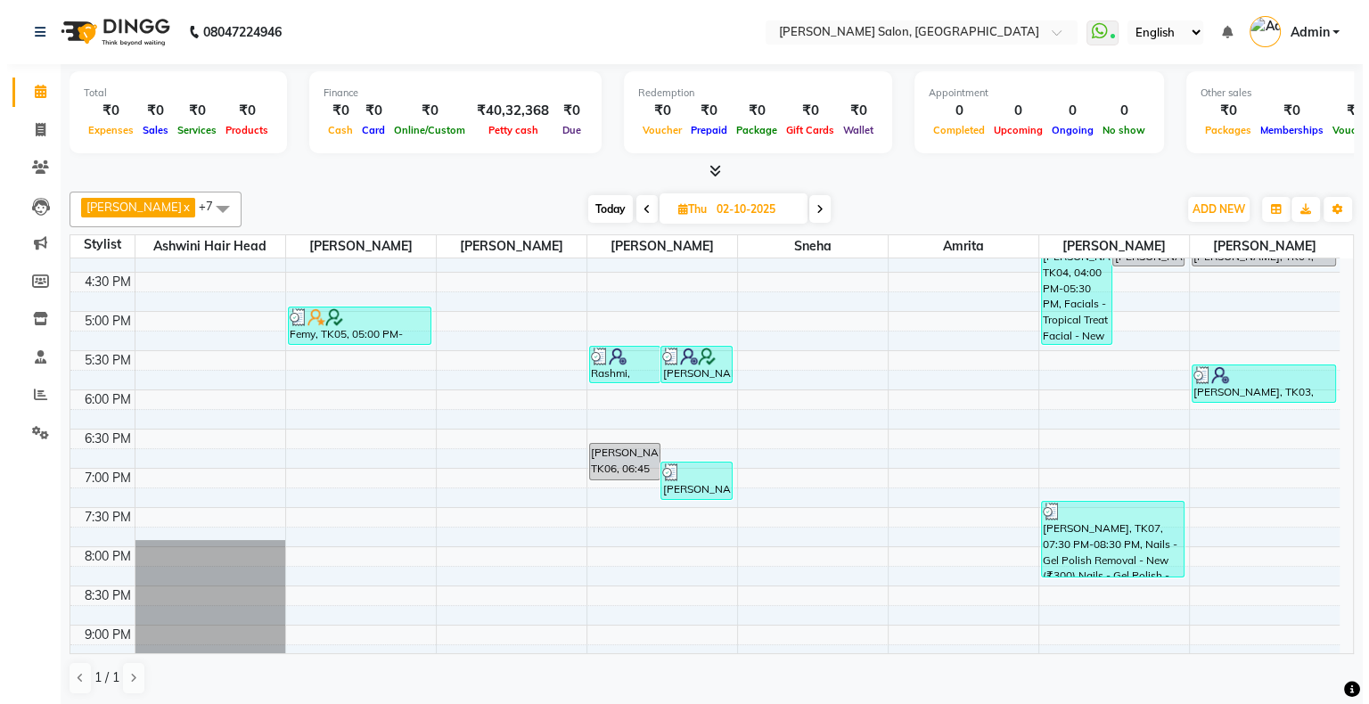
scroll to position [535, 0]
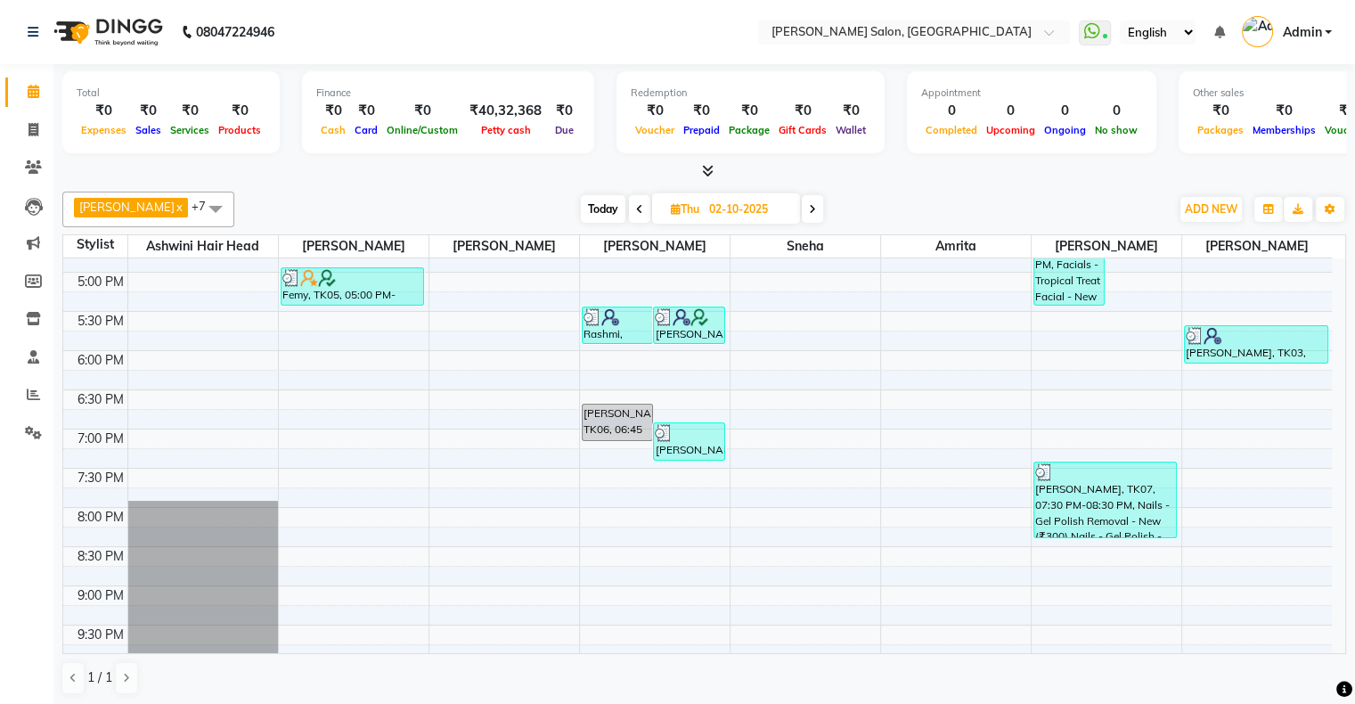
click at [646, 444] on div "10:00 AM 10:30 AM 11:00 AM 11:30 AM 12:00 PM 12:30 PM 1:00 PM 1:30 PM 2:00 PM 2…" at bounding box center [697, 233] width 1269 height 1018
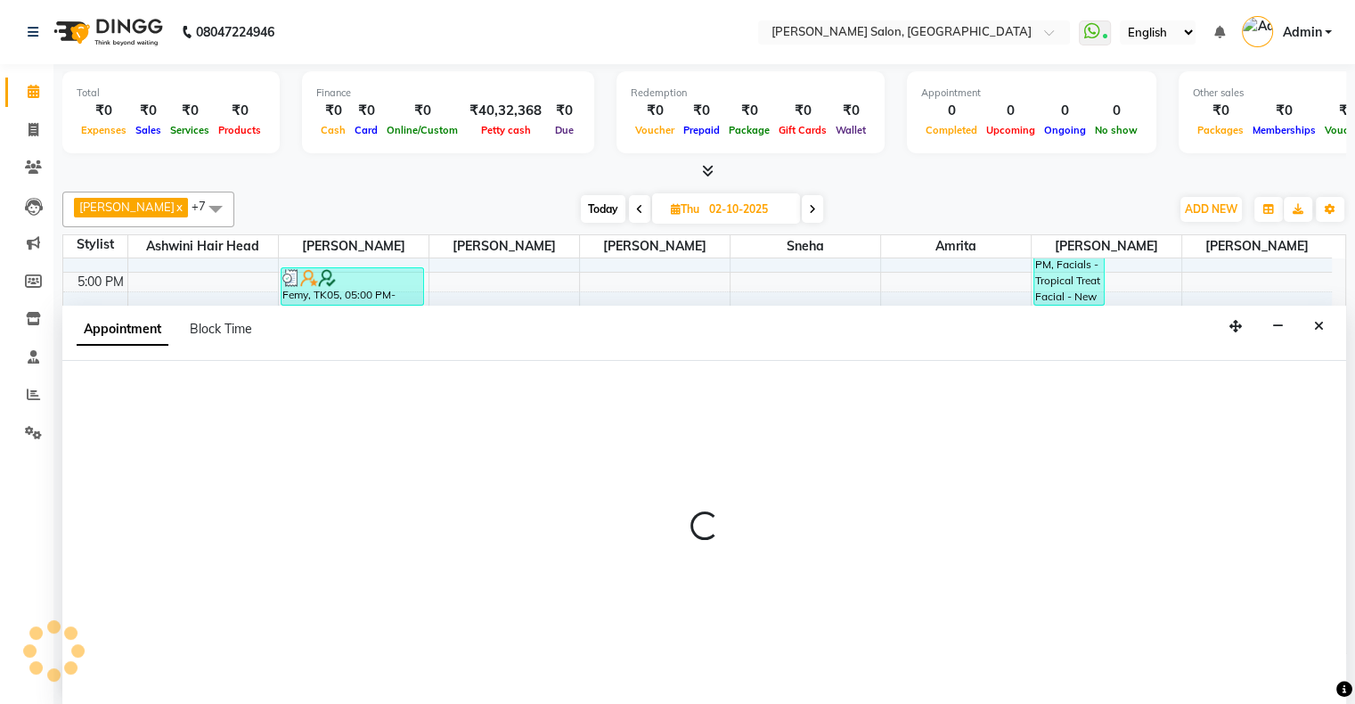
select select "87848"
select select "1155"
select select "tentative"
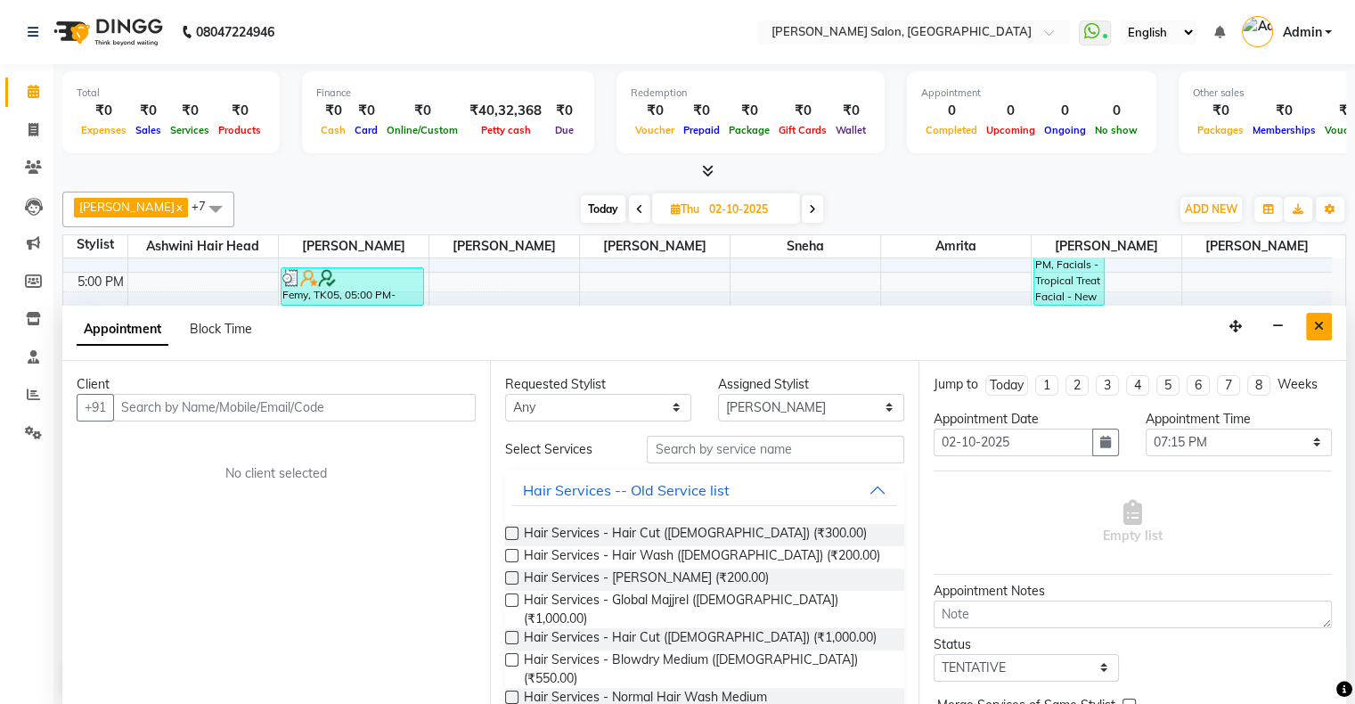
click at [1313, 315] on button "Close" at bounding box center [1319, 327] width 26 height 28
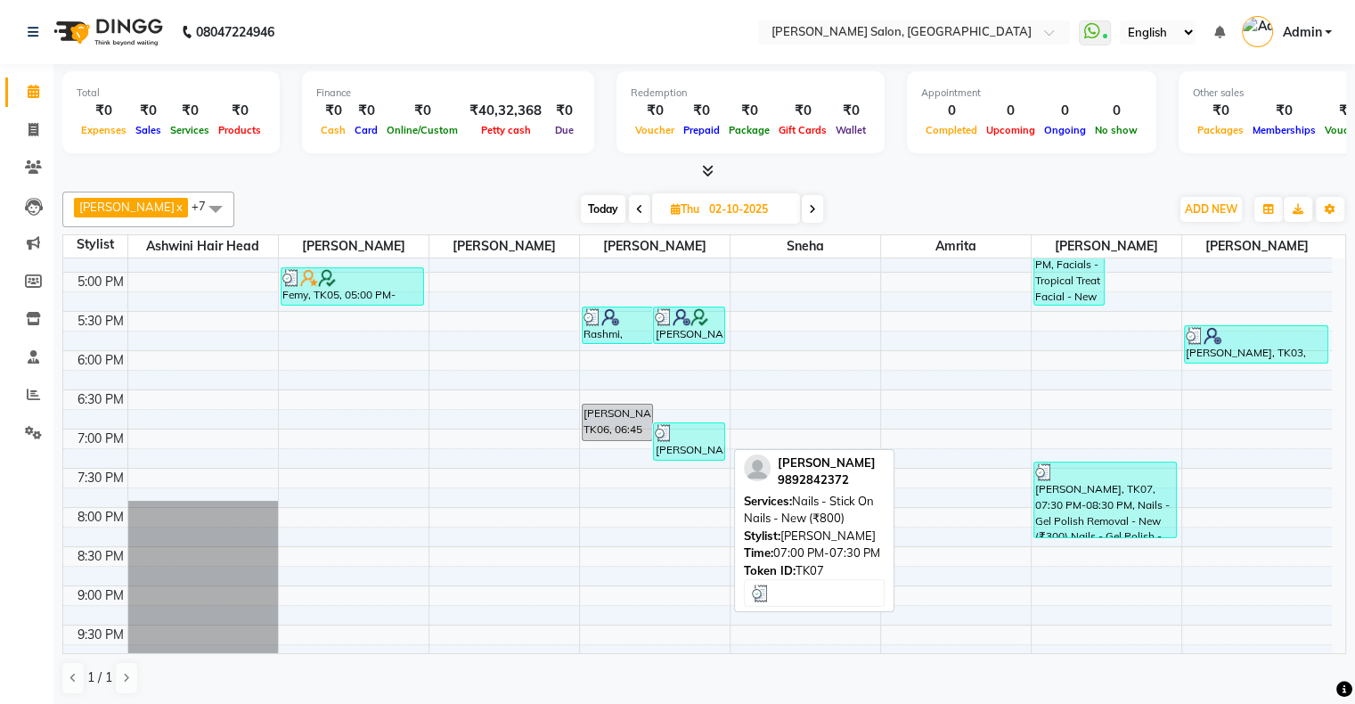
click at [677, 454] on div "[PERSON_NAME], TK07, 07:00 PM-07:30 PM, Nails - Stick On Nails - New (₹800)" at bounding box center [689, 441] width 70 height 37
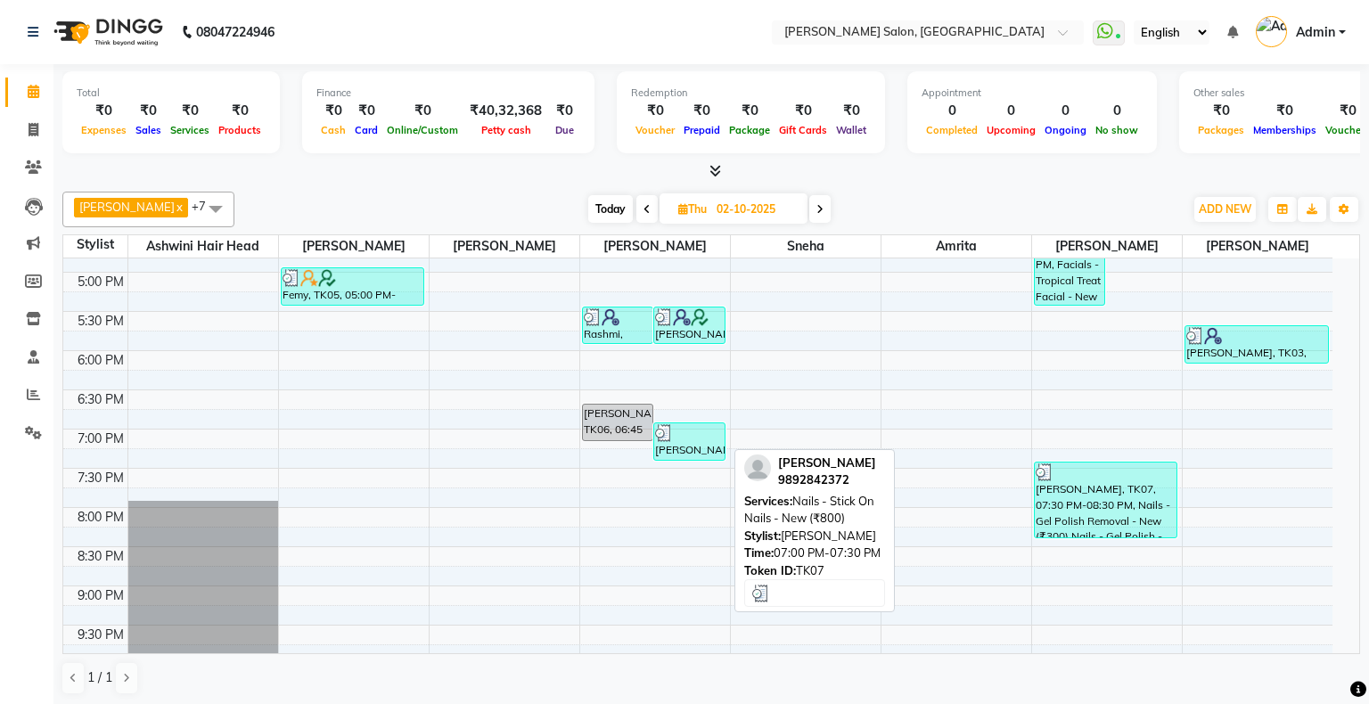
select select "3"
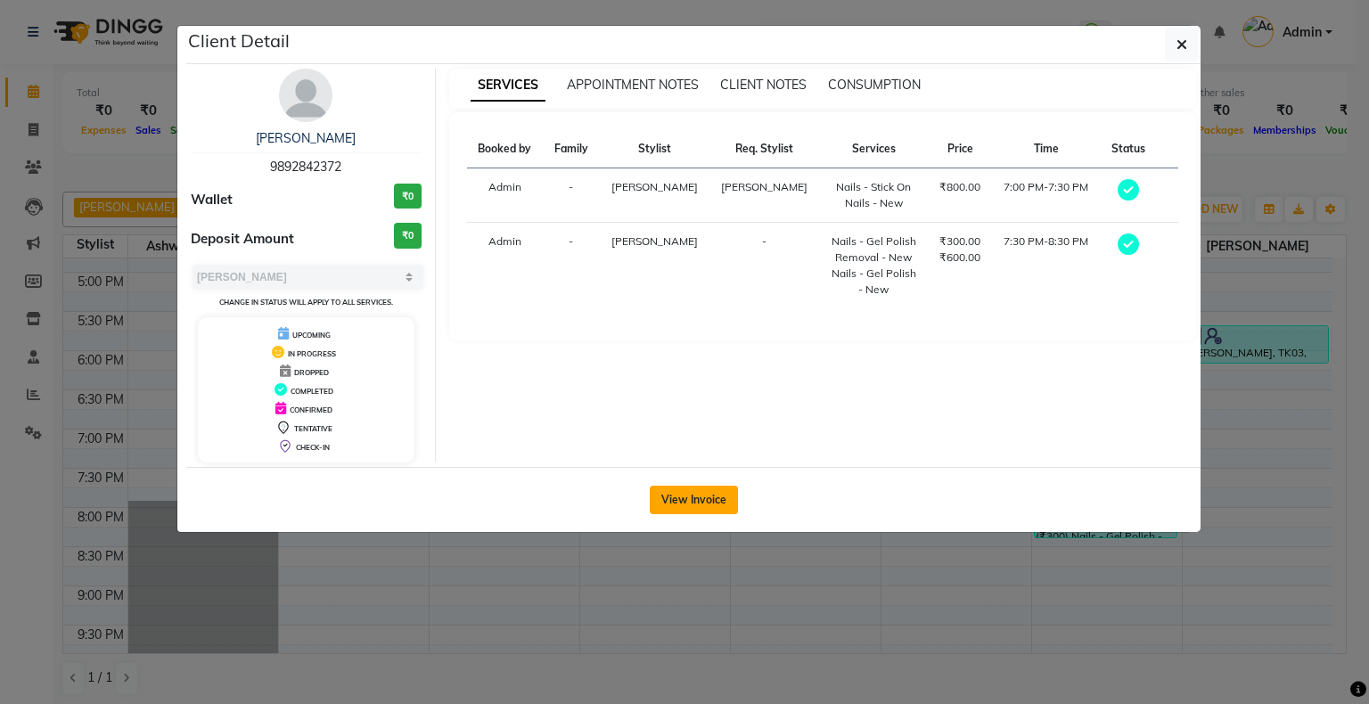
click at [699, 496] on button "View Invoice" at bounding box center [694, 500] width 88 height 29
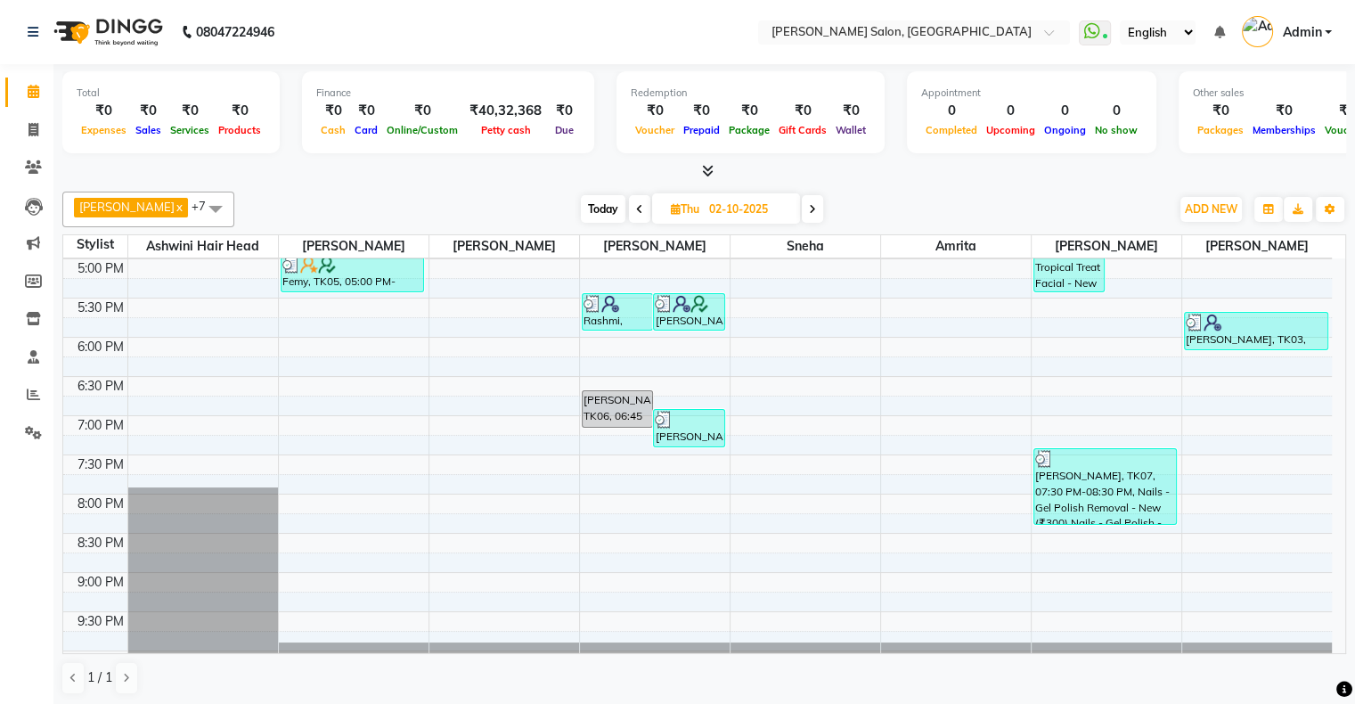
scroll to position [591, 0]
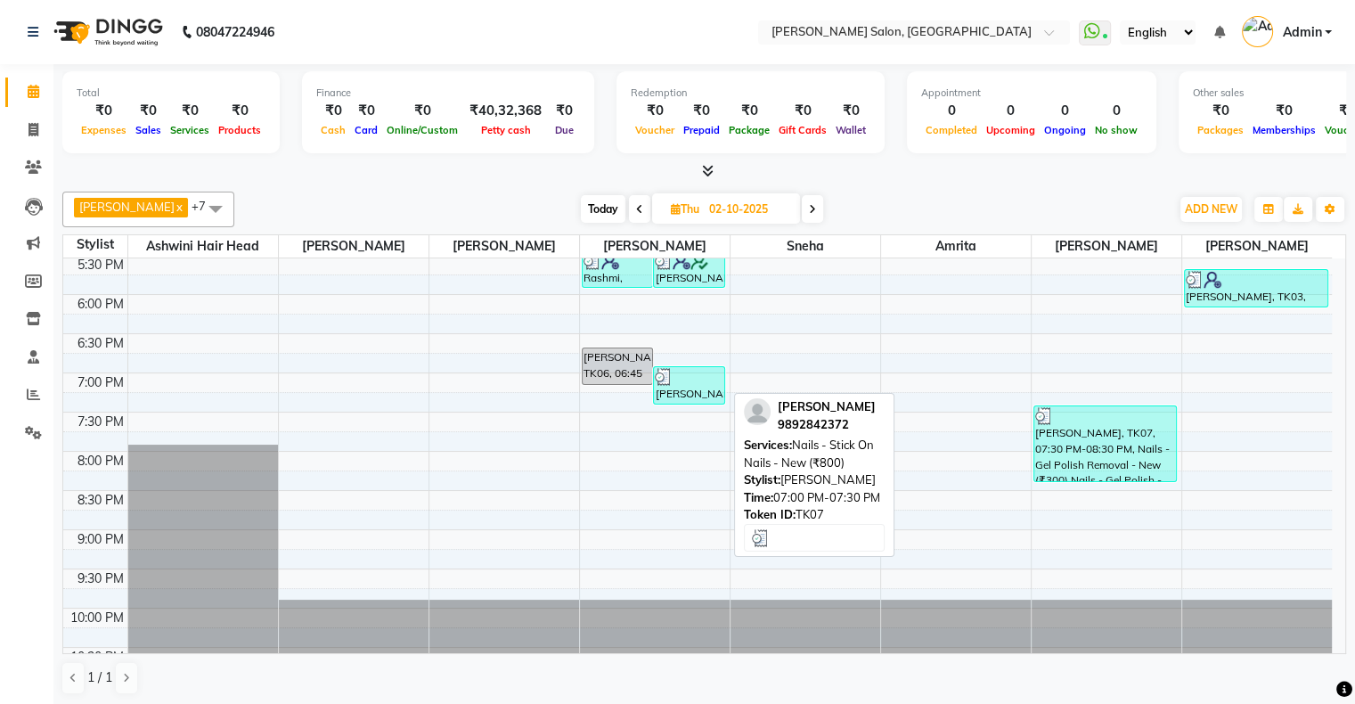
click at [678, 376] on div at bounding box center [689, 377] width 69 height 18
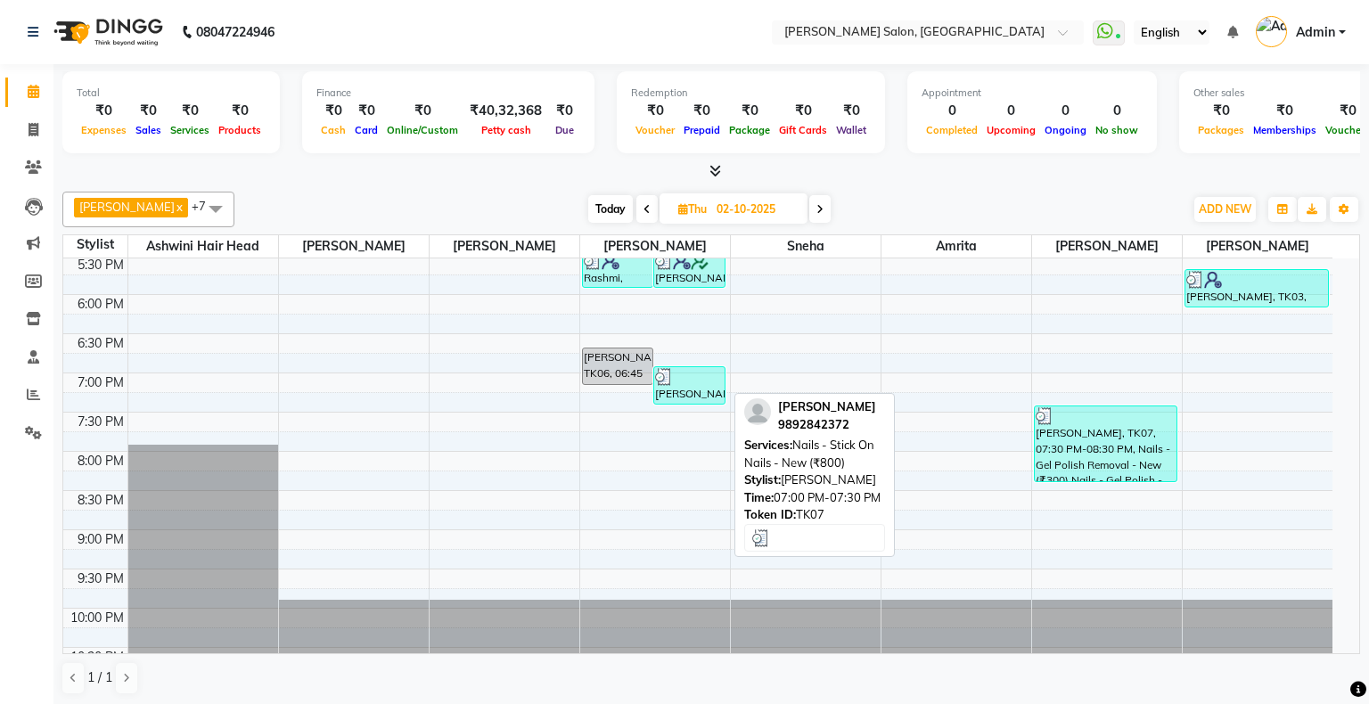
select select "3"
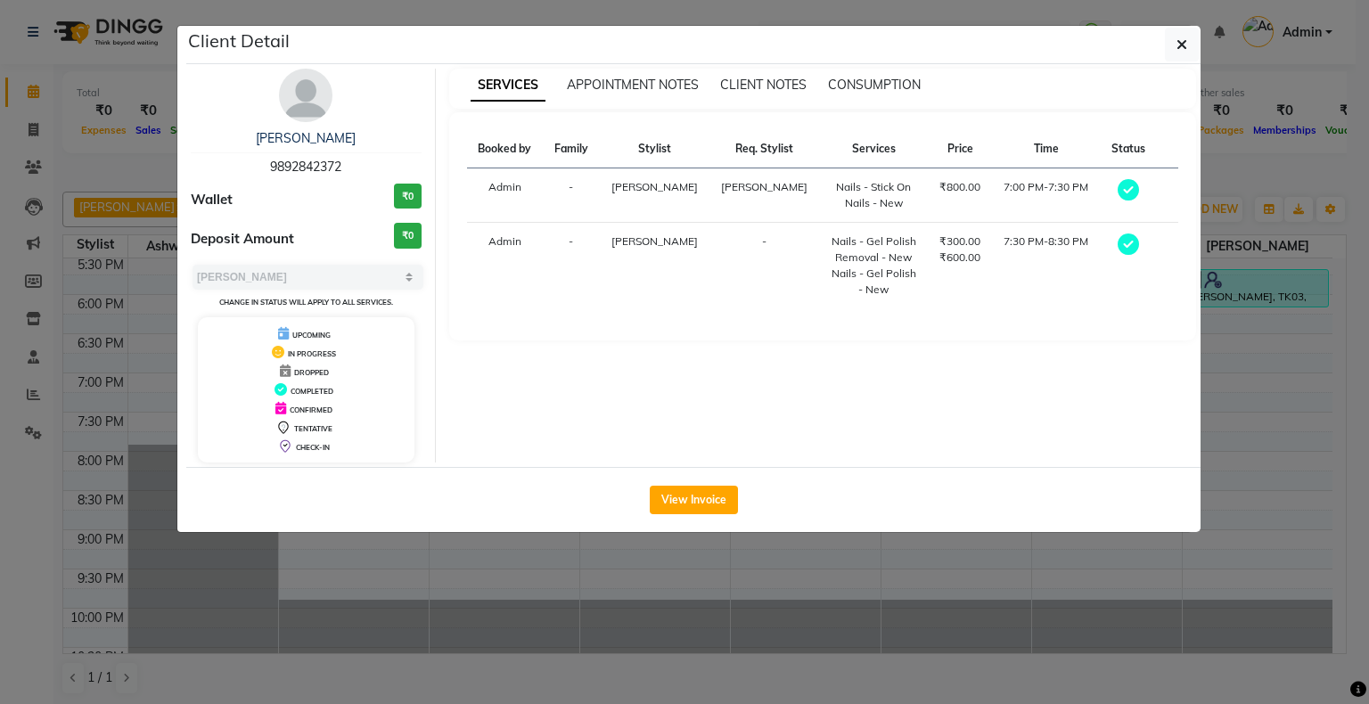
click at [683, 567] on ngb-modal-window "Client Detail [PERSON_NAME] 9892842372 Wallet ₹0 Deposit Amount ₹0 Select MARK …" at bounding box center [684, 352] width 1369 height 704
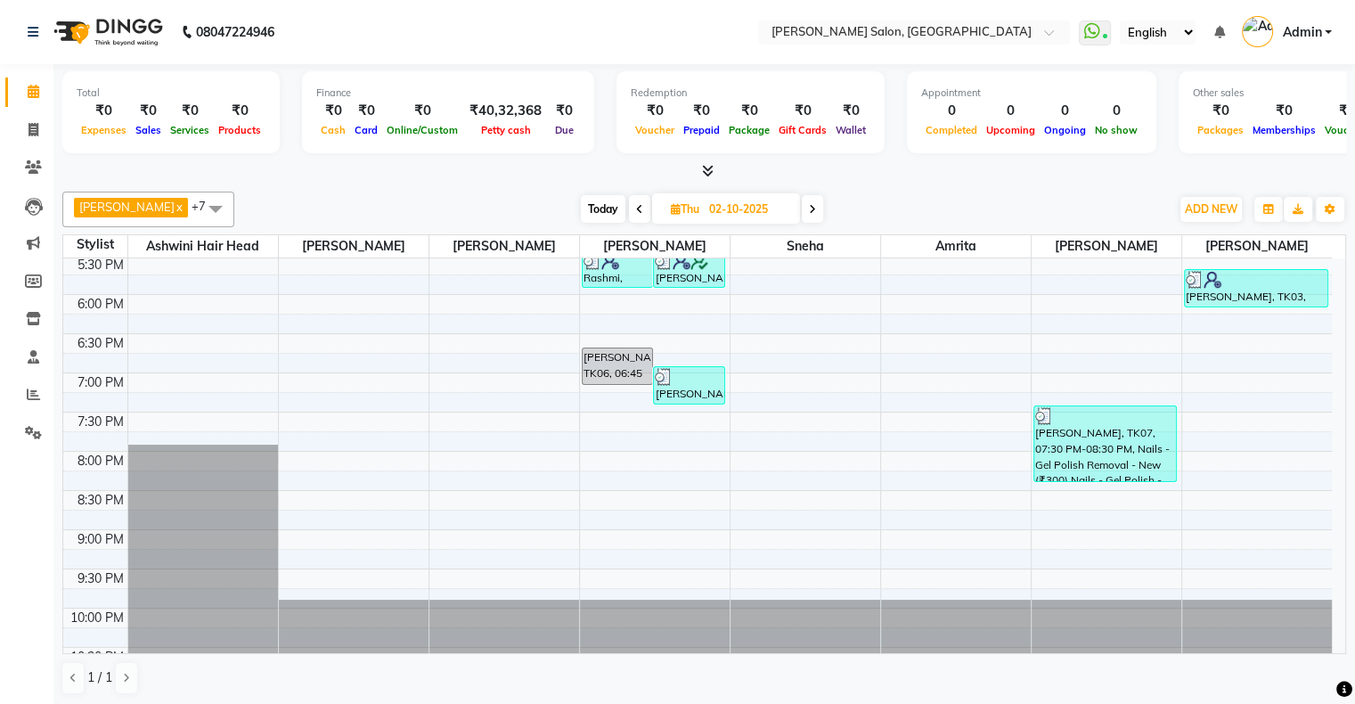
scroll to position [502, 0]
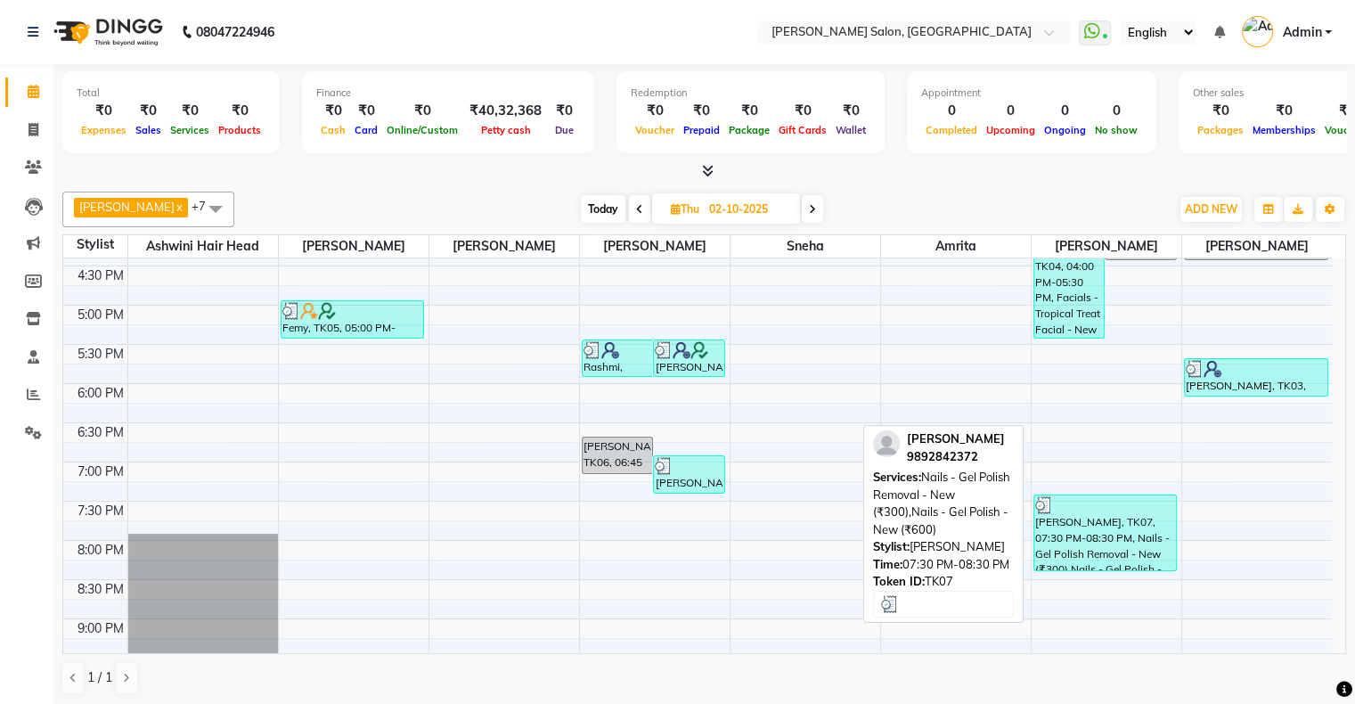
click at [1112, 538] on div "[PERSON_NAME], TK07, 07:30 PM-08:30 PM, Nails - Gel Polish Removal - New (₹300)…" at bounding box center [1105, 532] width 143 height 75
select select "3"
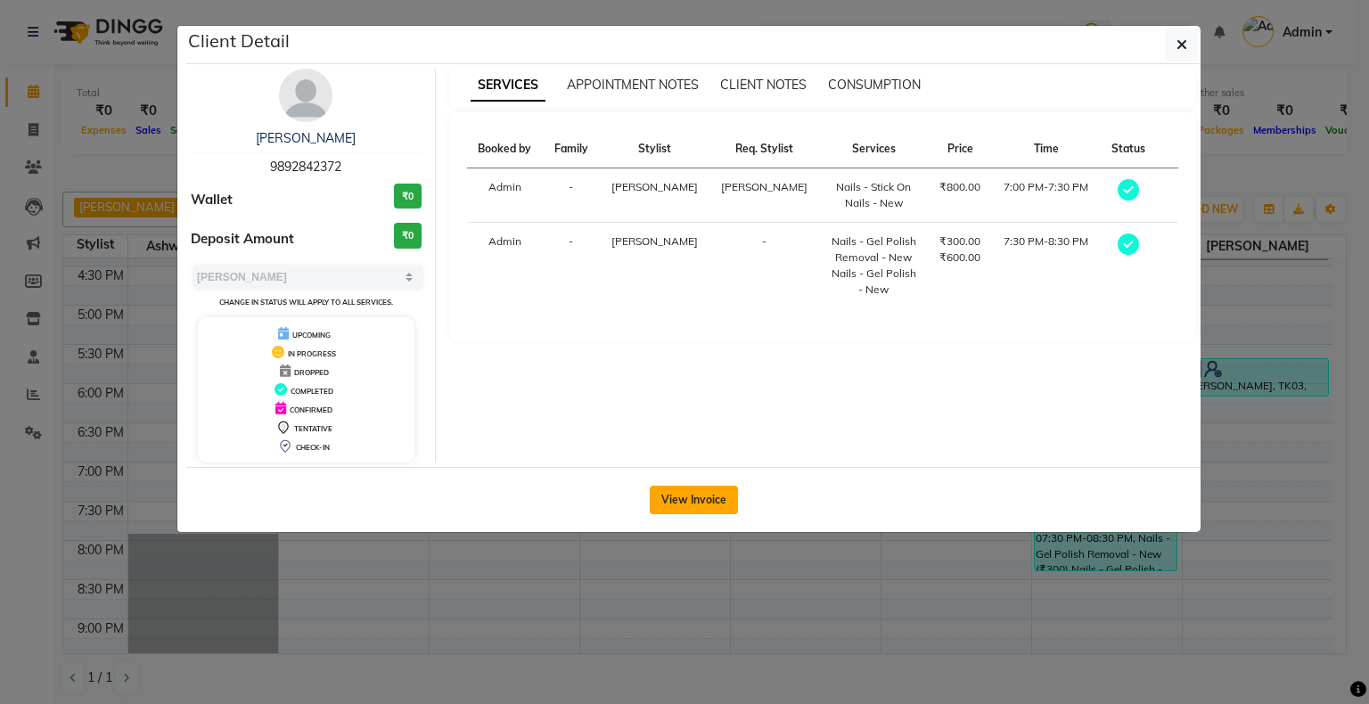
click at [699, 496] on button "View Invoice" at bounding box center [694, 500] width 88 height 29
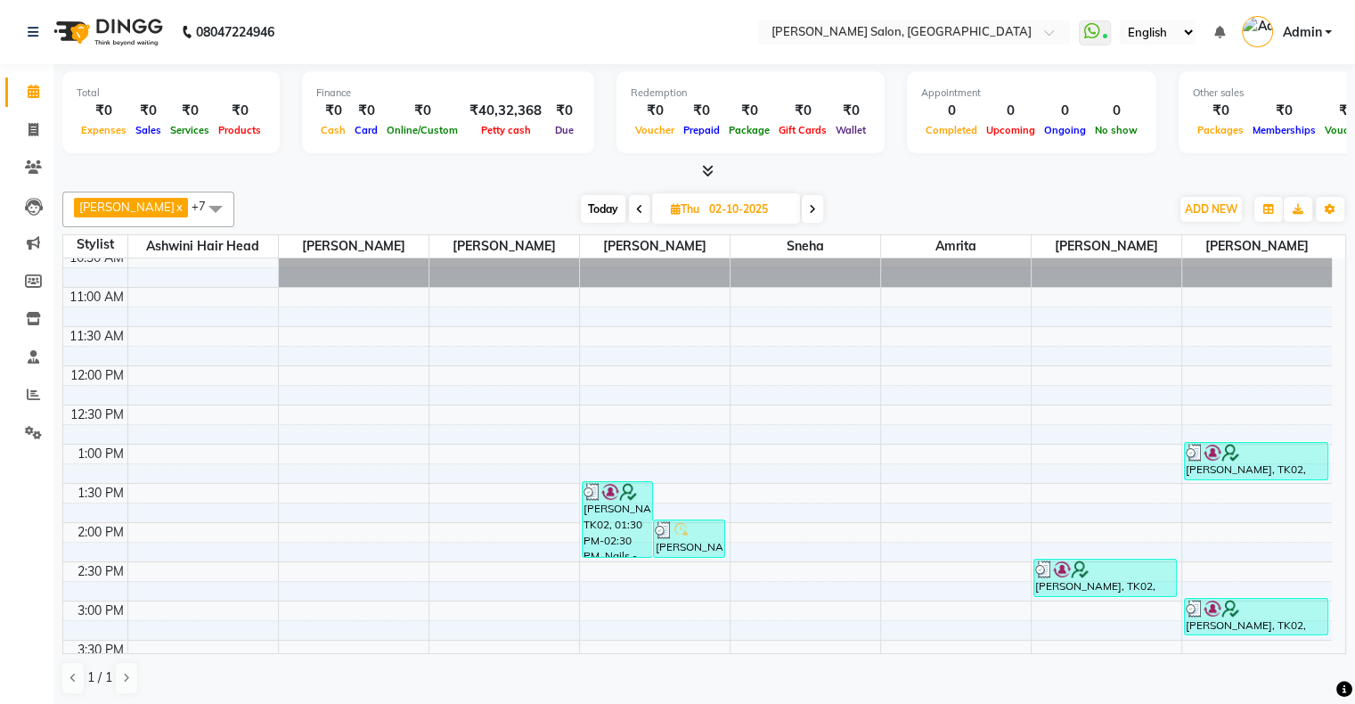
scroll to position [89, 0]
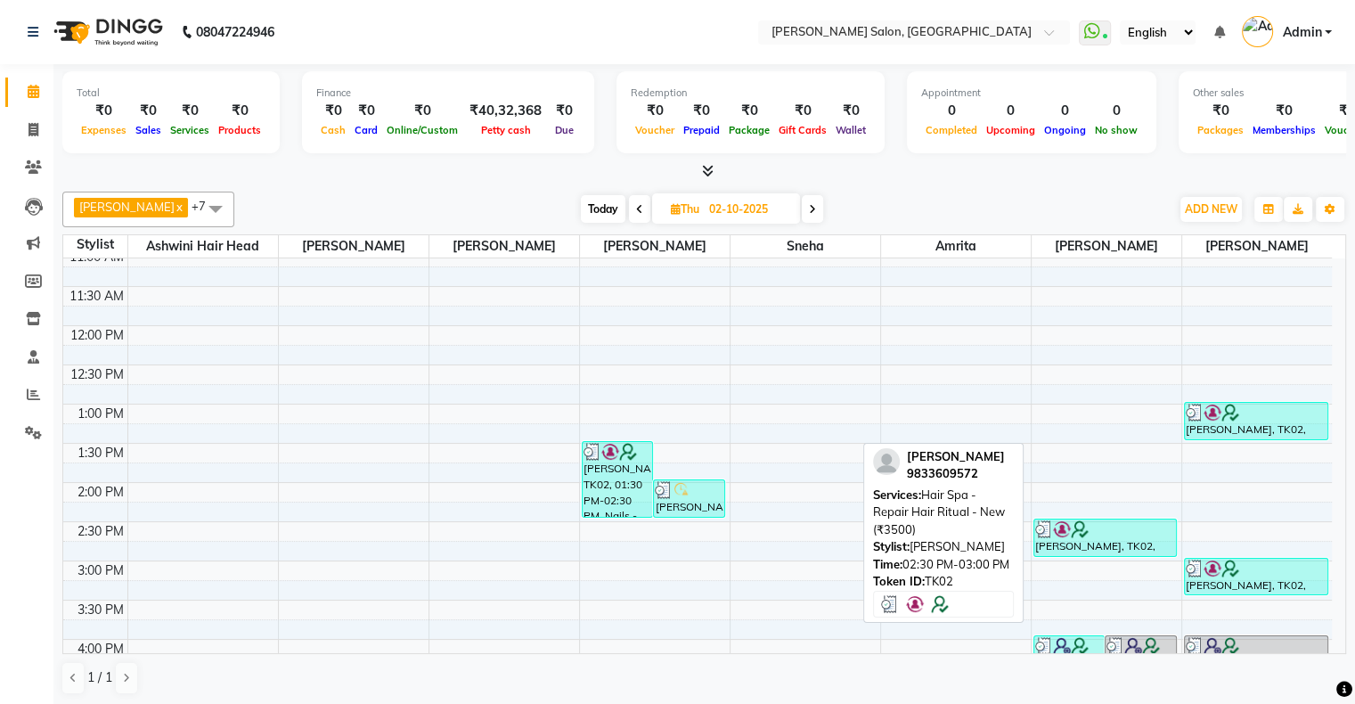
click at [1097, 535] on div at bounding box center [1105, 529] width 141 height 18
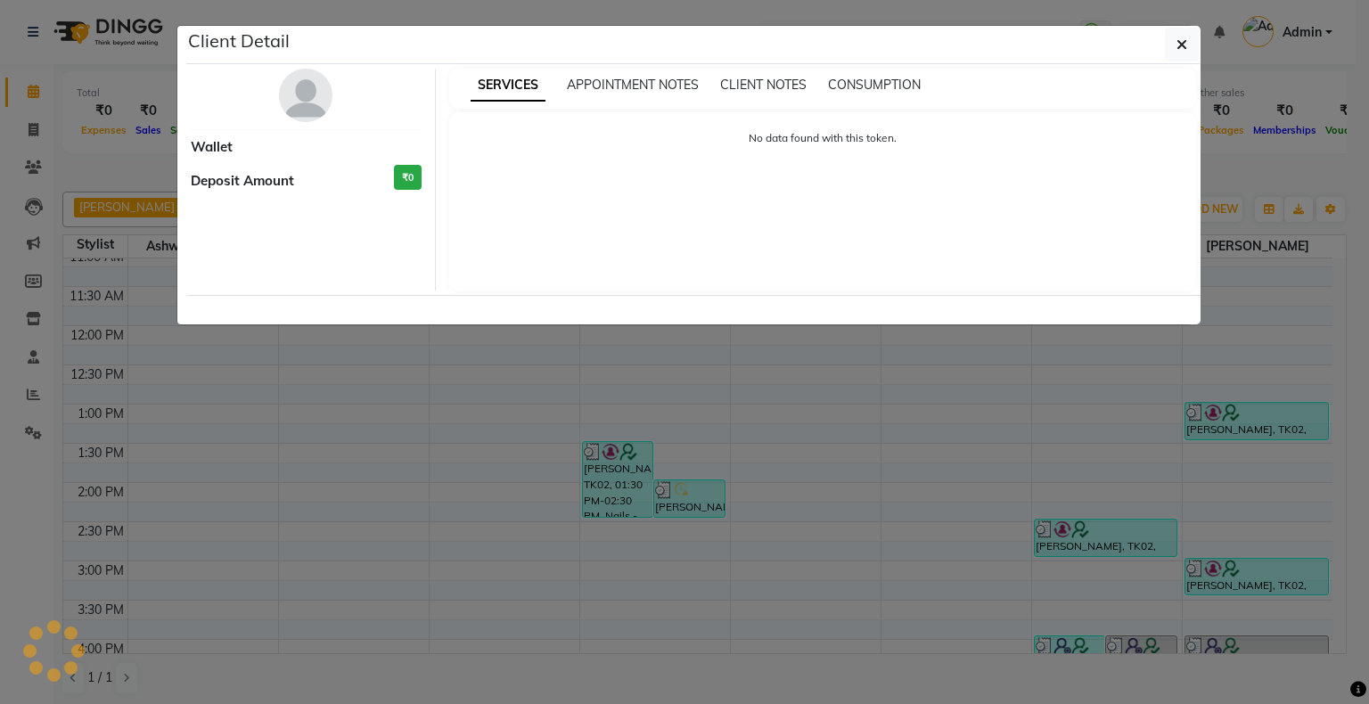
select select "3"
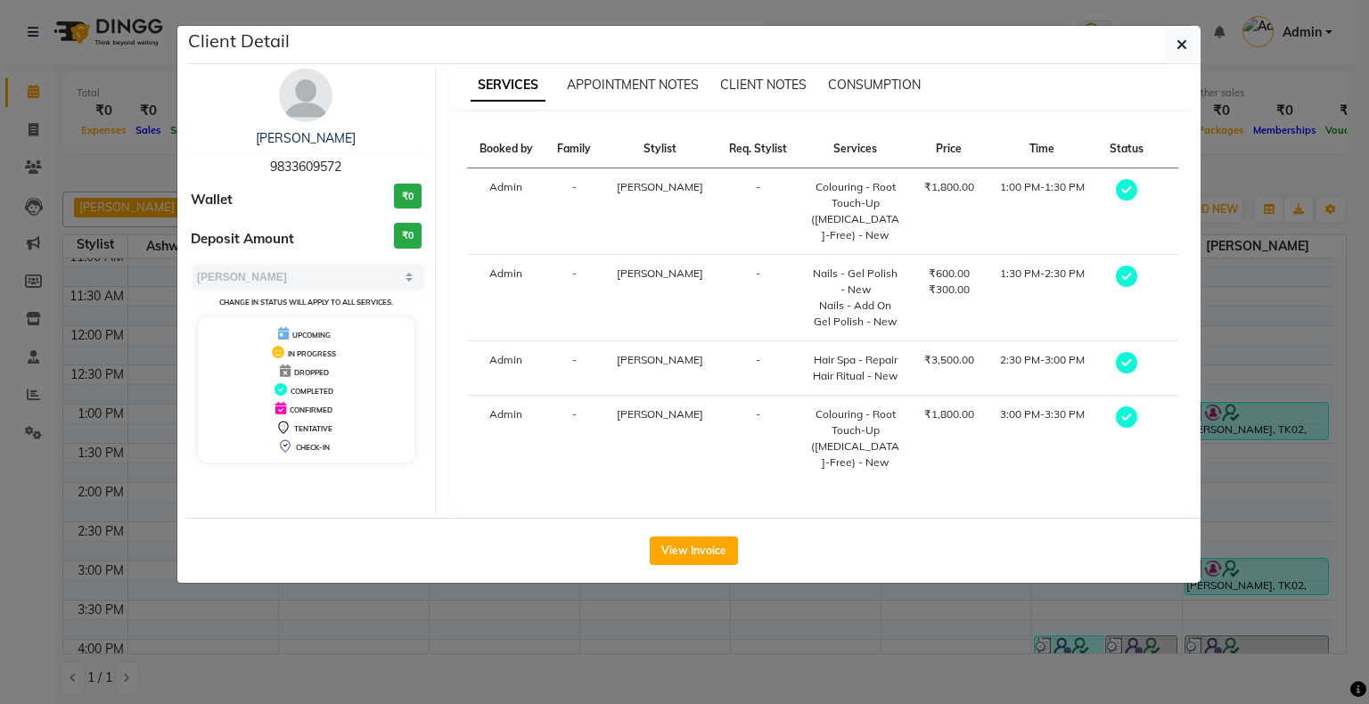
drag, startPoint x: 916, startPoint y: 276, endPoint x: 980, endPoint y: 302, distance: 69.2
click at [980, 302] on td "₹600.00 ₹300.00" at bounding box center [949, 298] width 75 height 86
click at [768, 642] on ngb-modal-window "Client Detail [PERSON_NAME] 9833609572 Wallet ₹0 Deposit Amount ₹0 Select MARK …" at bounding box center [684, 352] width 1369 height 704
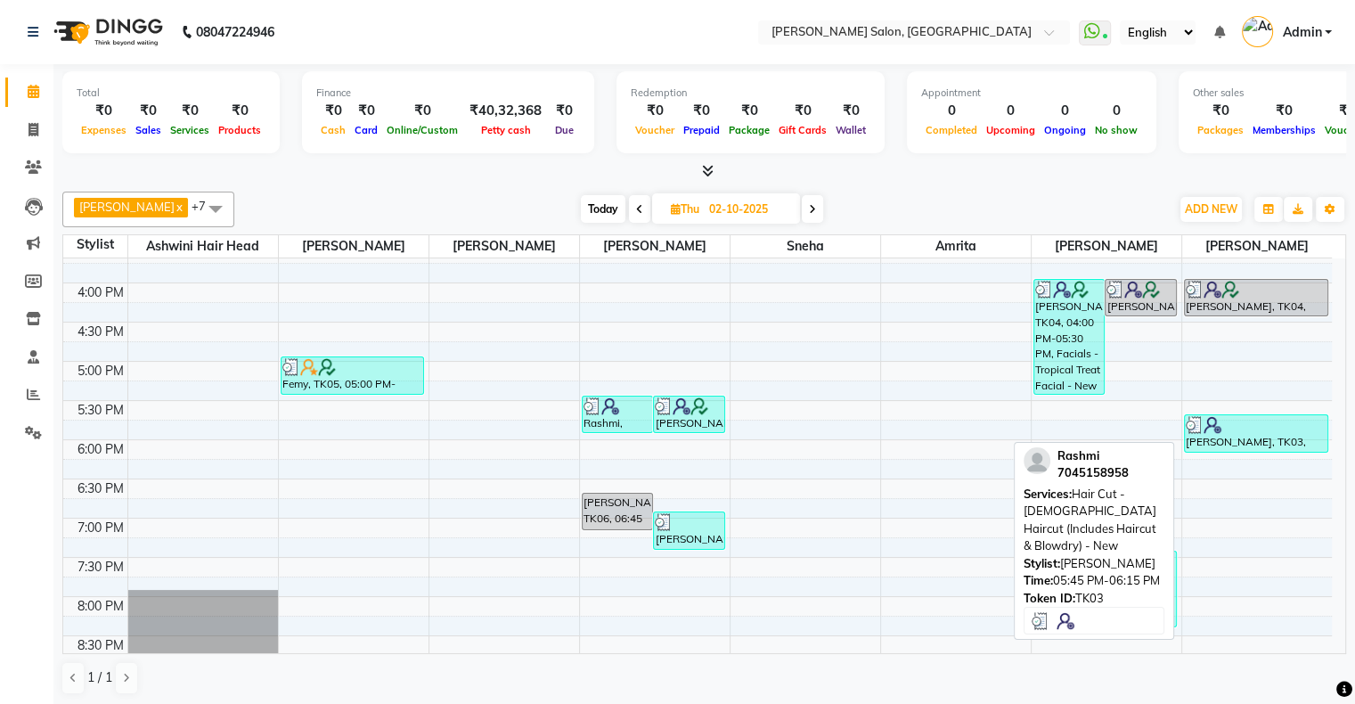
scroll to position [356, 0]
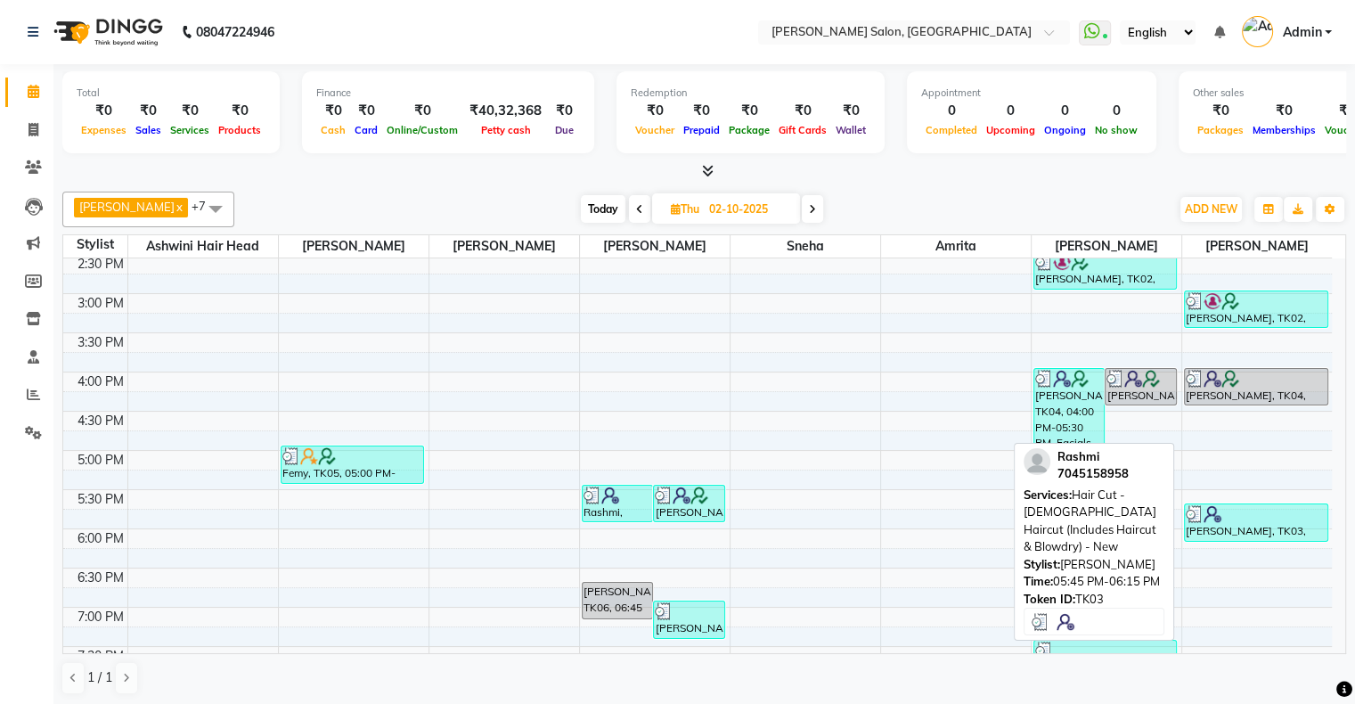
click at [1251, 511] on div at bounding box center [1256, 514] width 141 height 18
select select "3"
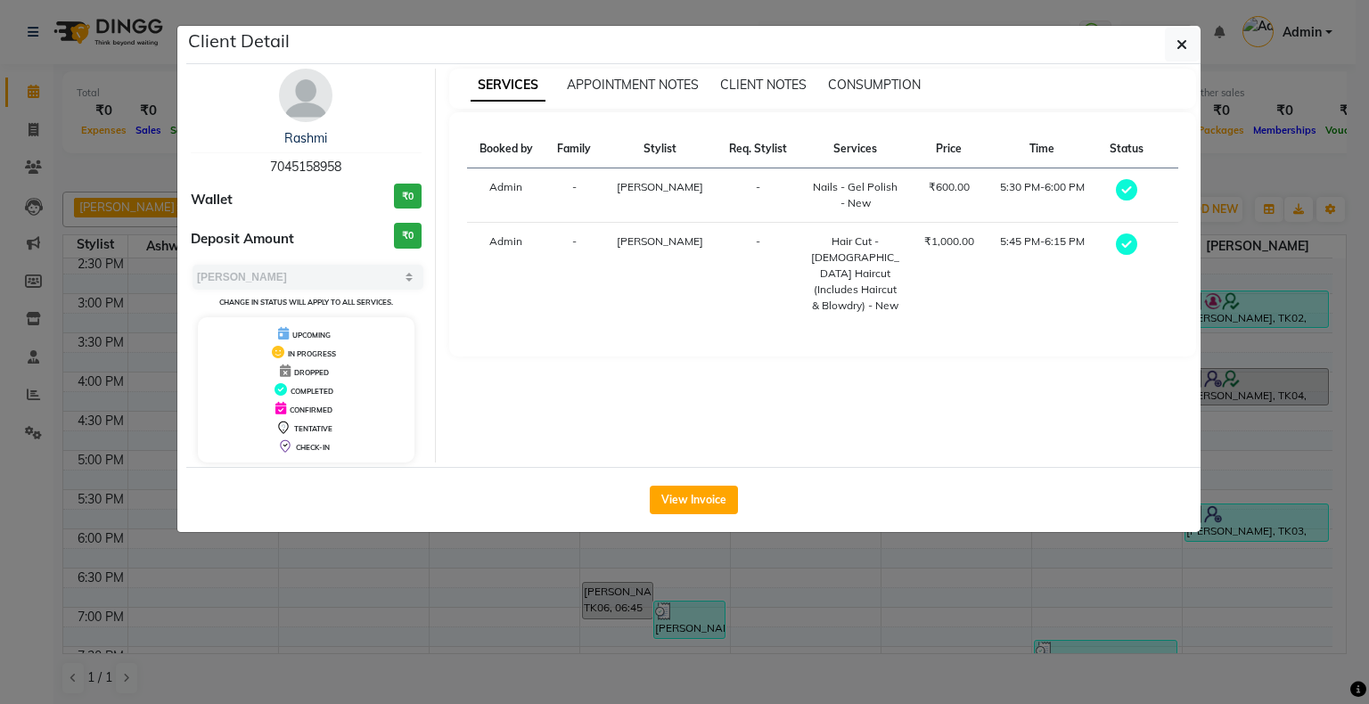
click at [740, 609] on ngb-modal-window "Client Detail Rashmi 7045158958 Wallet ₹0 Deposit Amount ₹0 Select MARK DONE UP…" at bounding box center [684, 352] width 1369 height 704
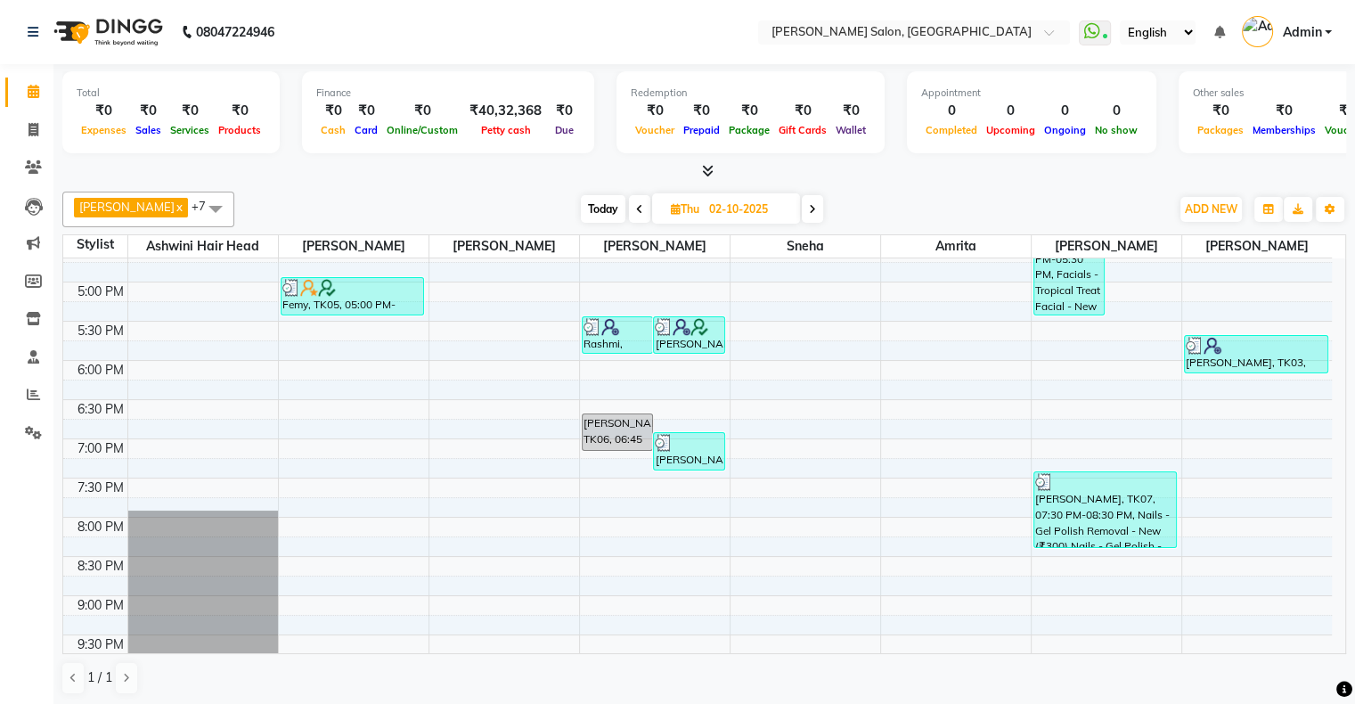
scroll to position [436, 0]
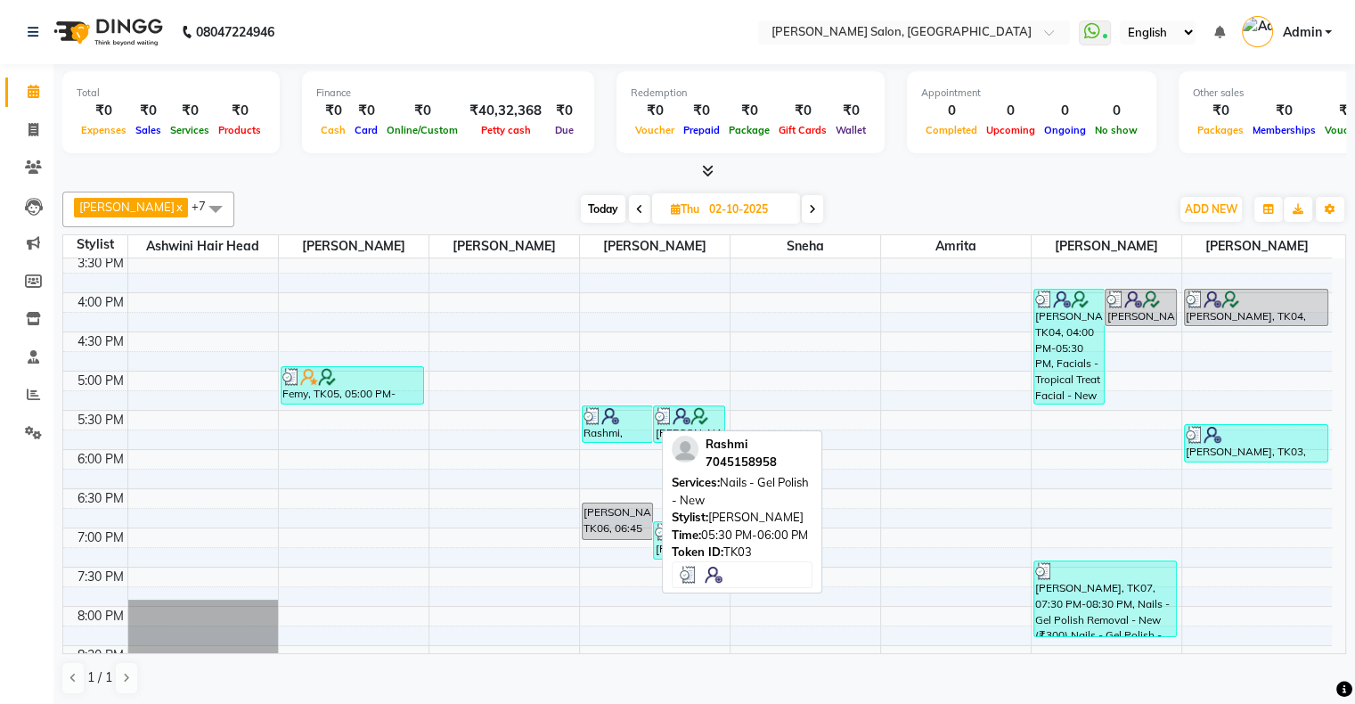
click at [606, 419] on img at bounding box center [610, 416] width 18 height 18
select select "3"
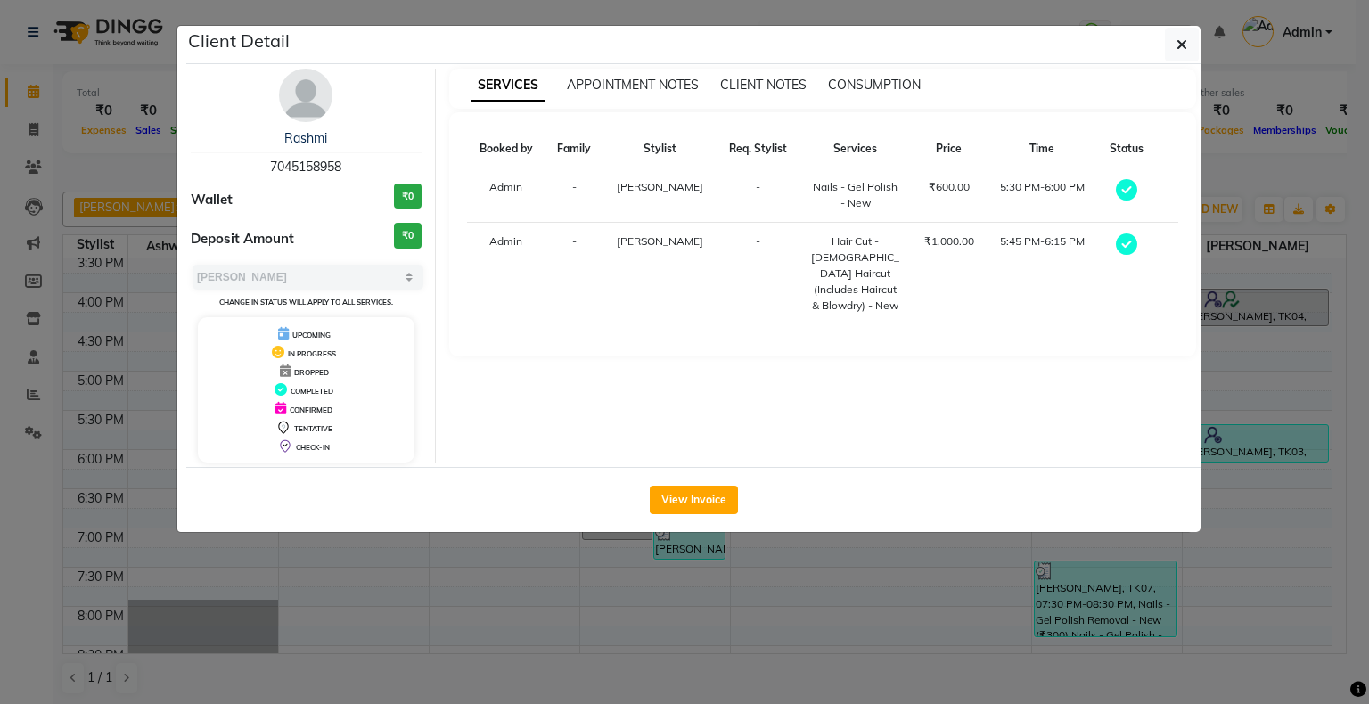
click at [742, 556] on ngb-modal-window "Client Detail Rashmi 7045158958 Wallet ₹0 Deposit Amount ₹0 Select MARK DONE UP…" at bounding box center [684, 352] width 1369 height 704
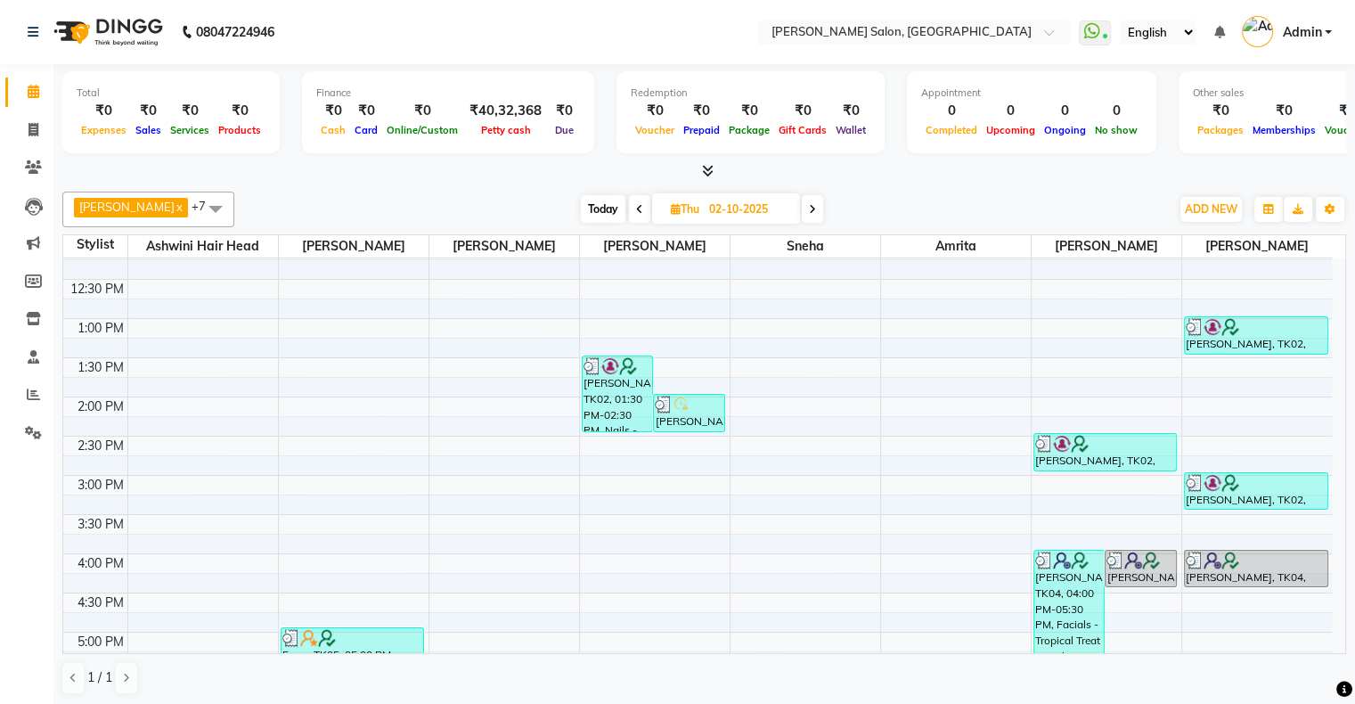
scroll to position [178, 0]
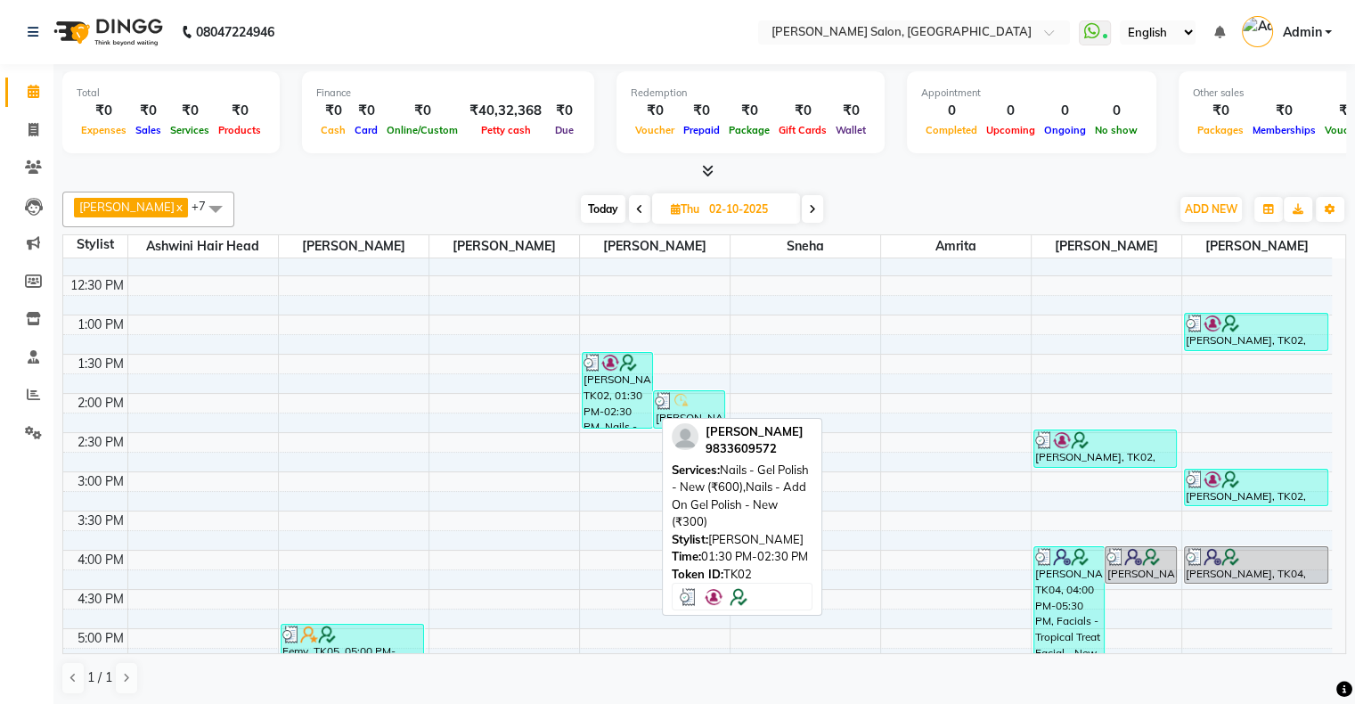
click at [614, 405] on div "[PERSON_NAME], TK02, 01:30 PM-02:30 PM, Nails - Gel Polish - New (₹600),Nails -…" at bounding box center [618, 390] width 70 height 75
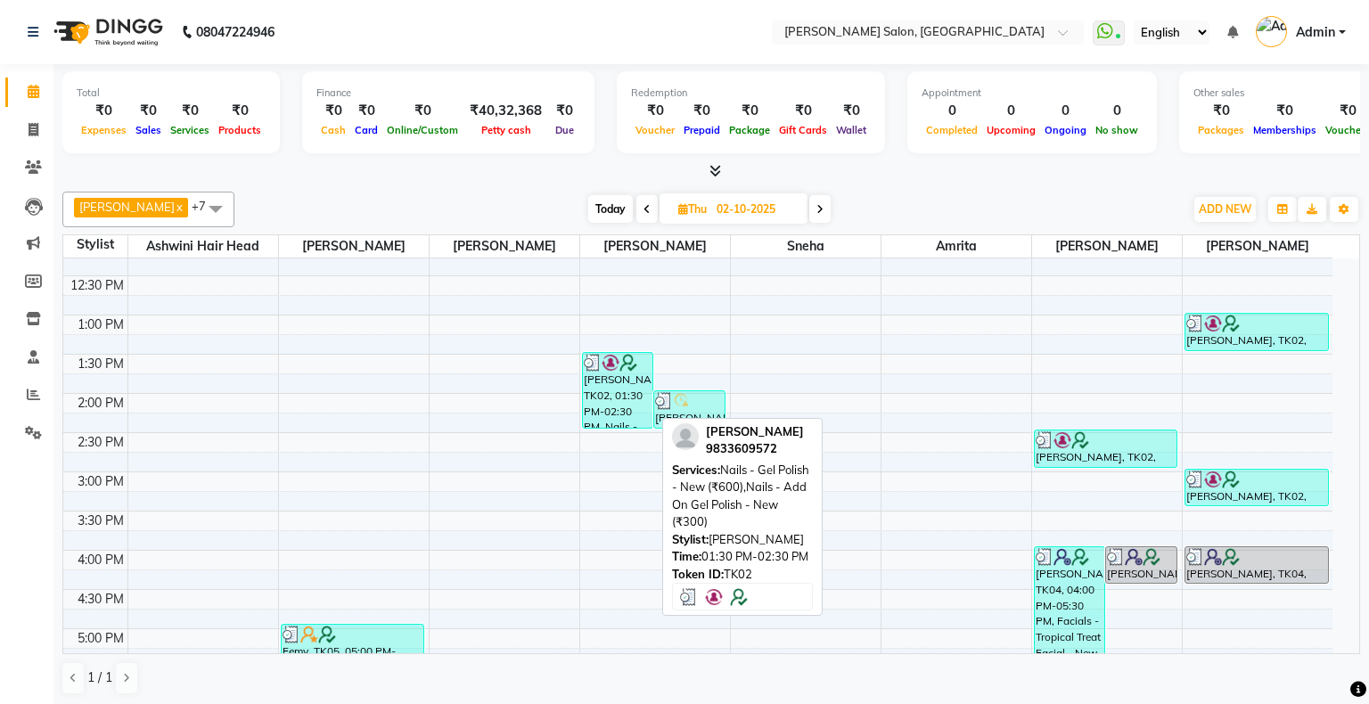
select select "3"
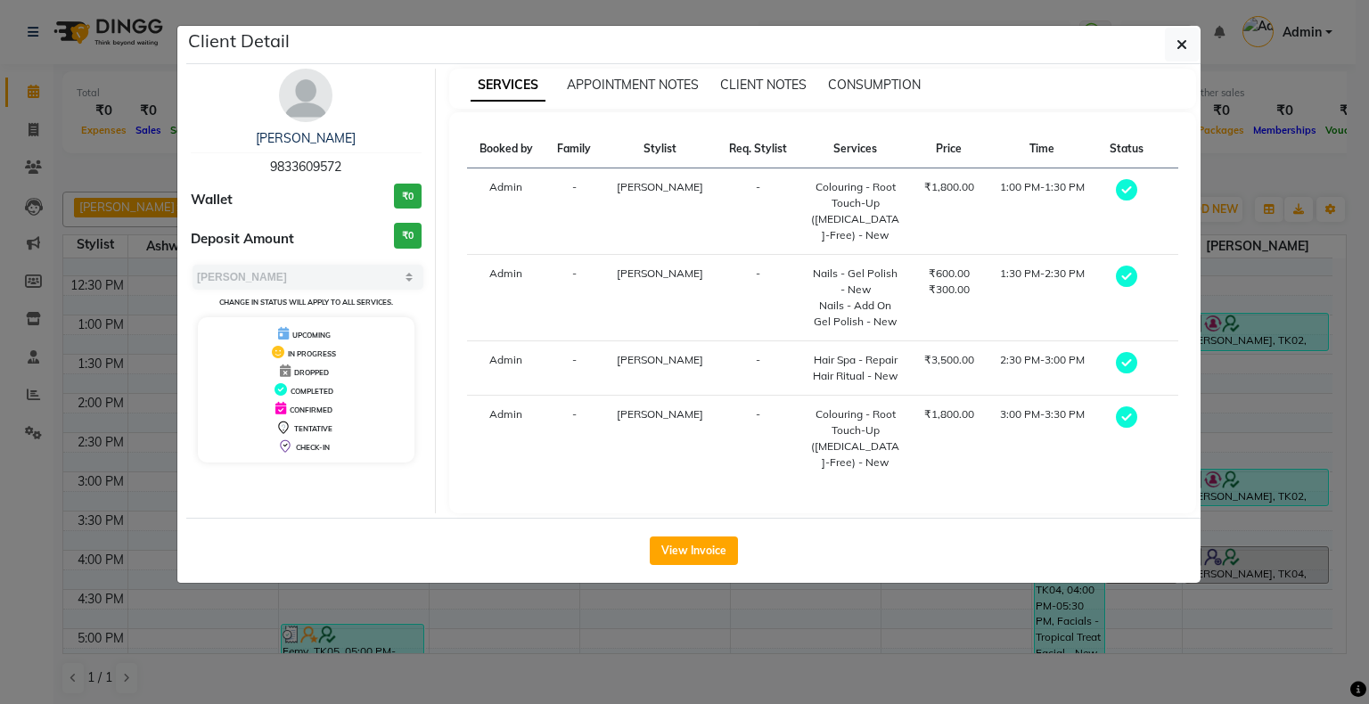
click at [1297, 689] on ngb-modal-window "Client Detail [PERSON_NAME] 9833609572 Wallet ₹0 Deposit Amount ₹0 Select MARK …" at bounding box center [684, 352] width 1369 height 704
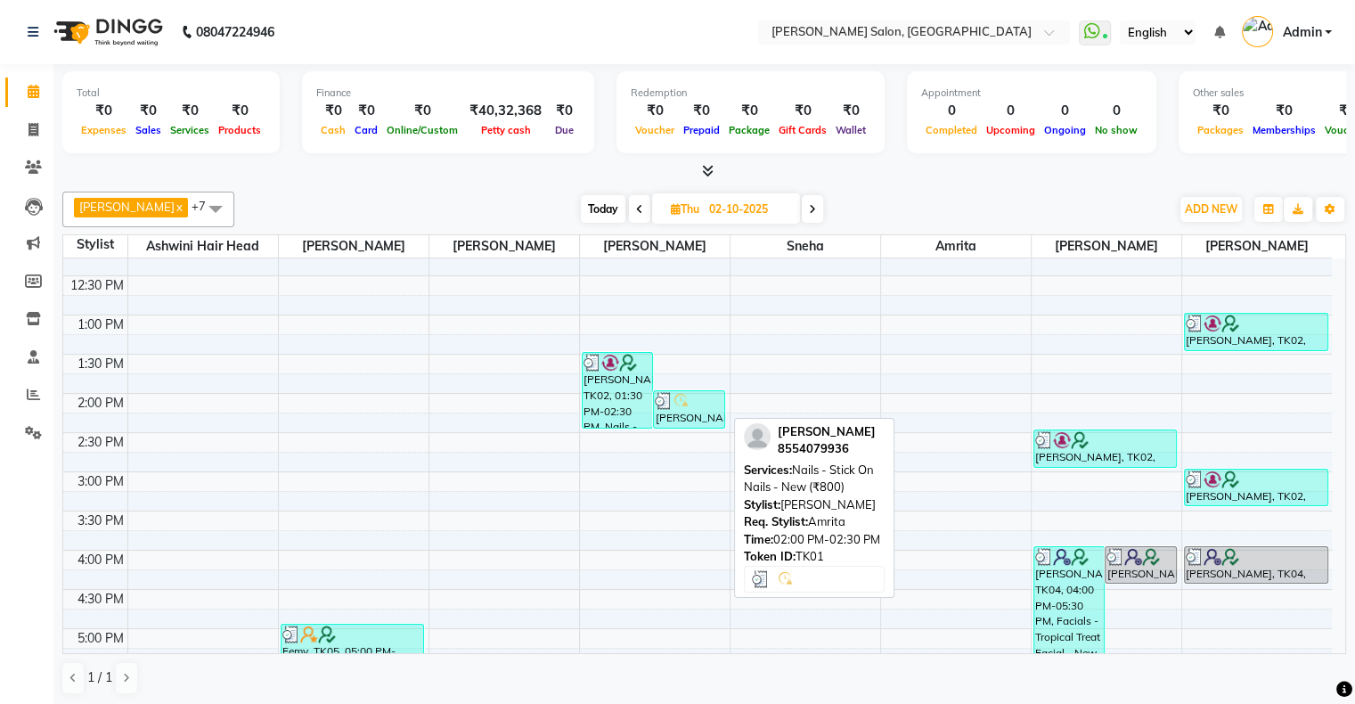
click at [694, 403] on div at bounding box center [689, 401] width 69 height 18
select select "3"
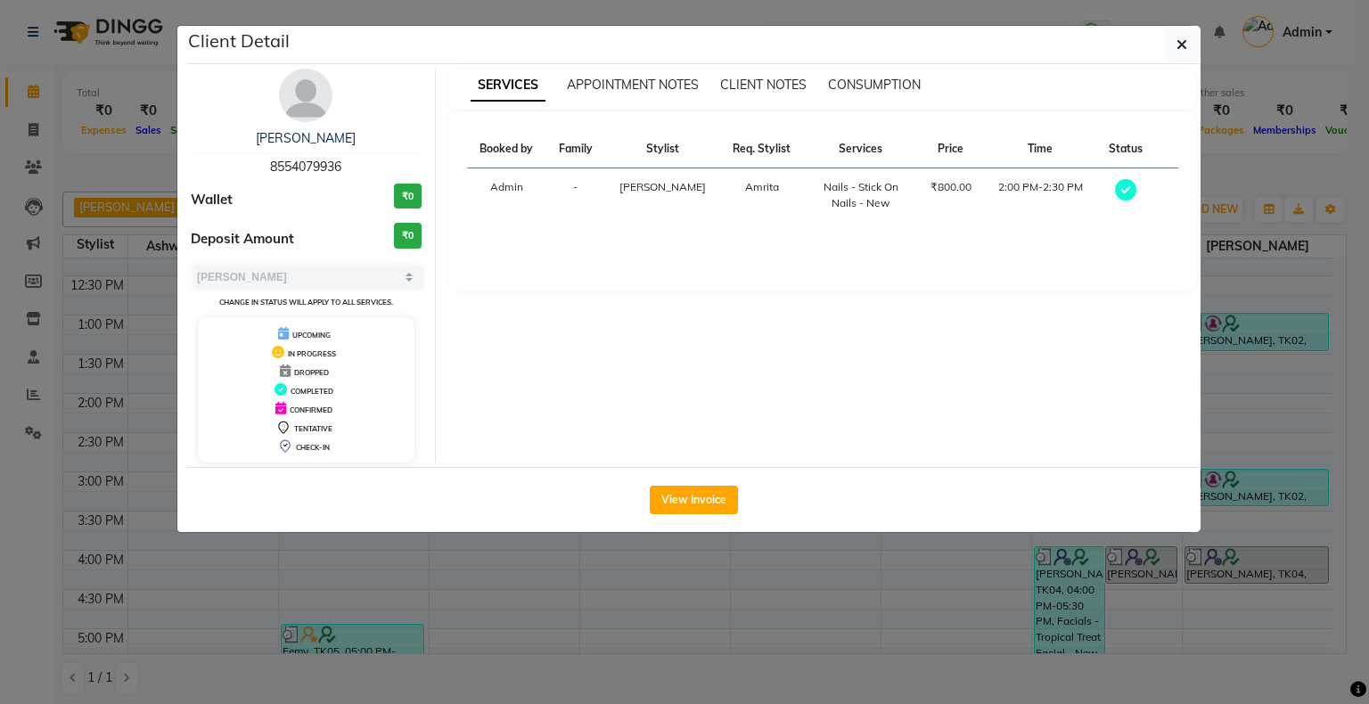
click at [845, 661] on ngb-modal-window "Client Detail [PERSON_NAME] 8554079936 Wallet ₹0 Deposit Amount ₹0 Select MARK …" at bounding box center [684, 352] width 1369 height 704
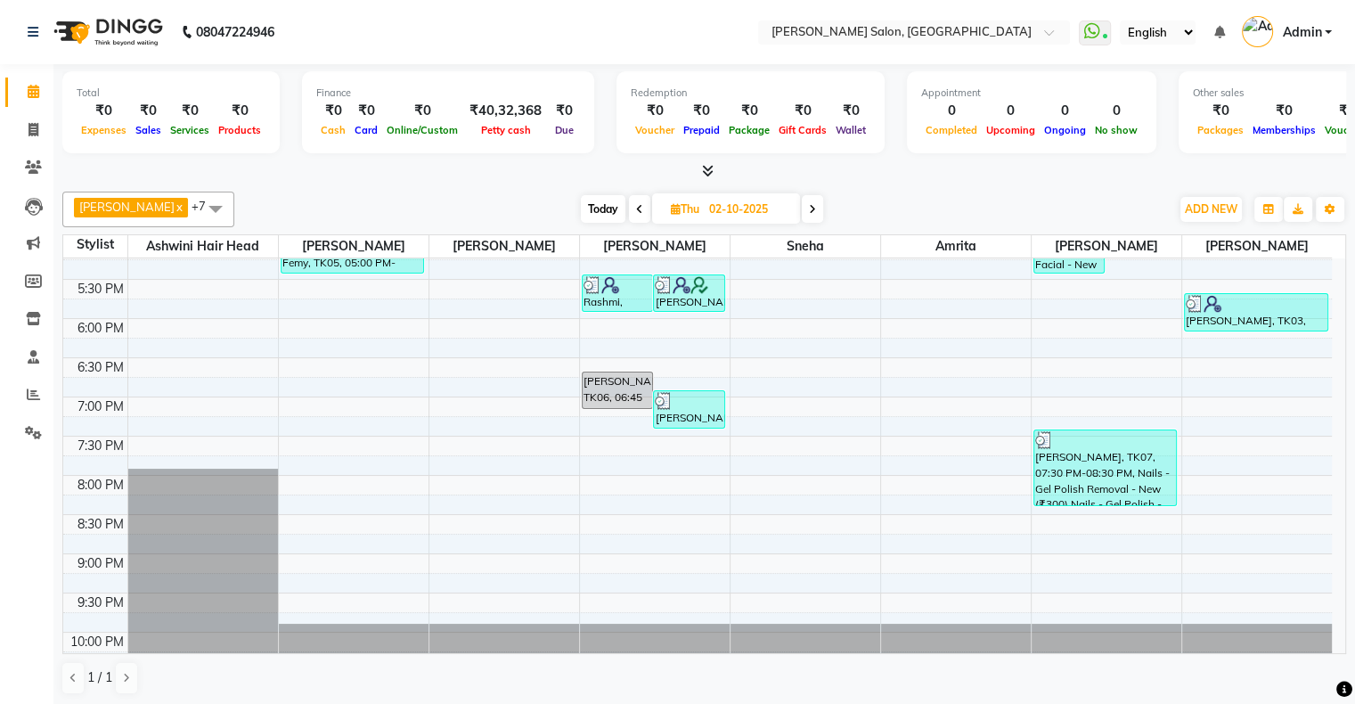
scroll to position [525, 0]
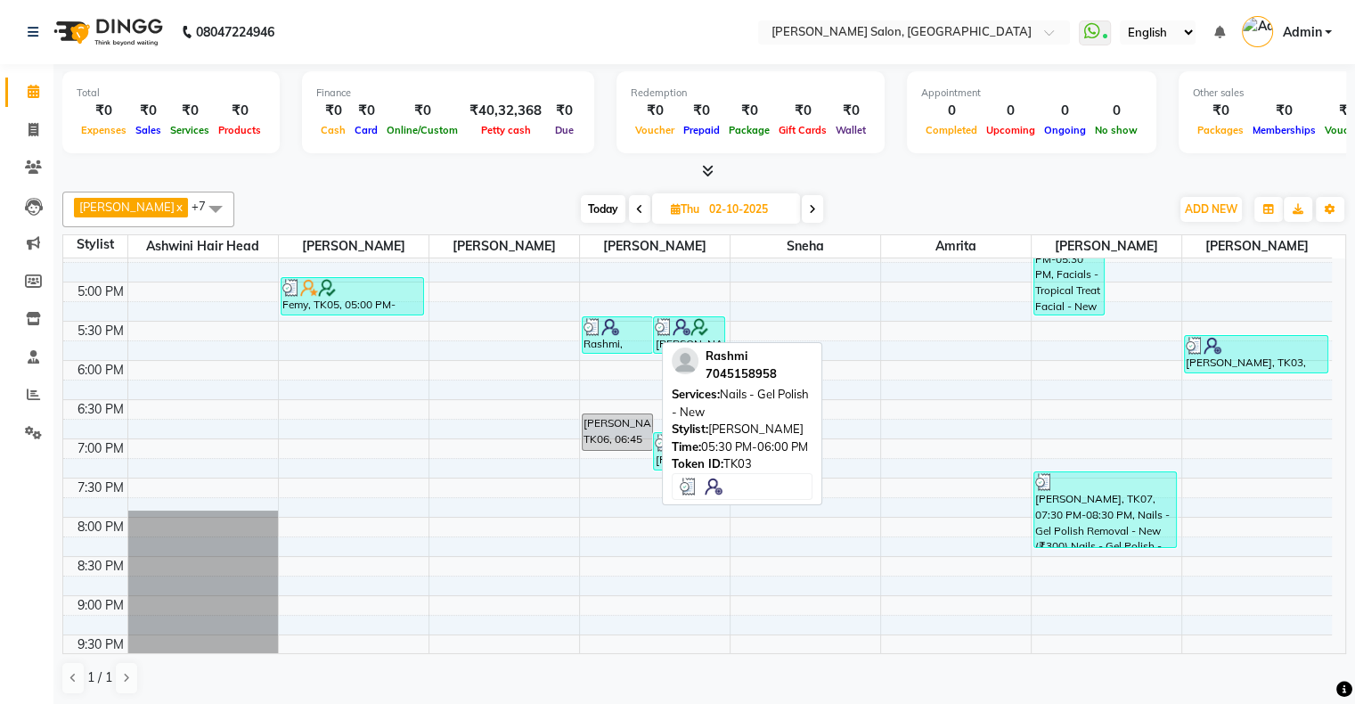
click at [618, 328] on div at bounding box center [618, 327] width 69 height 18
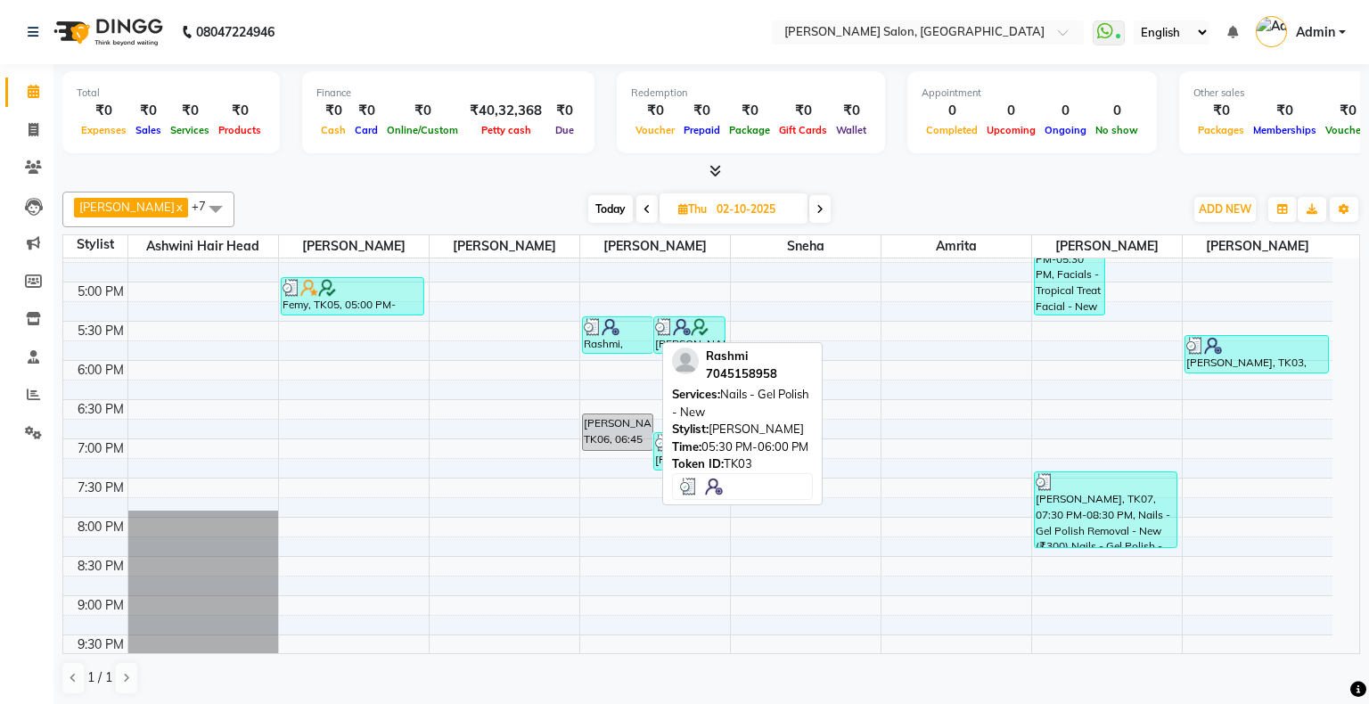
select select "3"
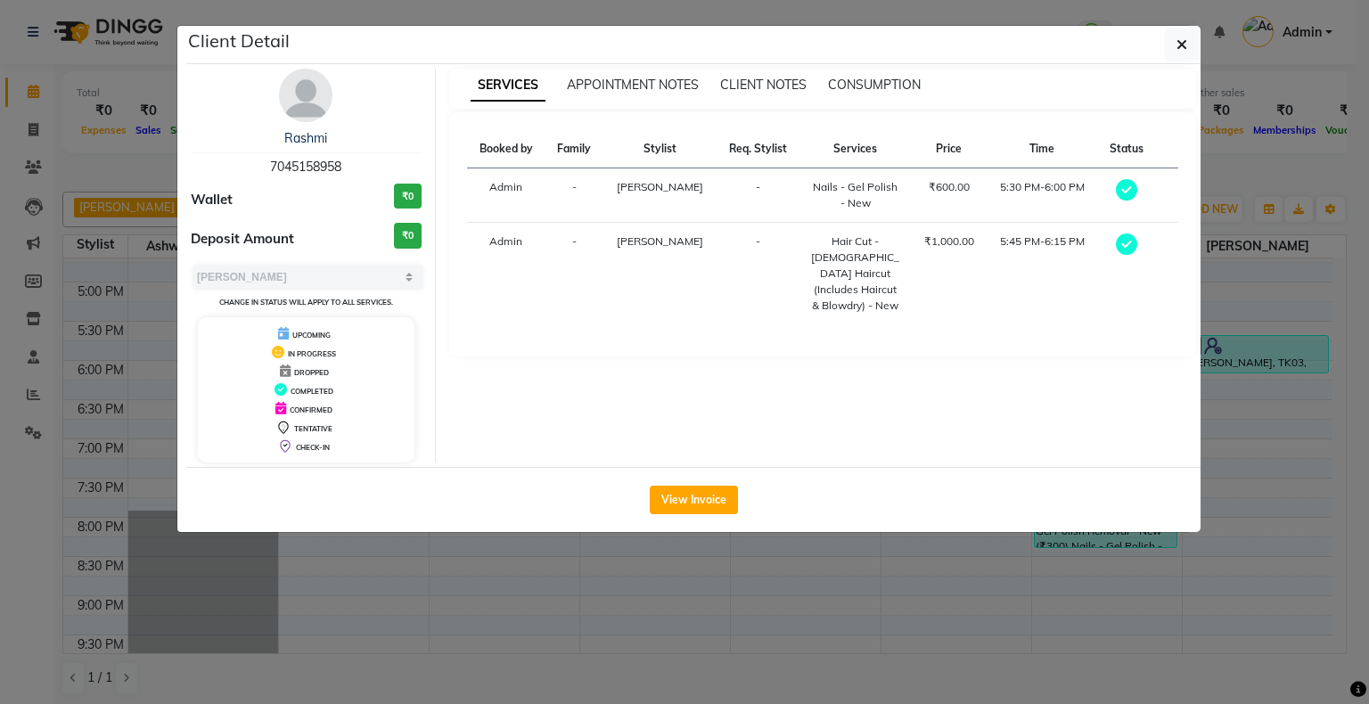
click at [908, 678] on ngb-modal-window "Client Detail Rashmi 7045158958 Wallet ₹0 Deposit Amount ₹0 Select MARK DONE UP…" at bounding box center [684, 352] width 1369 height 704
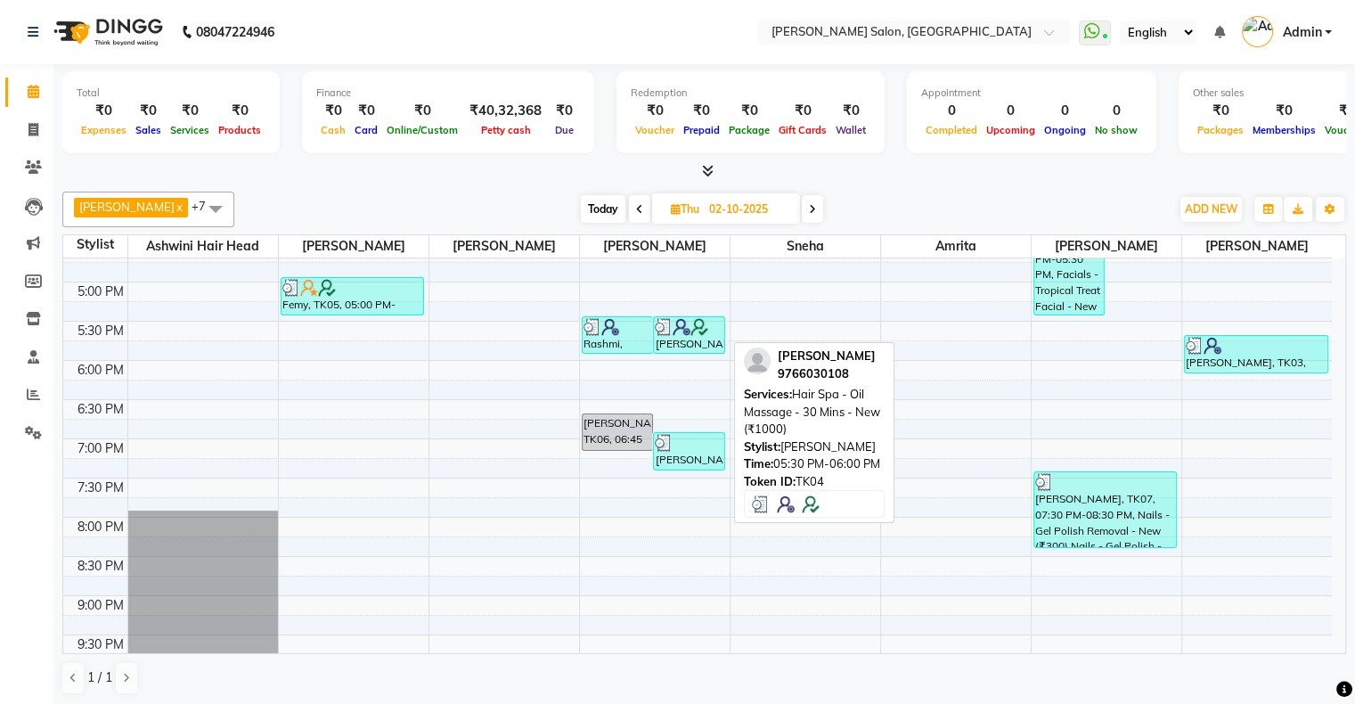
click at [685, 340] on div "[PERSON_NAME], TK04, 05:30 PM-06:00 PM, Hair Spa - Oil Massage - 30 Mins - New …" at bounding box center [689, 335] width 70 height 36
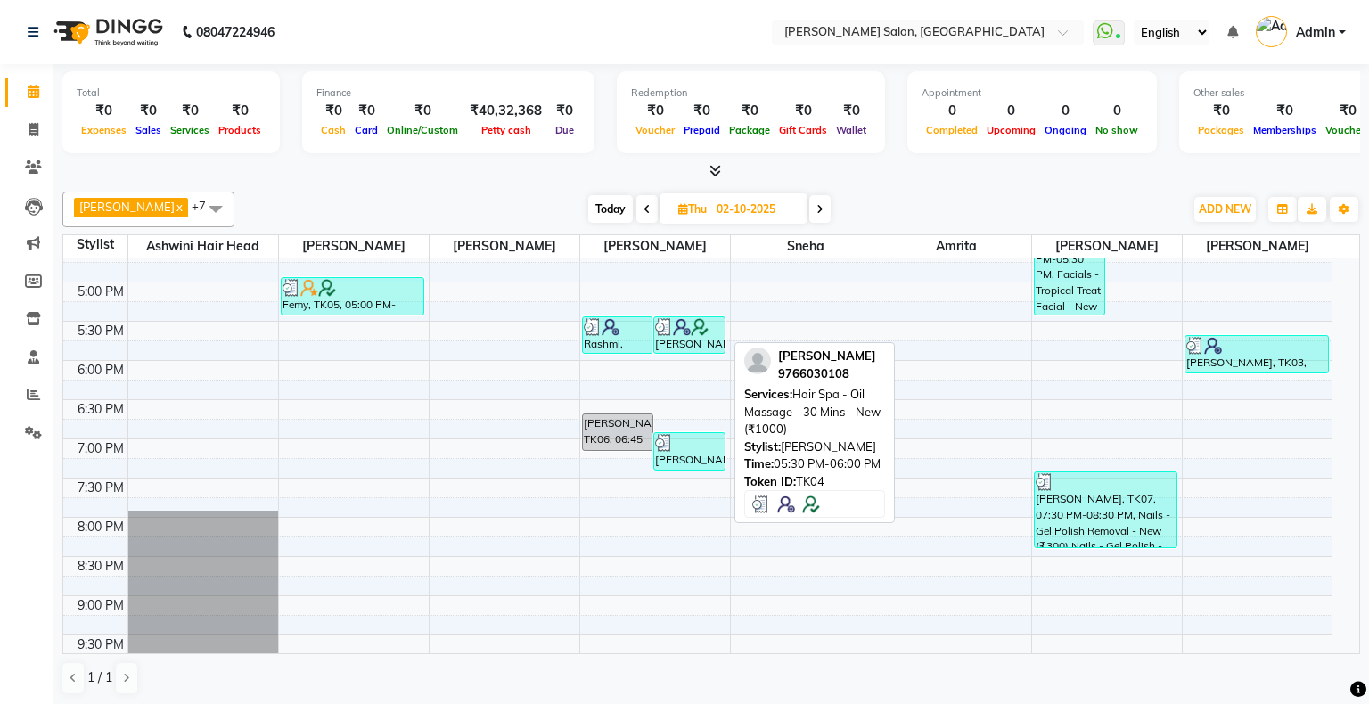
select select "3"
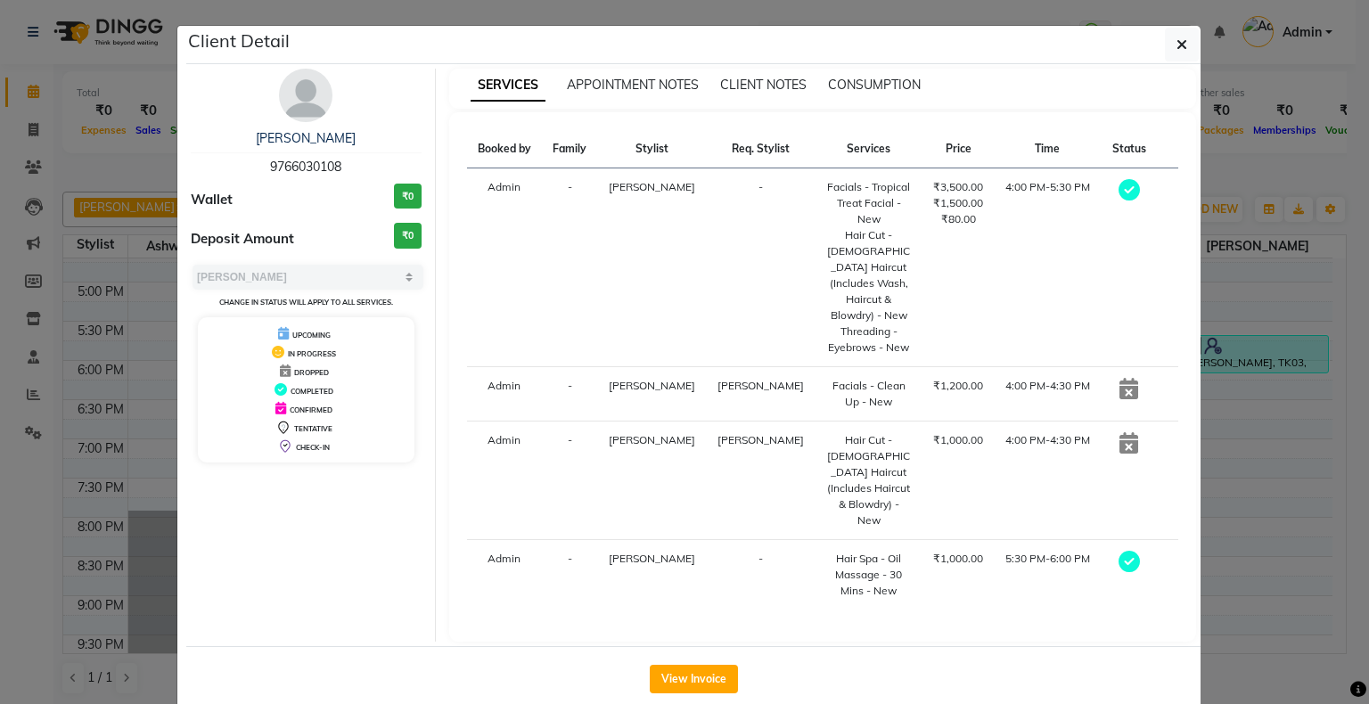
click at [981, 683] on ngb-modal-window "Client Detail [PERSON_NAME] 9766030108 Wallet ₹0 Deposit Amount ₹0 Select MARK …" at bounding box center [684, 352] width 1369 height 704
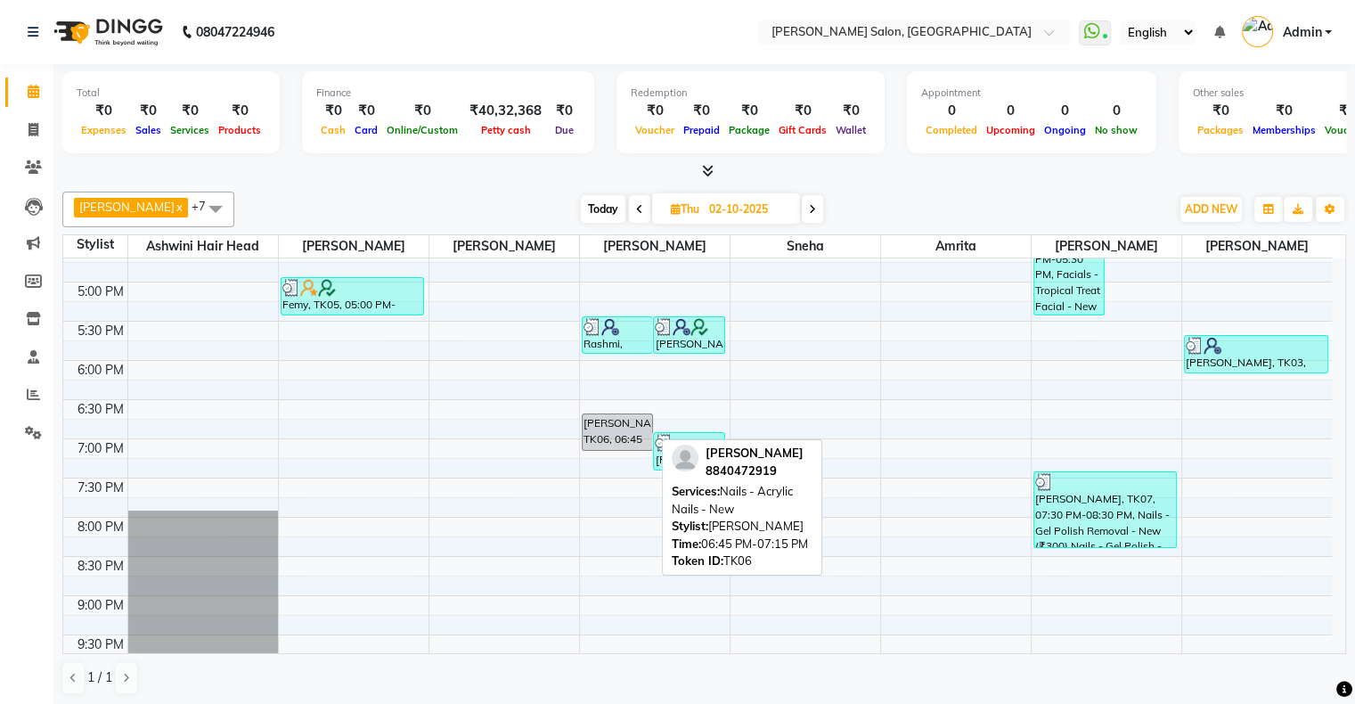
click at [613, 428] on div "[PERSON_NAME], TK06, 06:45 PM-07:15 PM, Nails - Acrylic Nails - New" at bounding box center [618, 432] width 70 height 36
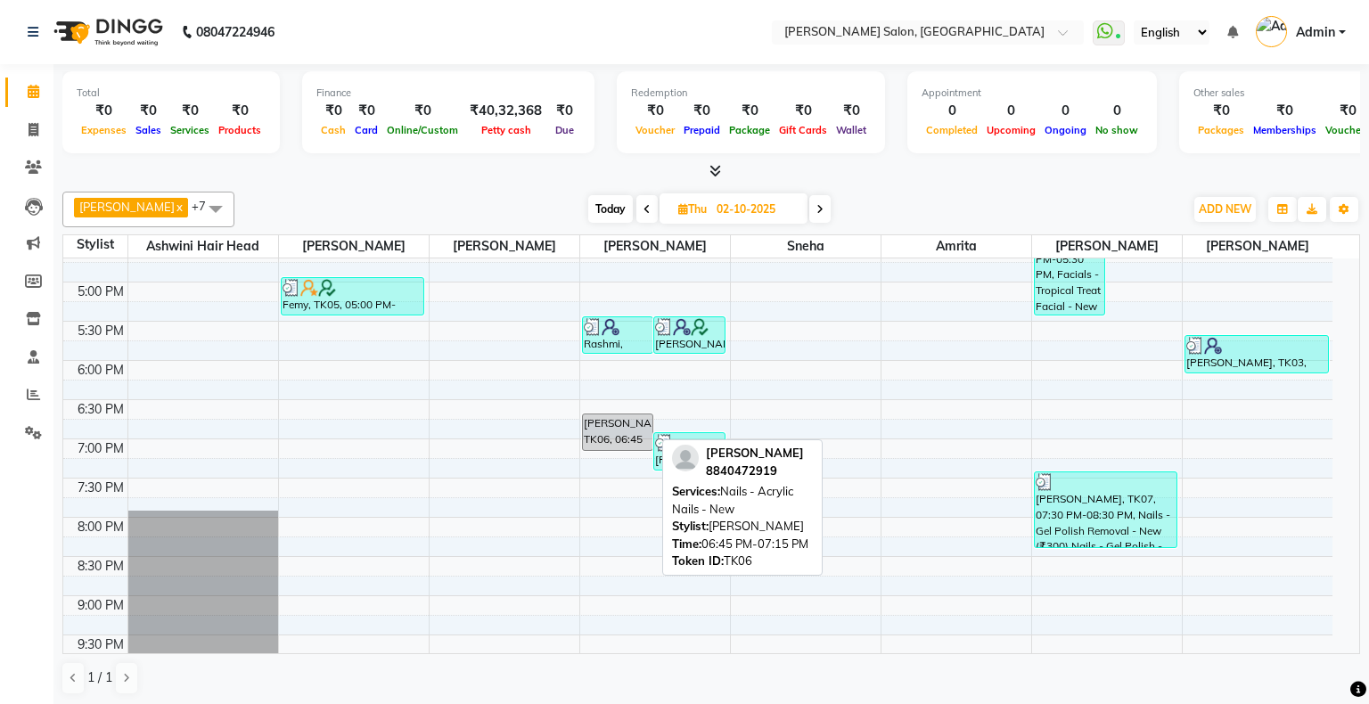
select select "3"
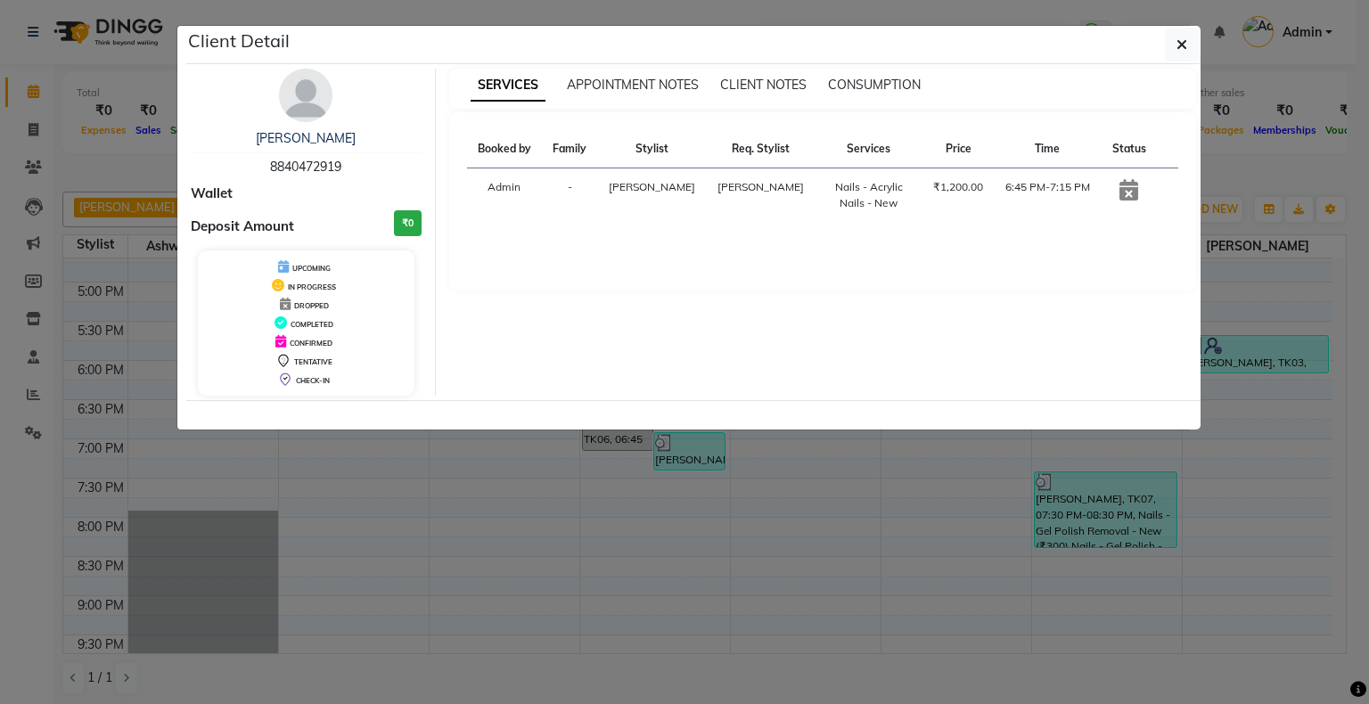
click at [734, 629] on ngb-modal-window "Client Detail [PERSON_NAME] 8840472919 Wallet Deposit Amount ₹0 UPCOMING IN PRO…" at bounding box center [684, 352] width 1369 height 704
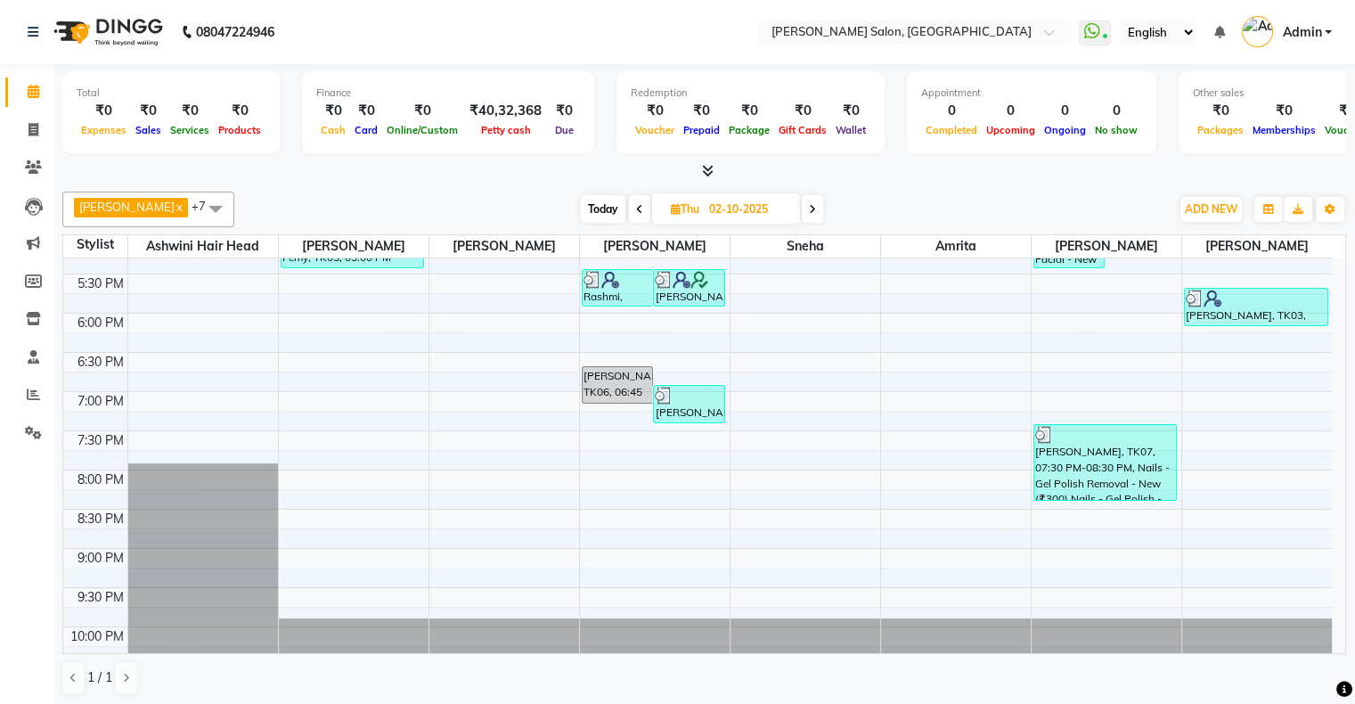
scroll to position [614, 0]
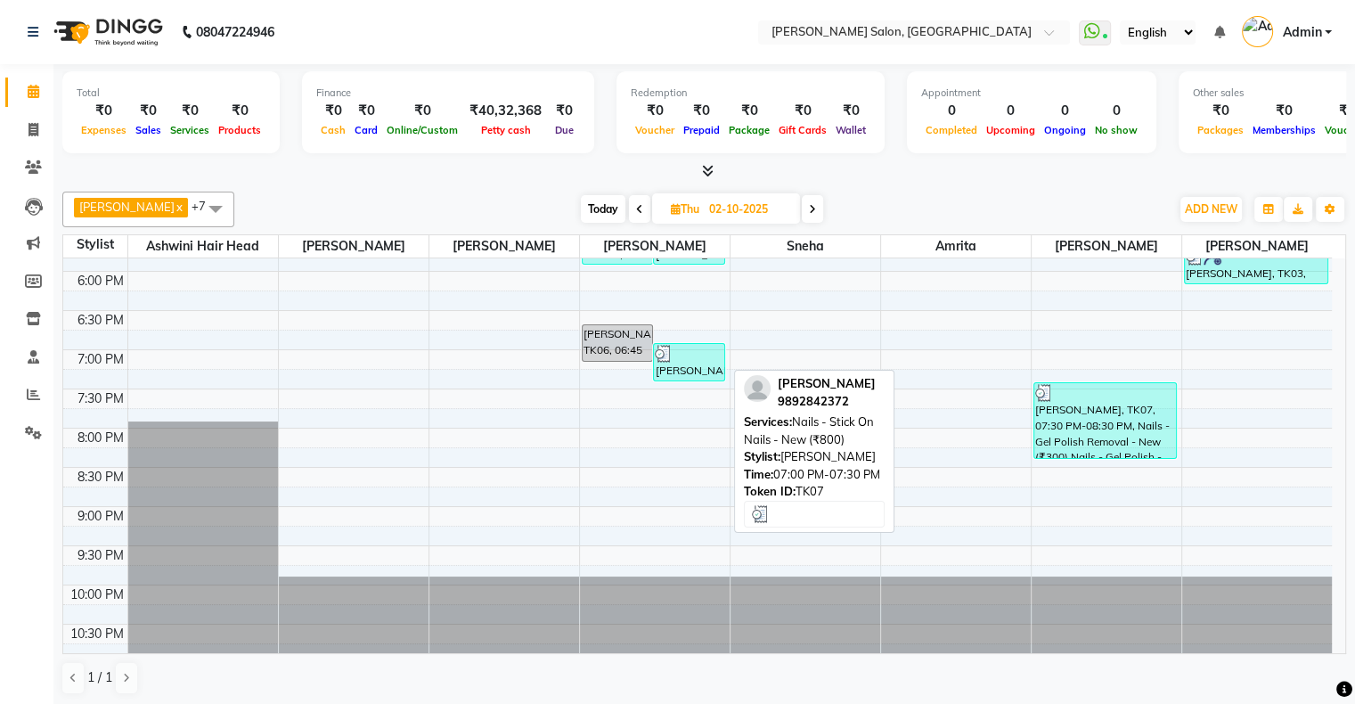
click at [699, 358] on div at bounding box center [689, 354] width 69 height 18
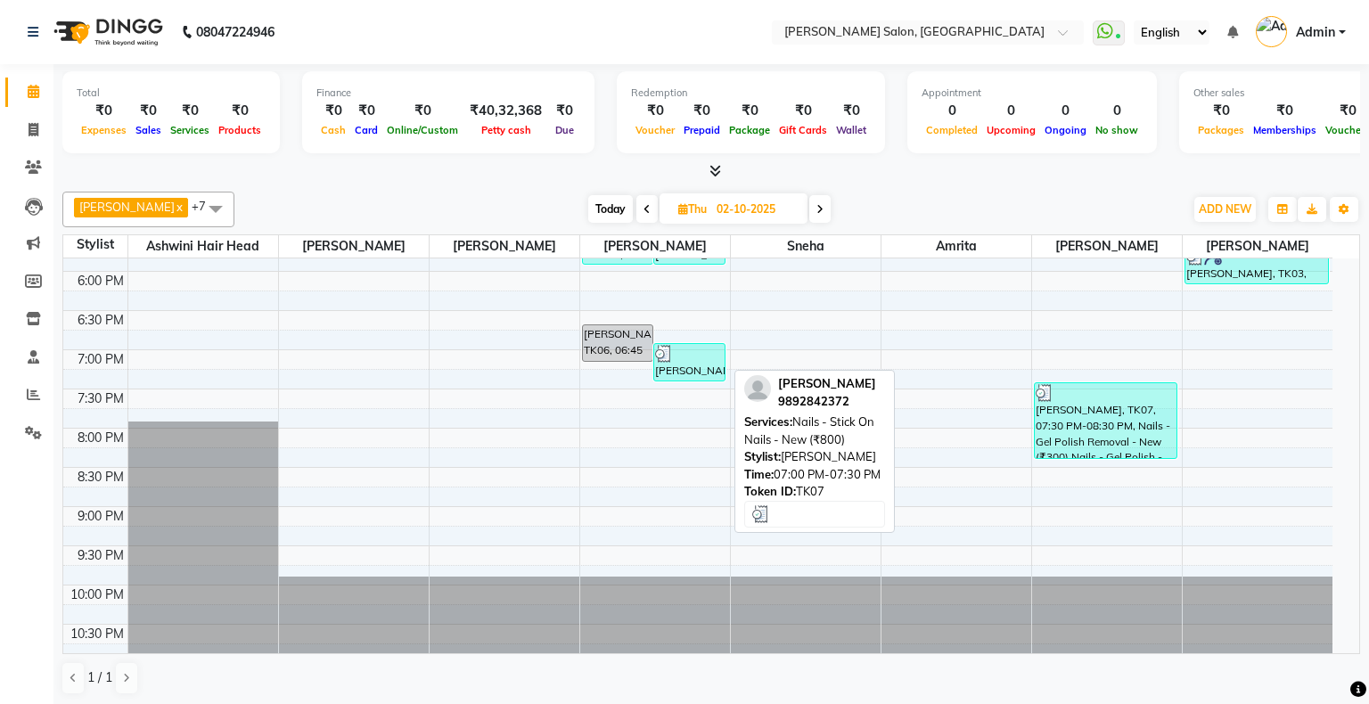
select select "3"
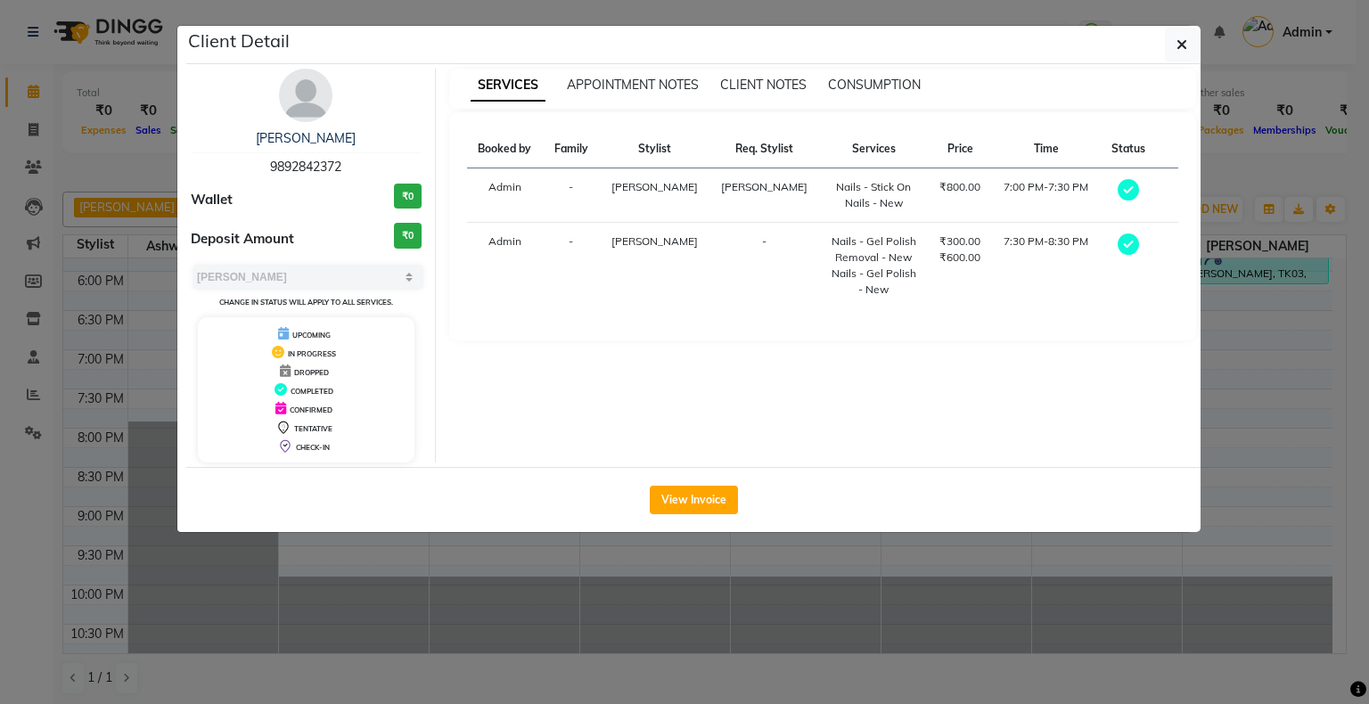
click at [474, 576] on ngb-modal-window "Client Detail [PERSON_NAME] 9892842372 Wallet ₹0 Deposit Amount ₹0 Select MARK …" at bounding box center [684, 352] width 1369 height 704
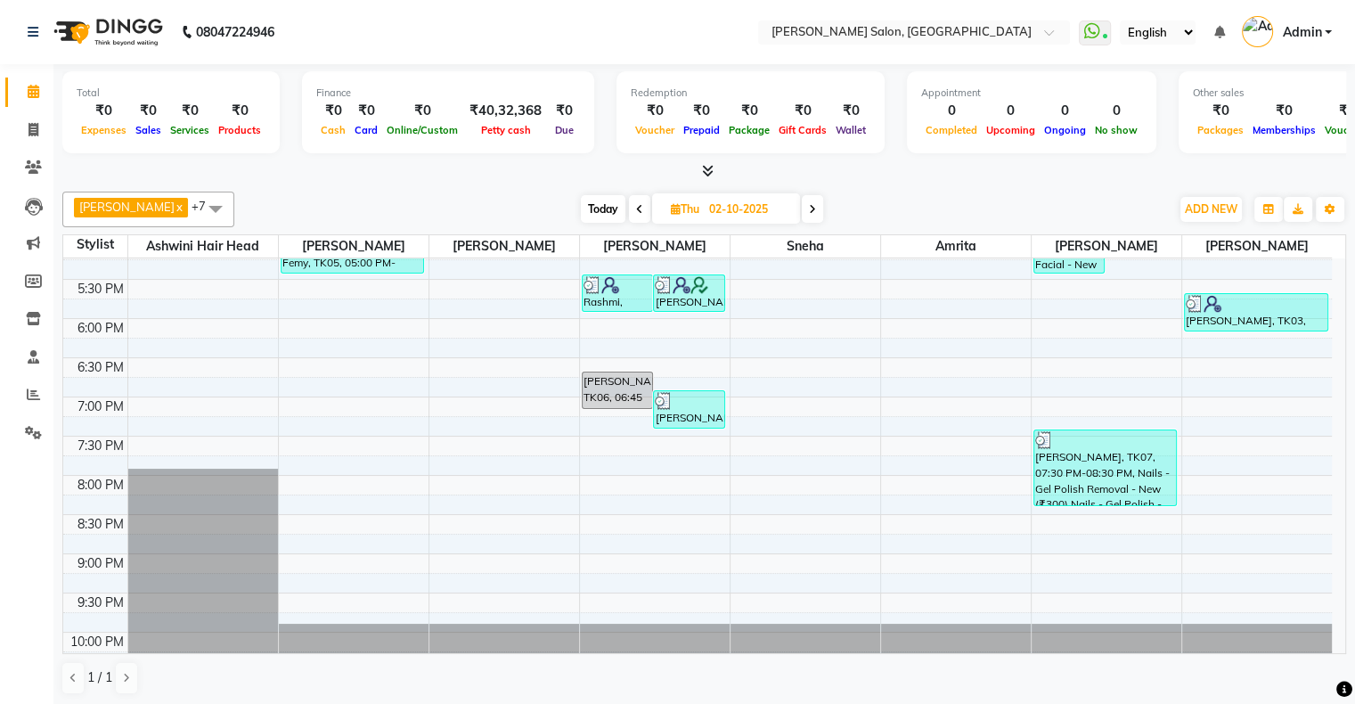
scroll to position [525, 0]
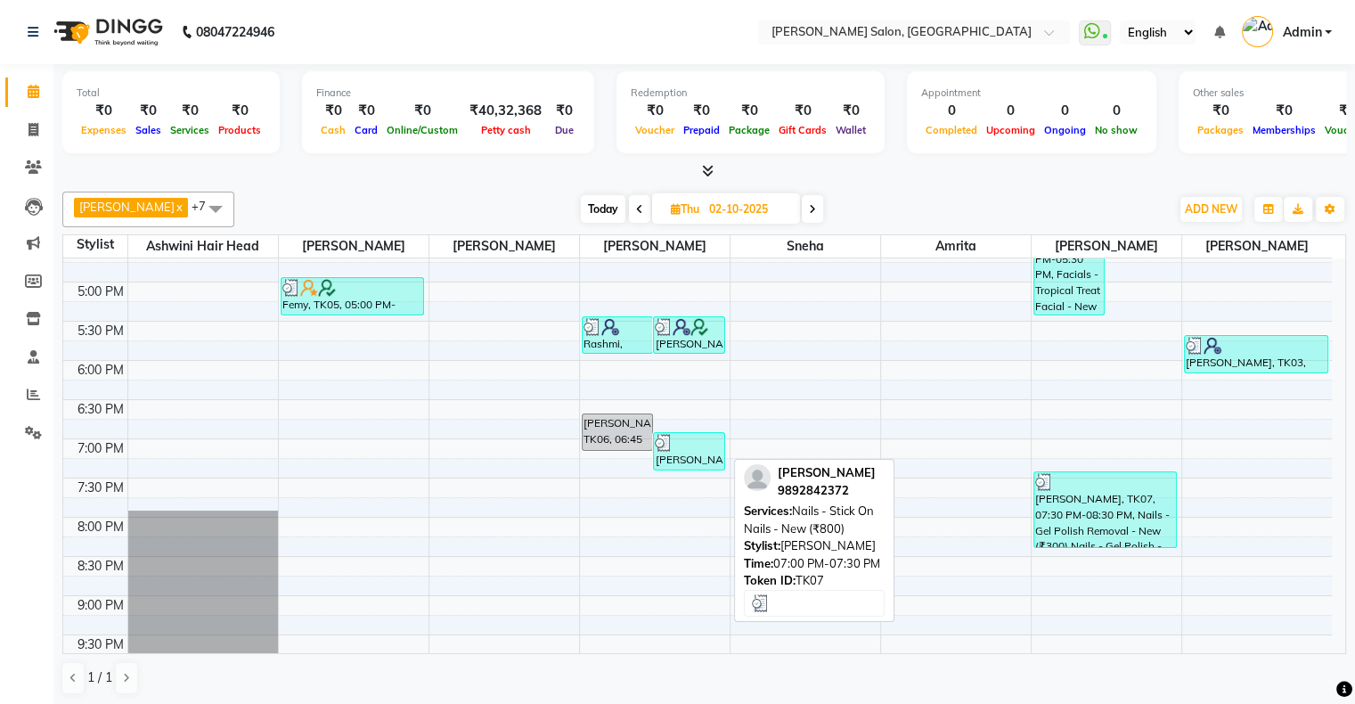
click at [699, 458] on div "[PERSON_NAME], TK07, 07:00 PM-07:30 PM, Nails - Stick On Nails - New (₹800)" at bounding box center [689, 451] width 70 height 37
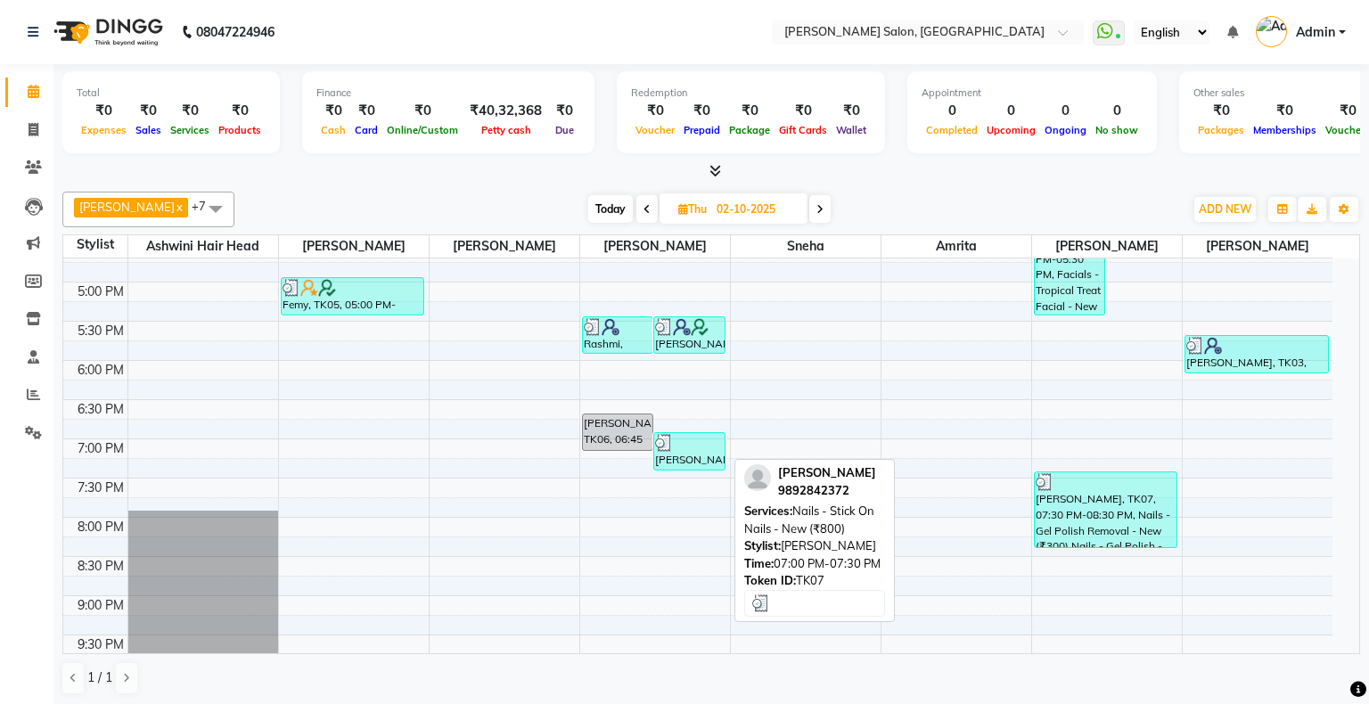
select select "3"
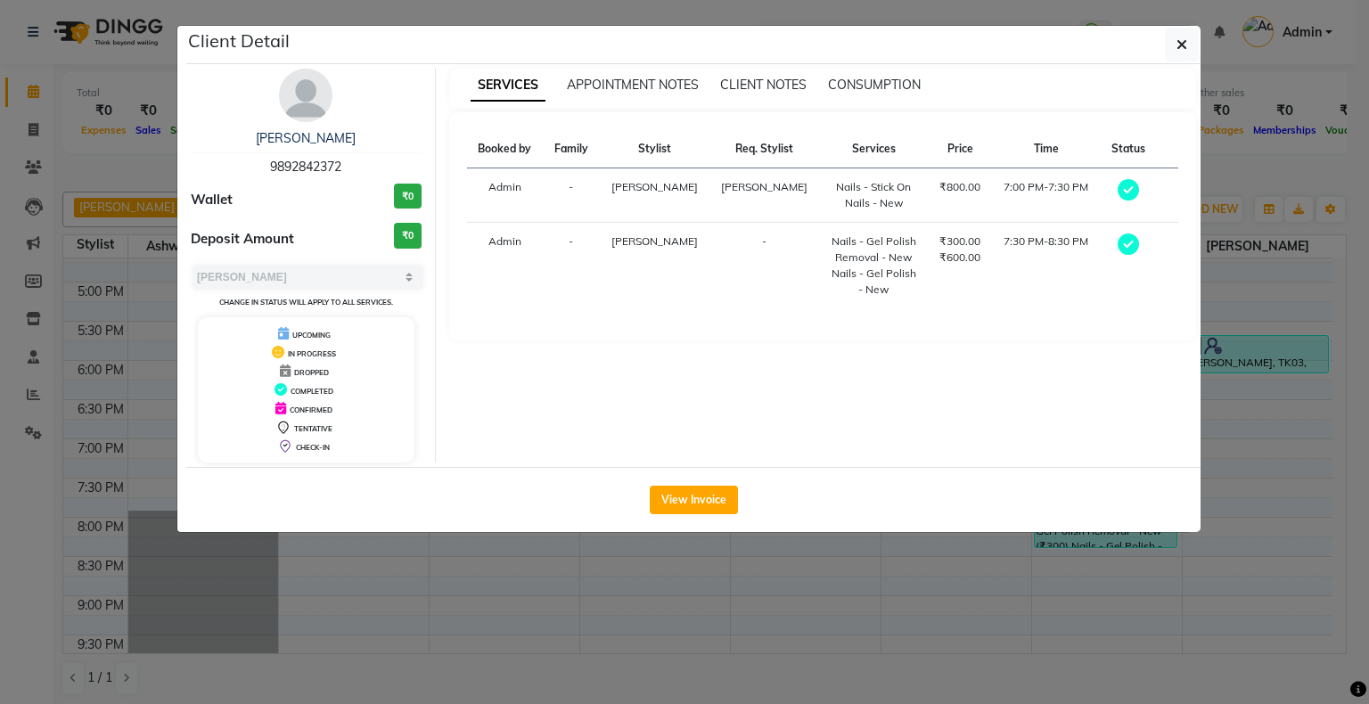
click at [809, 601] on ngb-modal-window "Client Detail [PERSON_NAME] 9892842372 Wallet ₹0 Deposit Amount ₹0 Select MARK …" at bounding box center [684, 352] width 1369 height 704
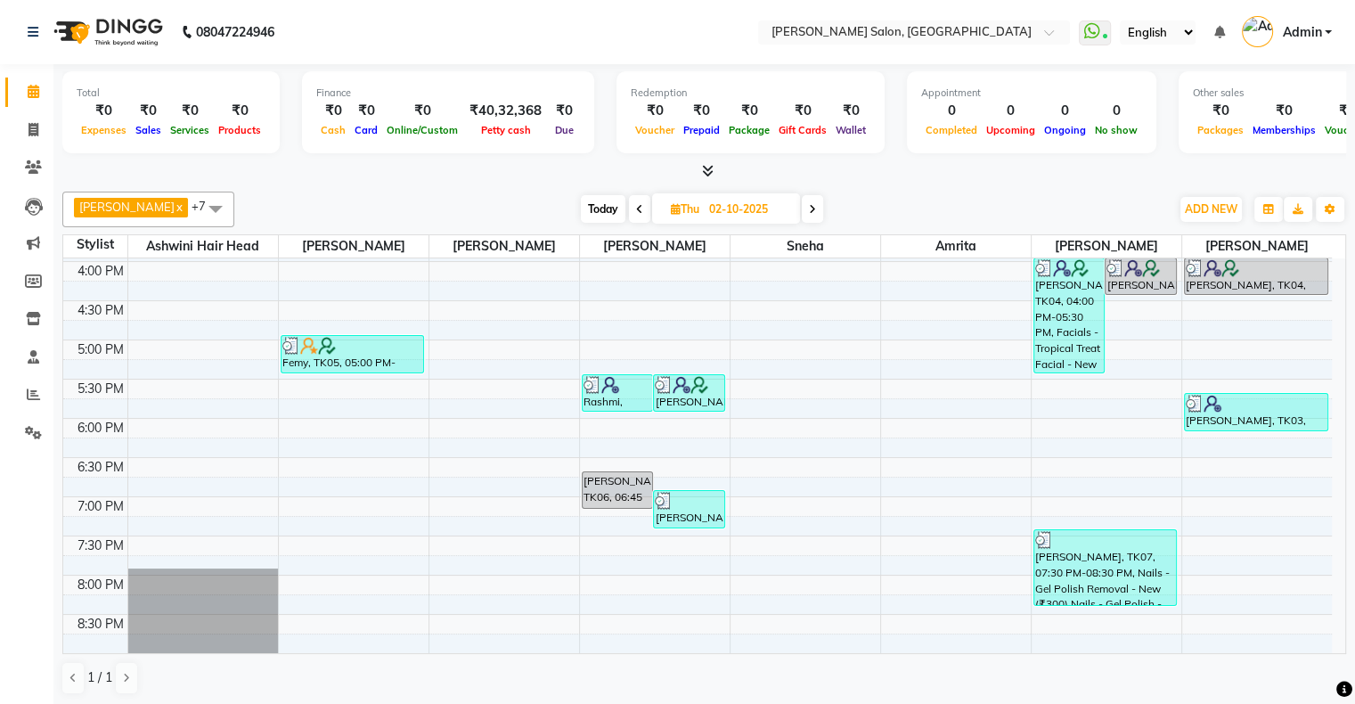
scroll to position [436, 0]
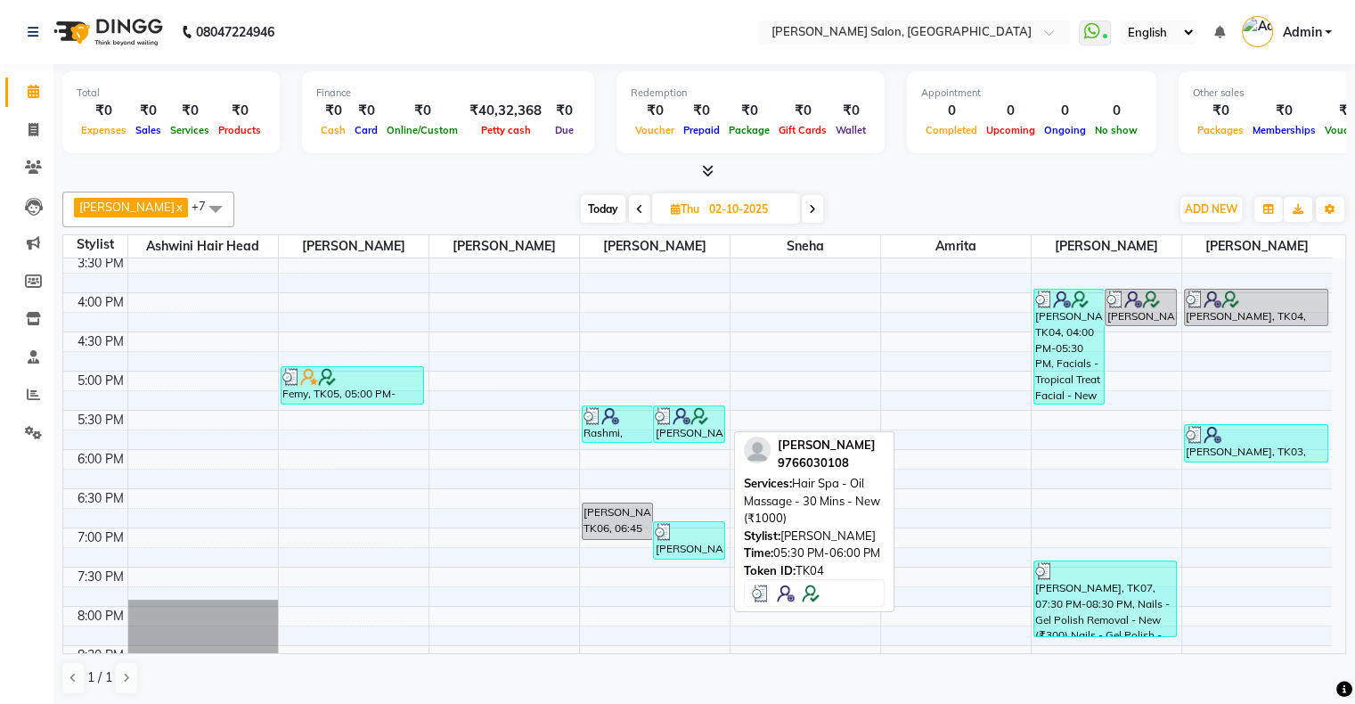
click at [677, 417] on img at bounding box center [682, 416] width 18 height 18
select select "3"
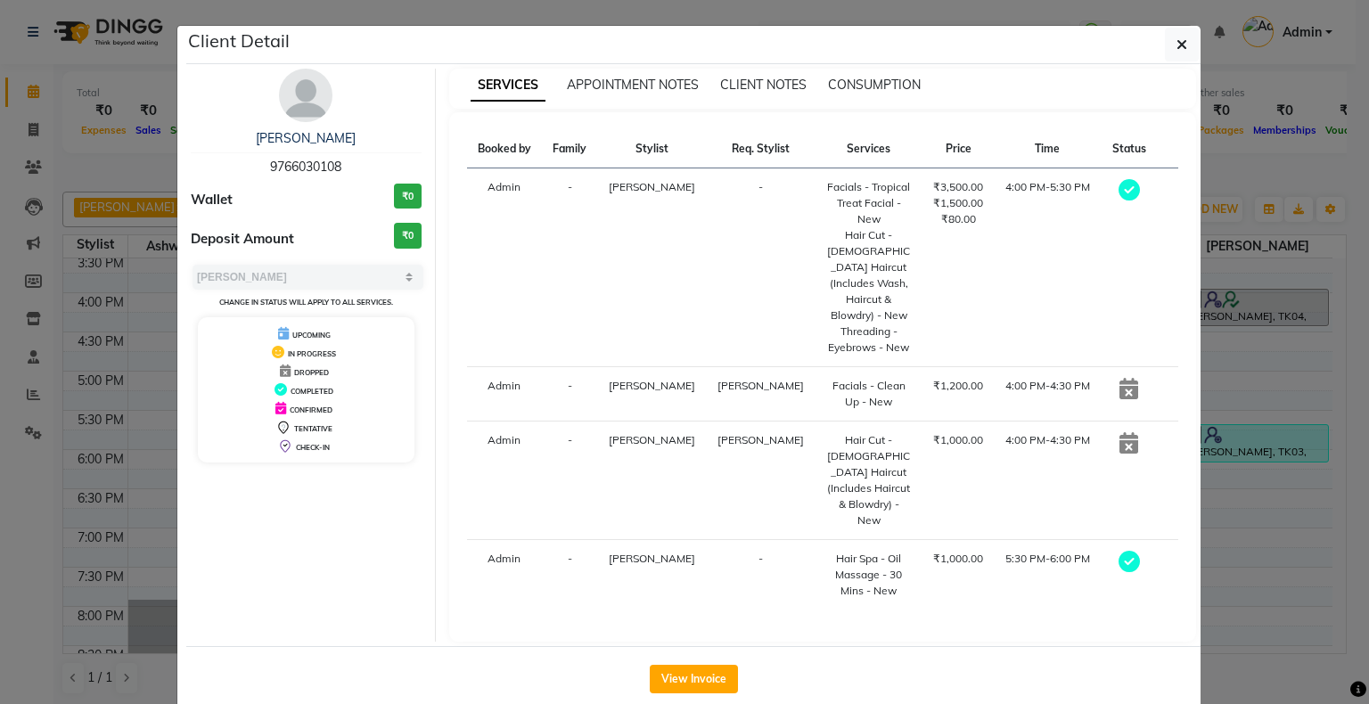
click at [936, 670] on ngb-modal-window "Client Detail [PERSON_NAME] 9766030108 Wallet ₹0 Deposit Amount ₹0 Select MARK …" at bounding box center [684, 352] width 1369 height 704
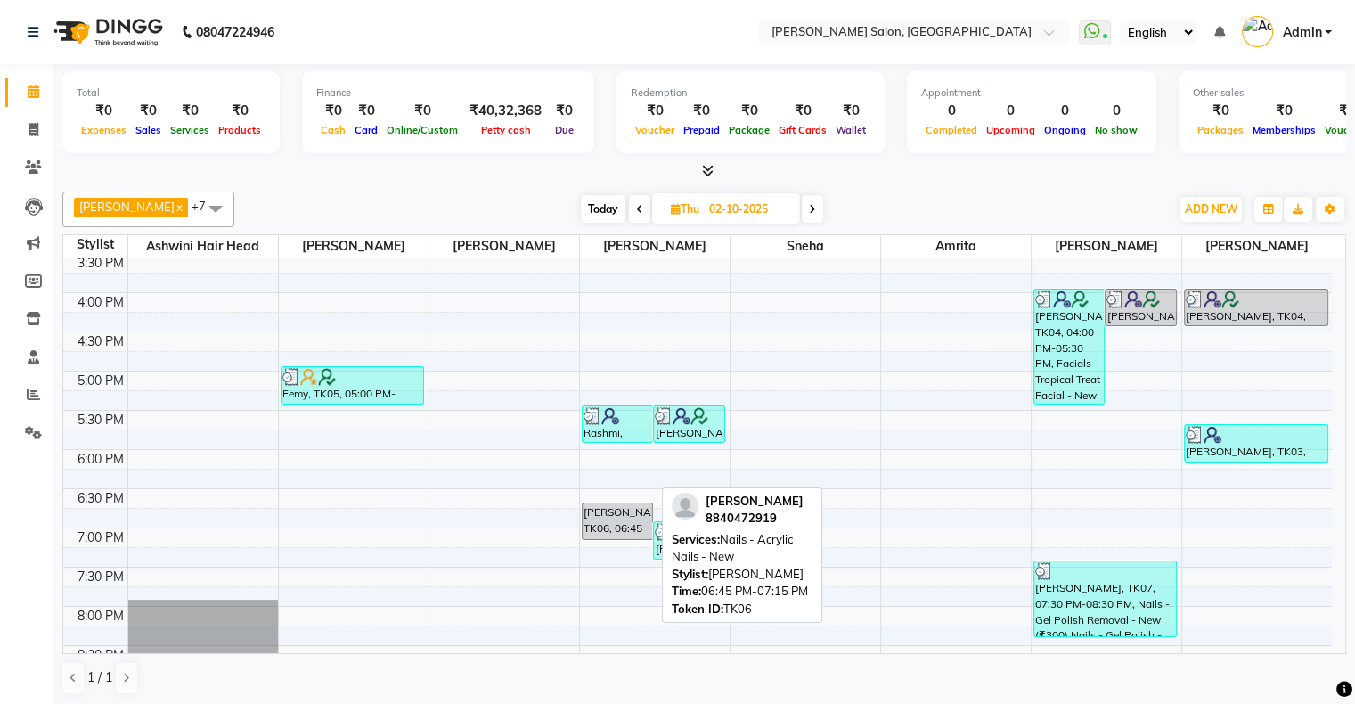
click at [588, 519] on div "[PERSON_NAME], TK06, 06:45 PM-07:15 PM, Nails - Acrylic Nails - New" at bounding box center [618, 521] width 70 height 36
select select "3"
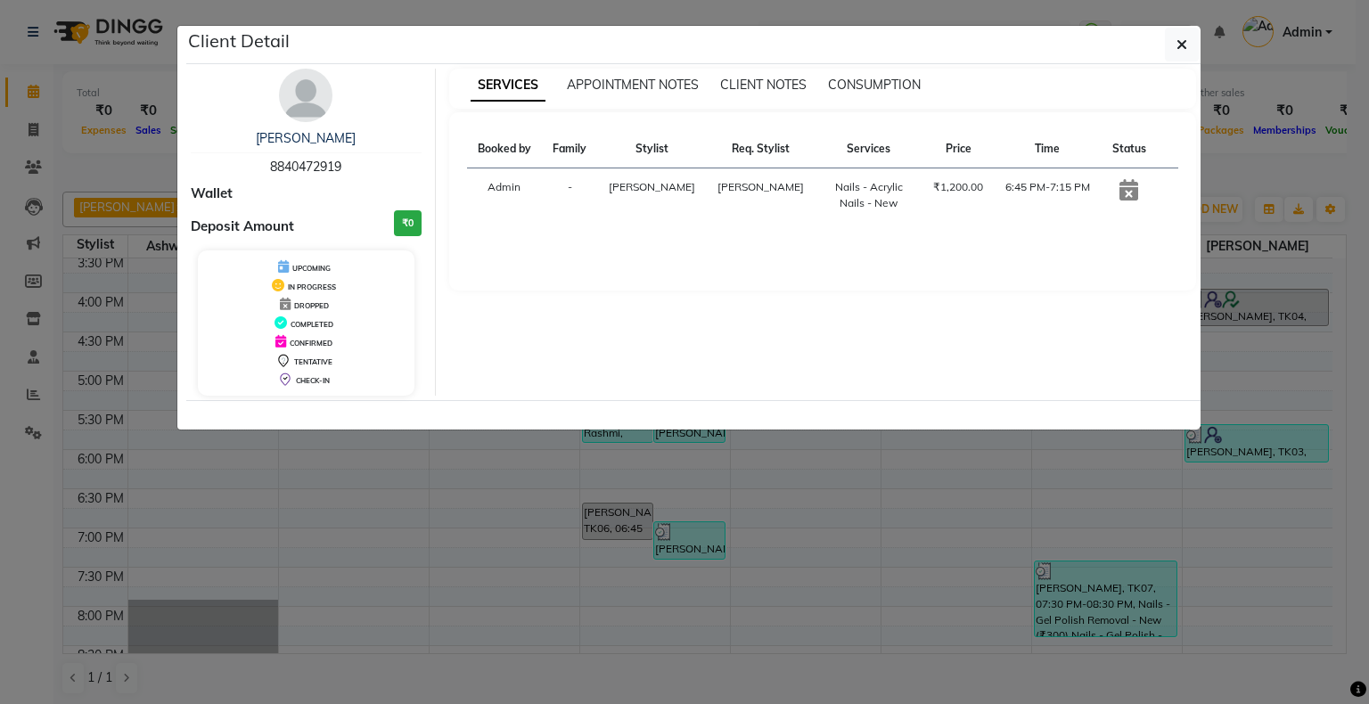
click at [803, 560] on ngb-modal-window "Client Detail [PERSON_NAME] 8840472919 Wallet Deposit Amount ₹0 UPCOMING IN PRO…" at bounding box center [684, 352] width 1369 height 704
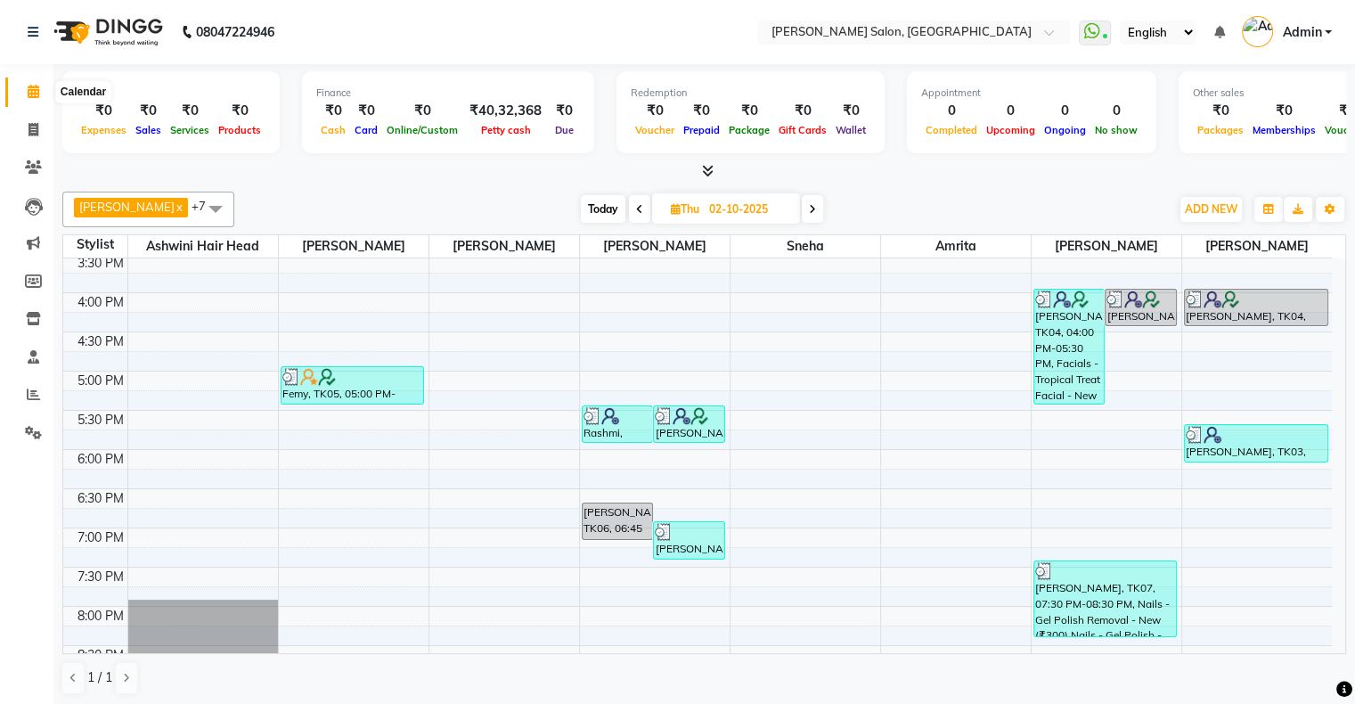
click at [45, 96] on span at bounding box center [33, 92] width 31 height 20
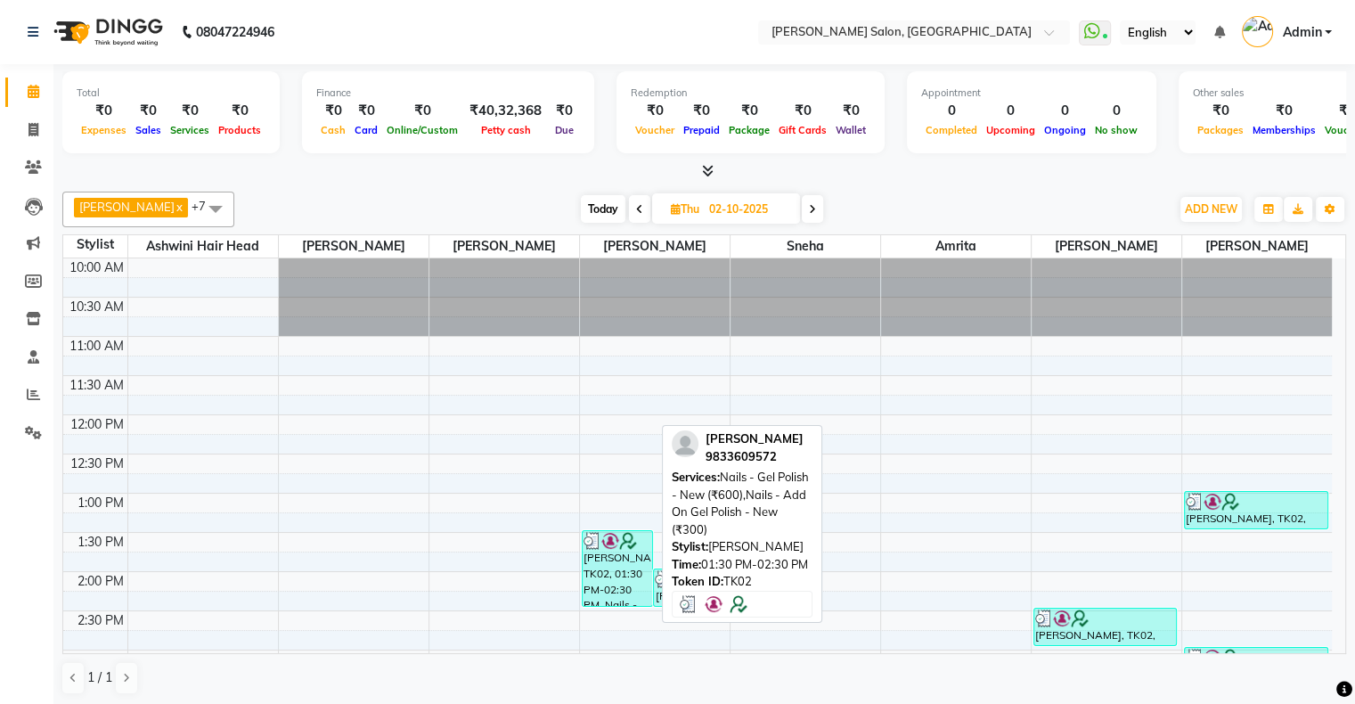
scroll to position [89, 0]
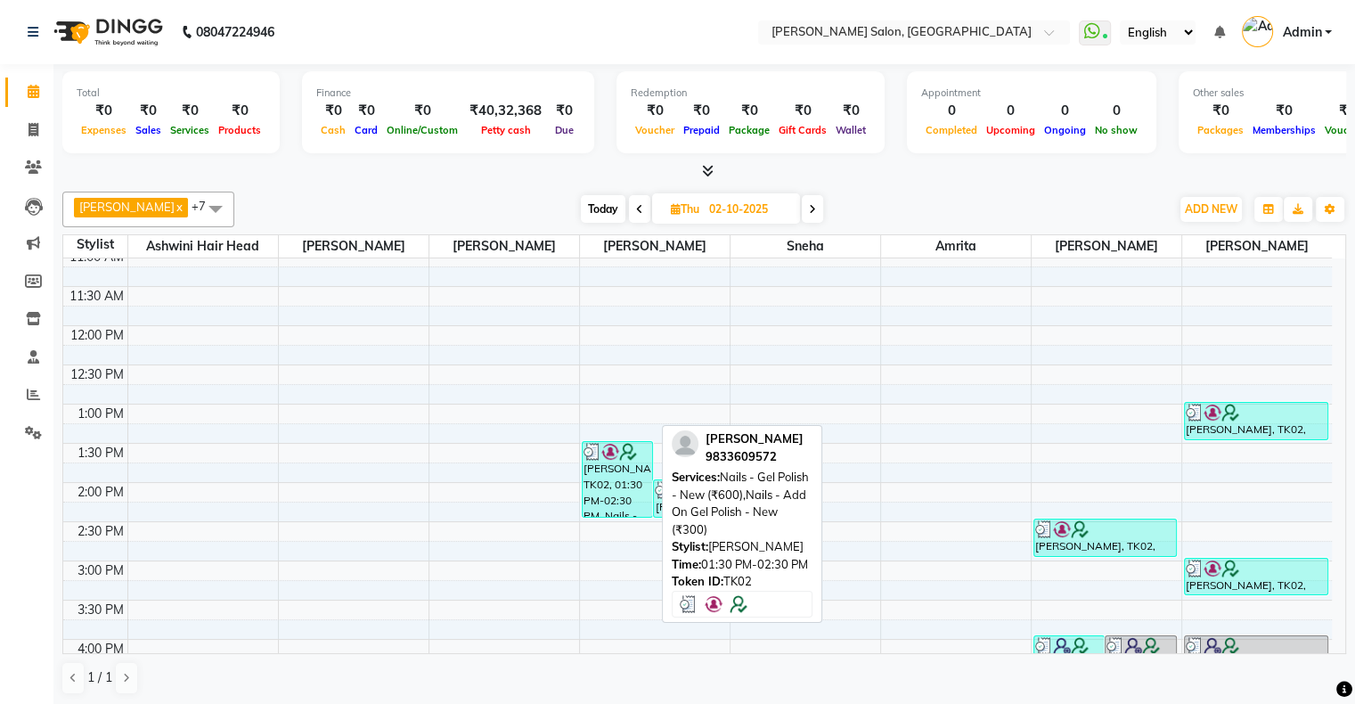
click at [606, 475] on div "[PERSON_NAME], TK02, 01:30 PM-02:30 PM, Nails - Gel Polish - New (₹600),Nails -…" at bounding box center [618, 479] width 70 height 75
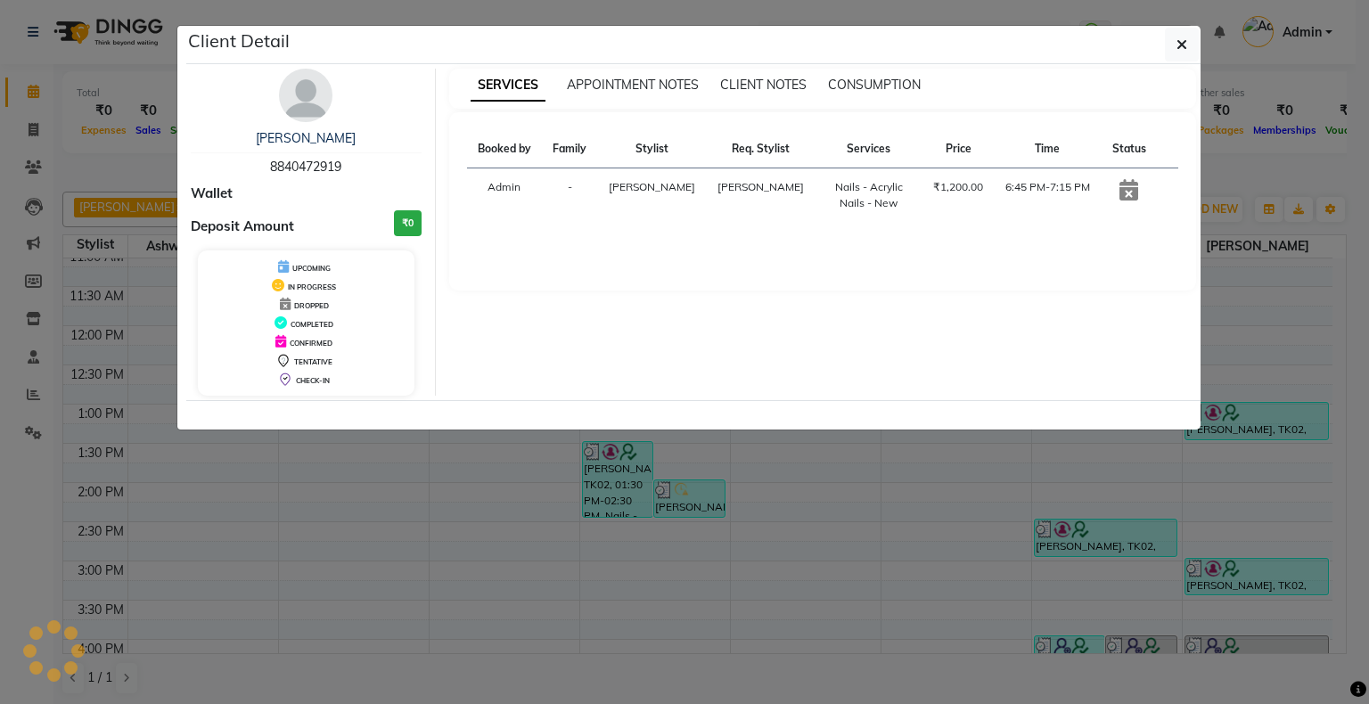
select select "3"
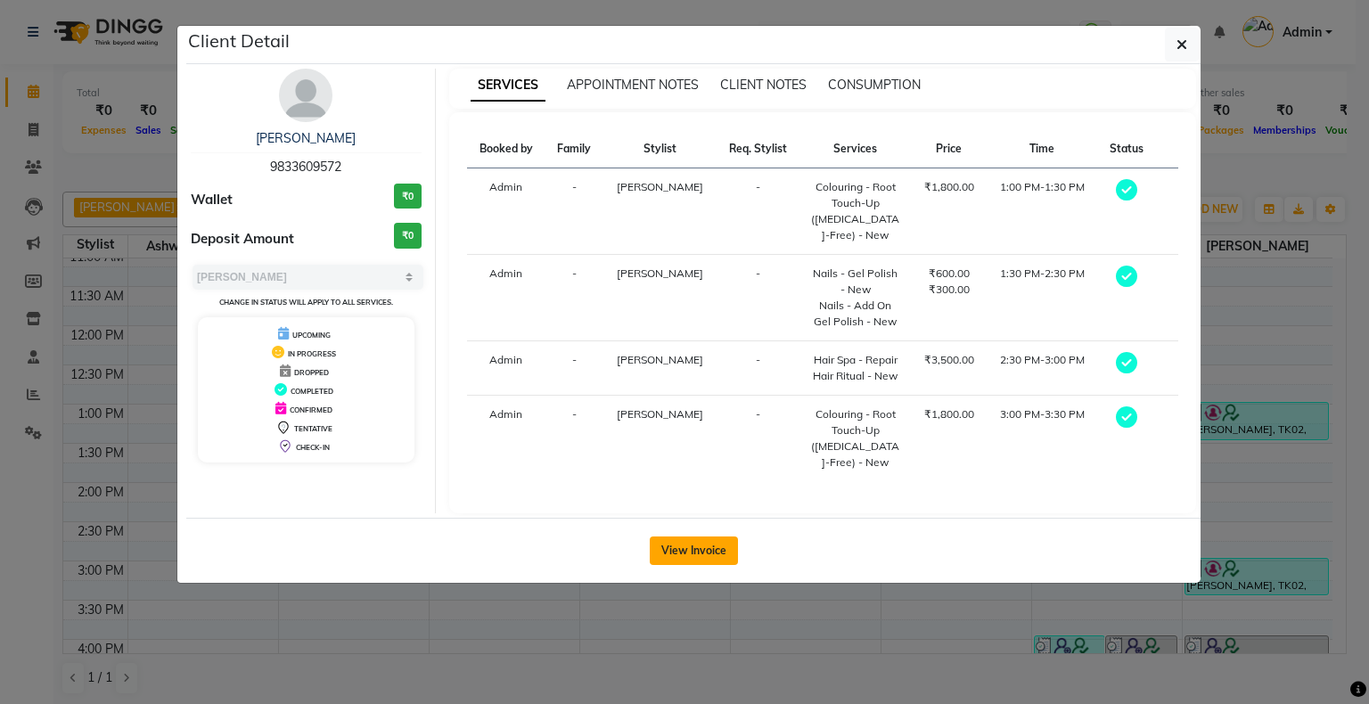
click at [703, 555] on button "View Invoice" at bounding box center [694, 550] width 88 height 29
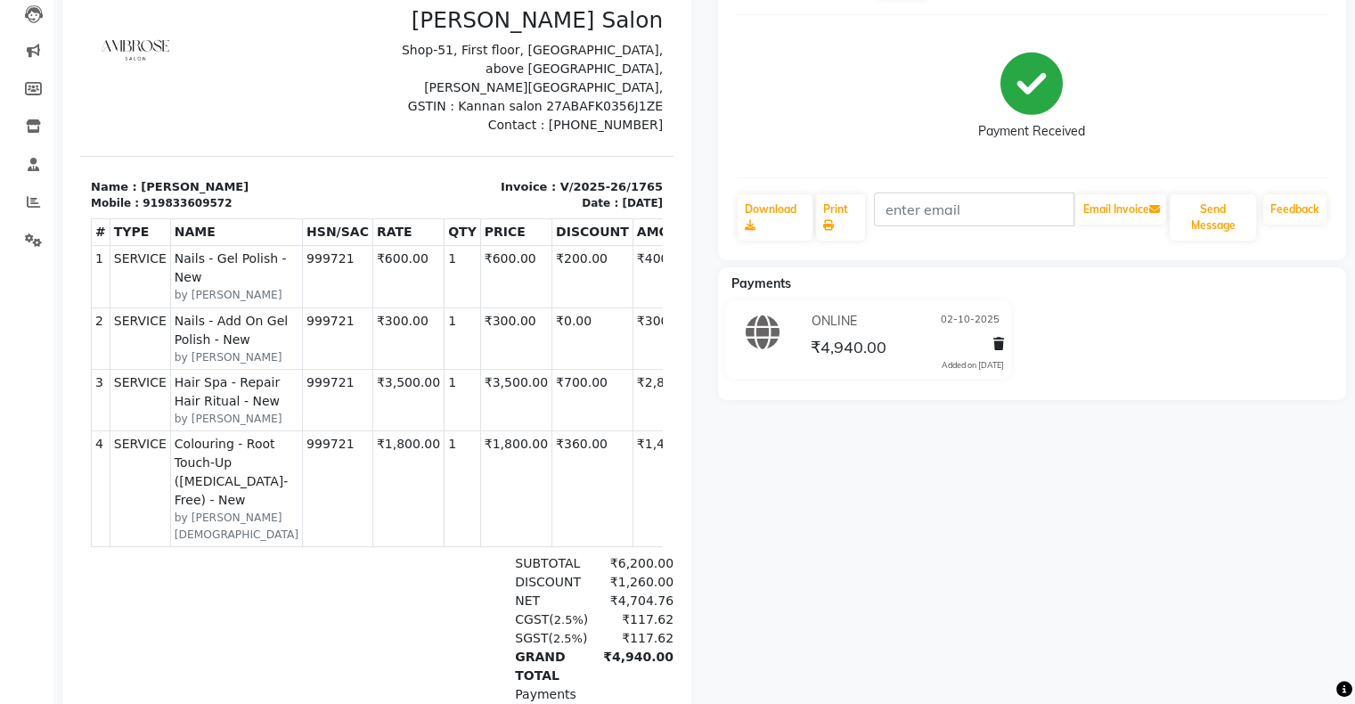
scroll to position [267, 0]
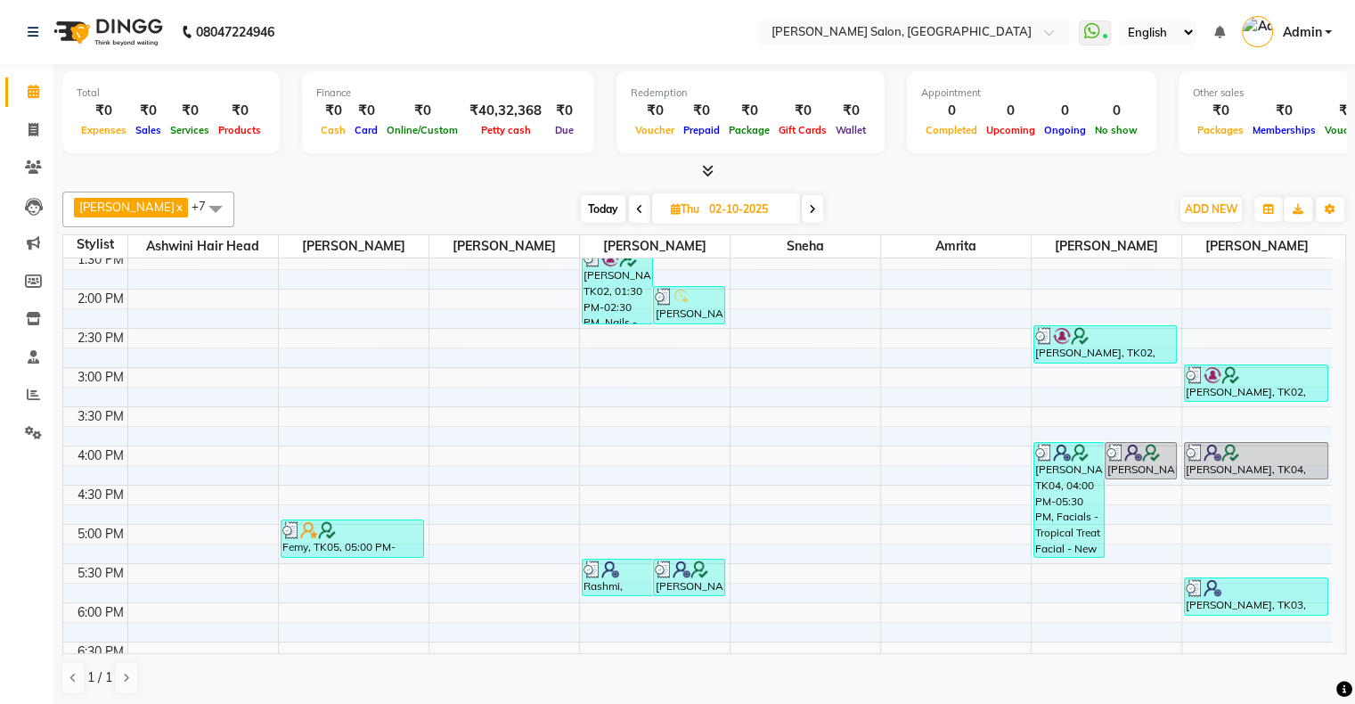
scroll to position [323, 0]
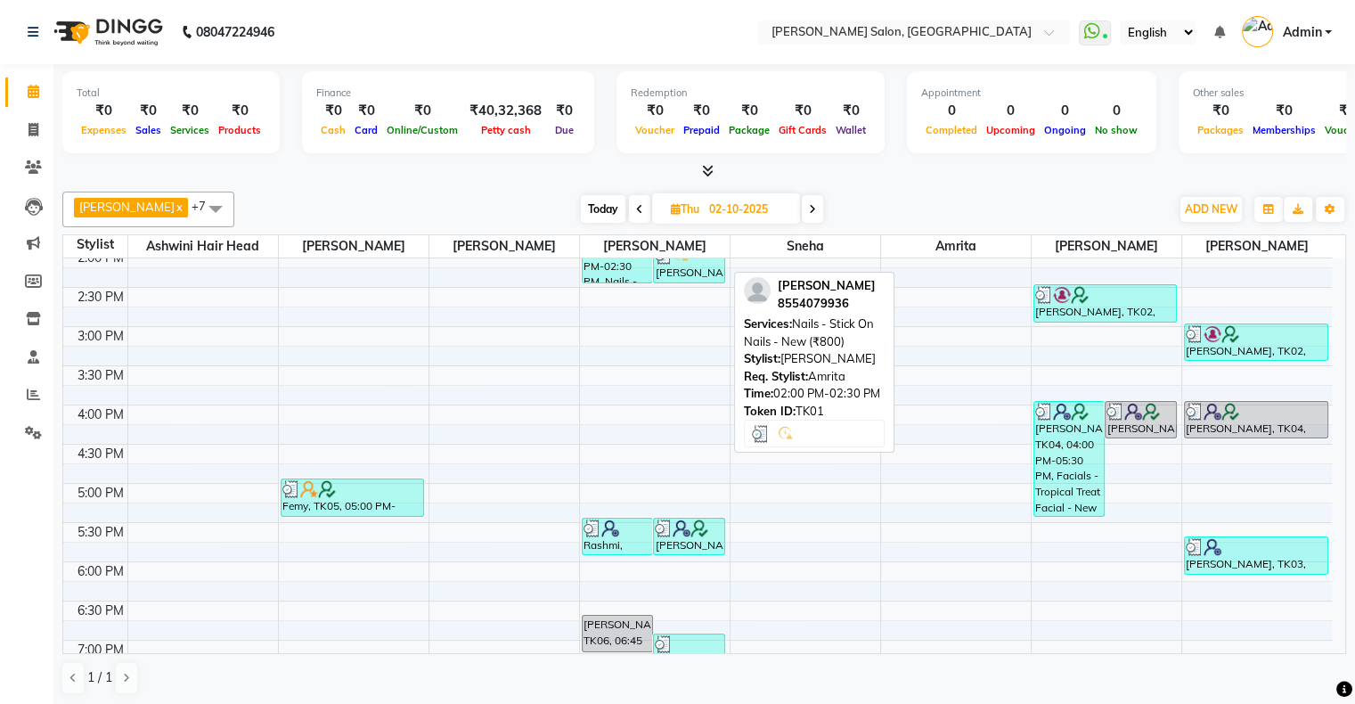
click at [690, 269] on div "[PERSON_NAME], TK01, 02:00 PM-02:30 PM, Nails - Stick On Nails - New (₹800)" at bounding box center [689, 264] width 70 height 37
select select "3"
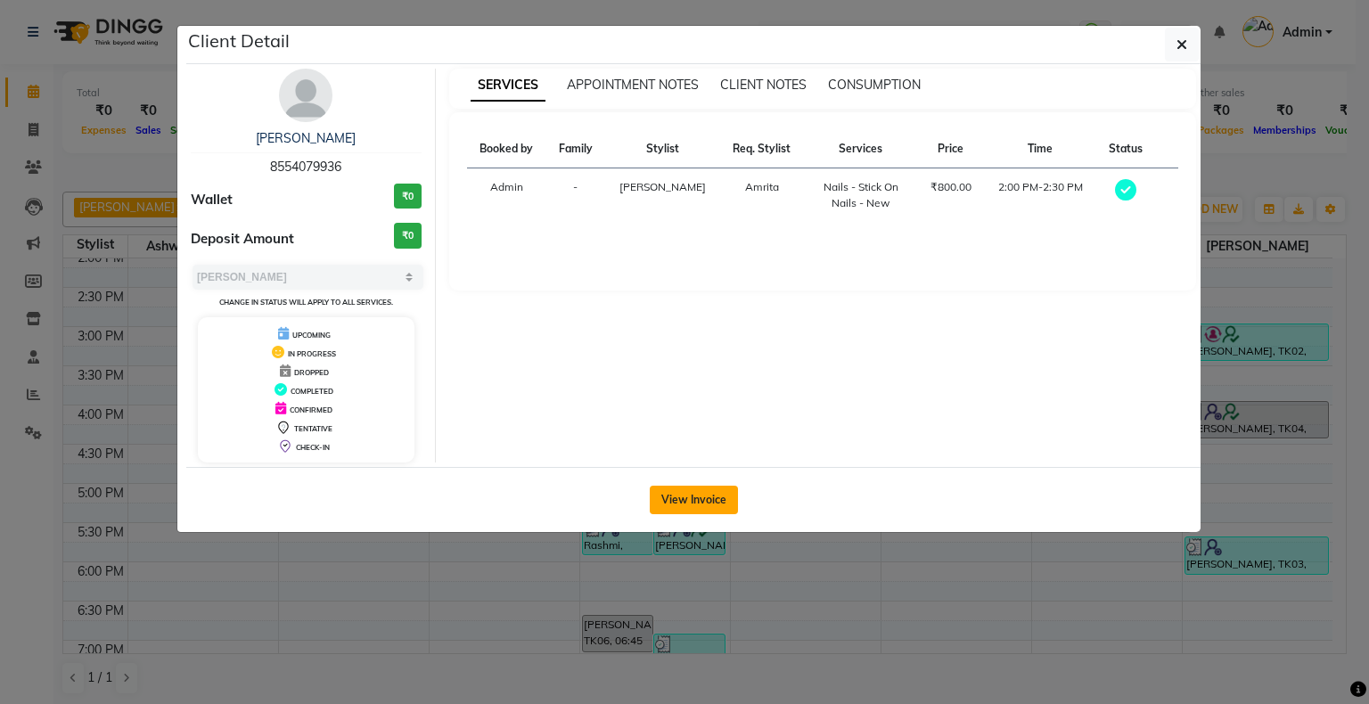
click at [699, 500] on button "View Invoice" at bounding box center [694, 500] width 88 height 29
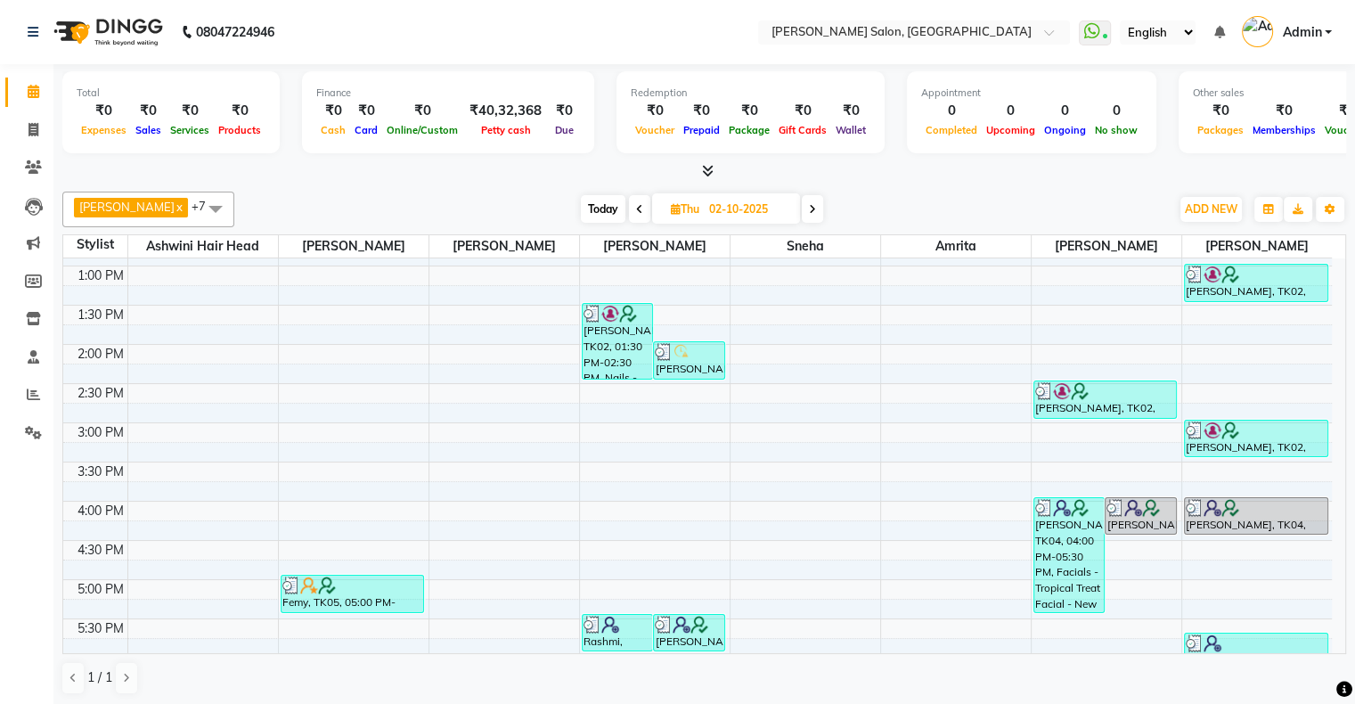
scroll to position [356, 0]
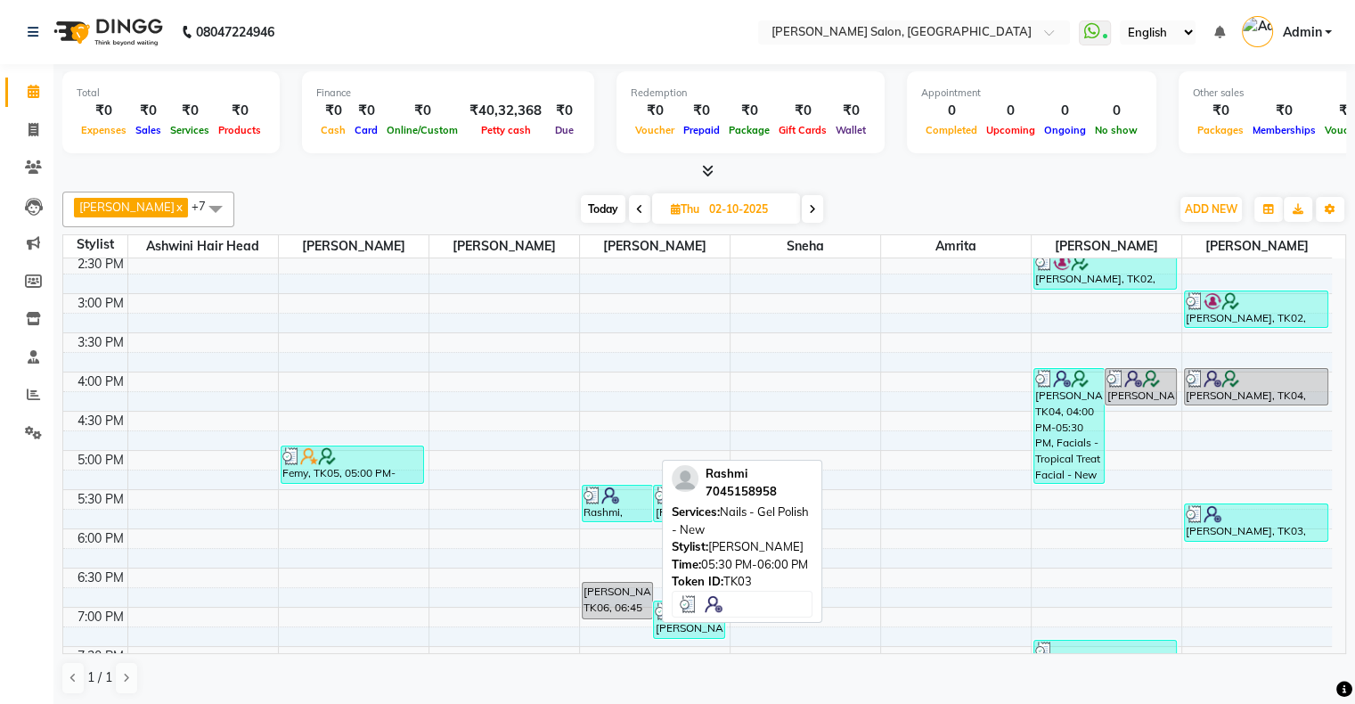
click at [598, 498] on img at bounding box center [593, 496] width 18 height 18
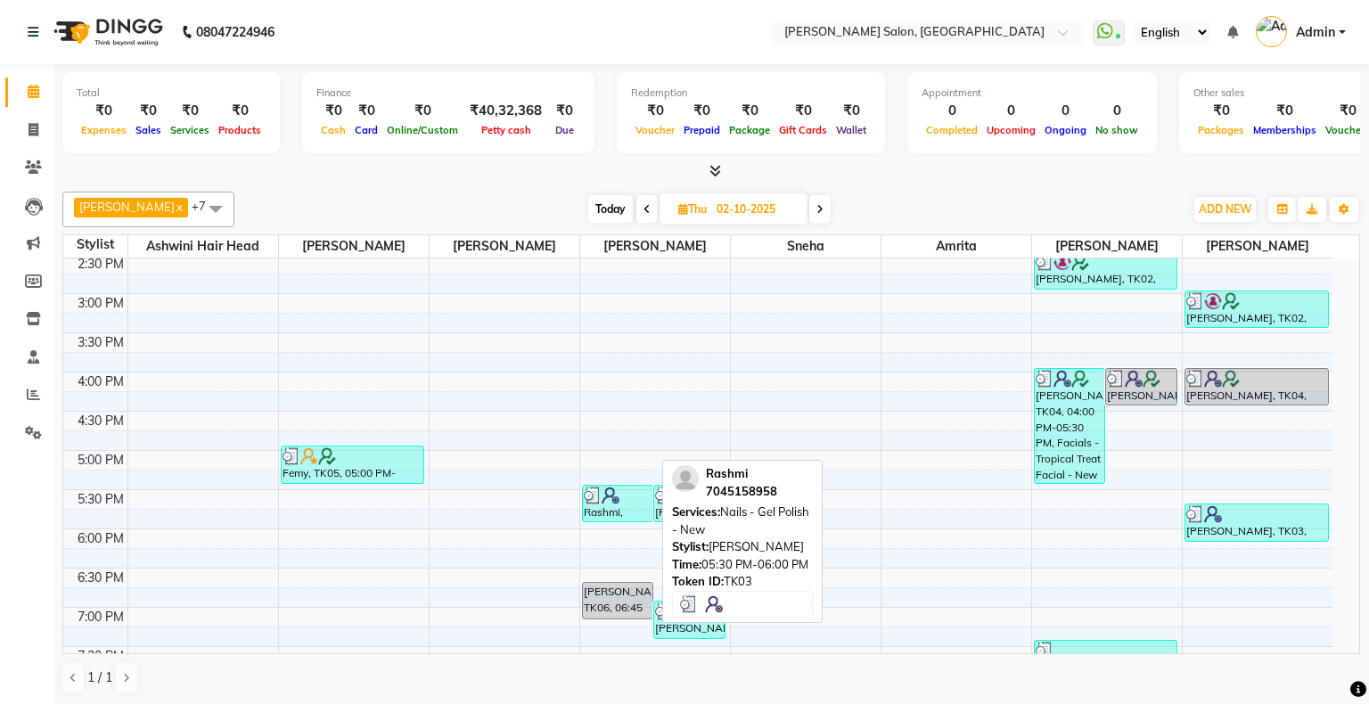
select select "3"
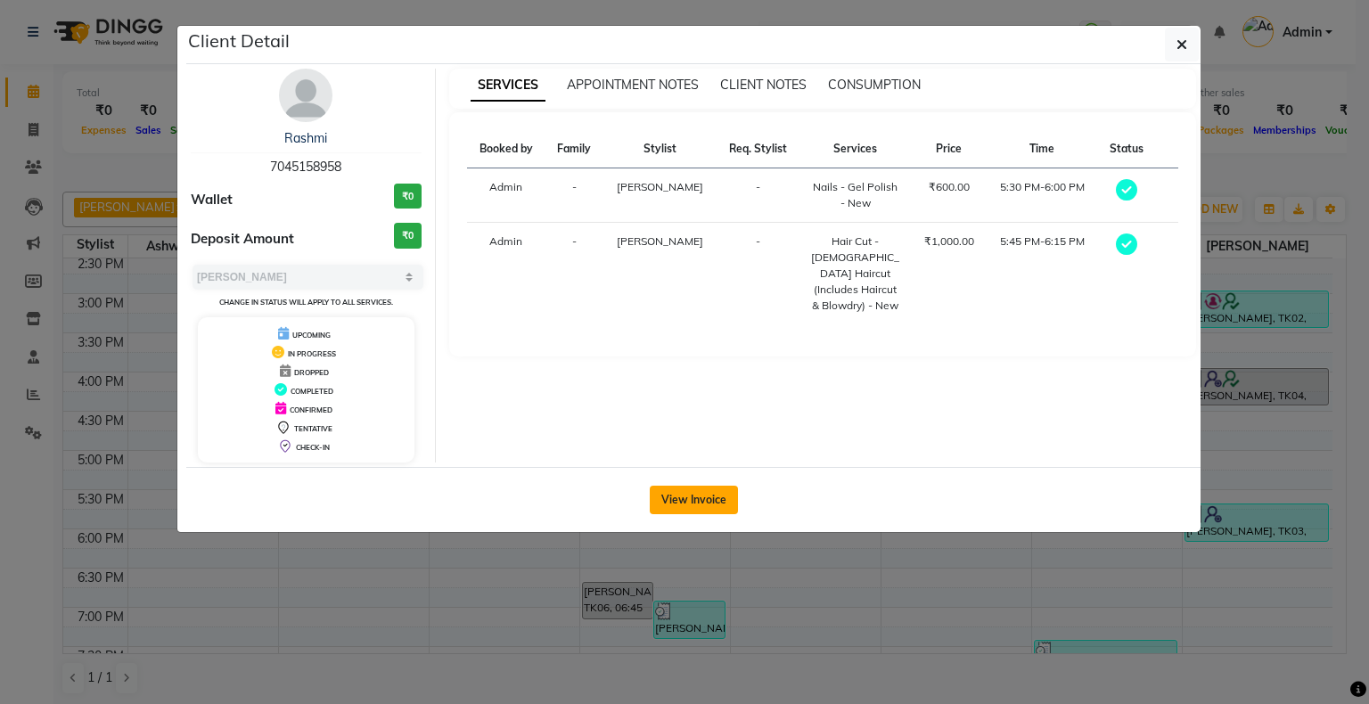
click at [675, 490] on button "View Invoice" at bounding box center [694, 500] width 88 height 29
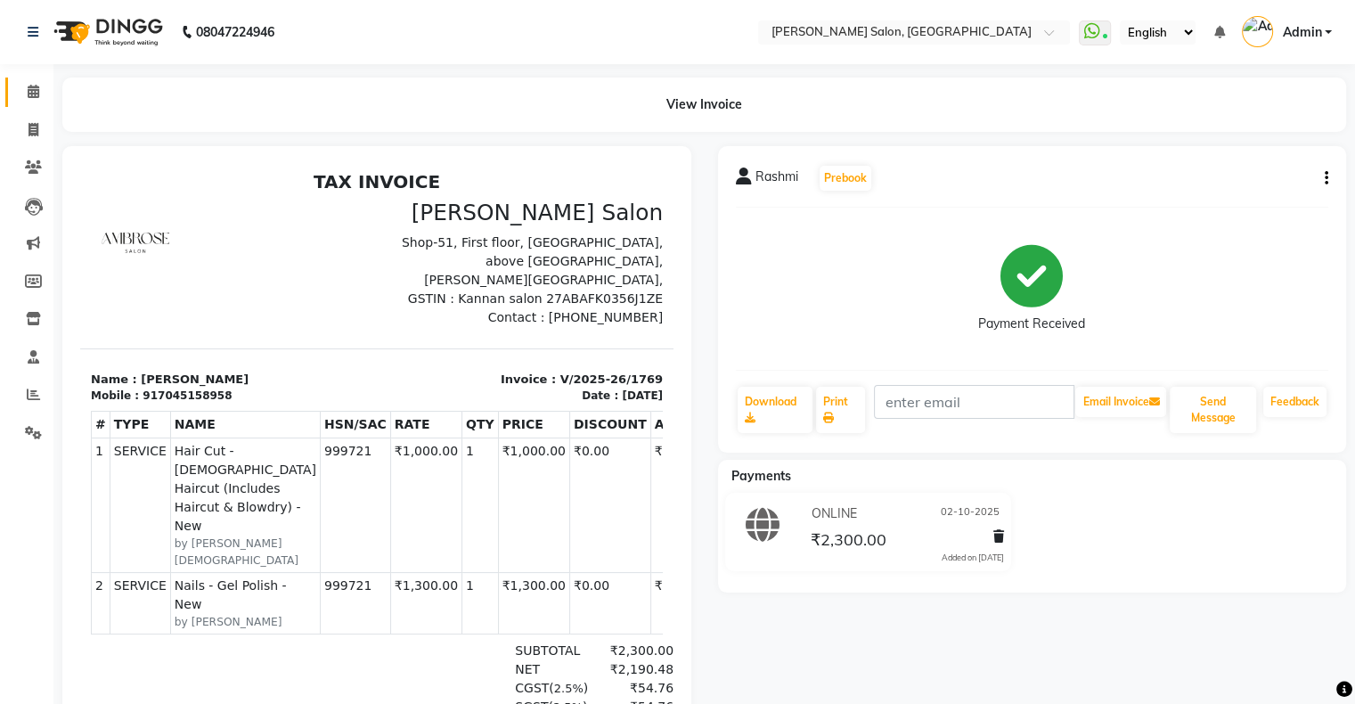
scroll to position [89, 0]
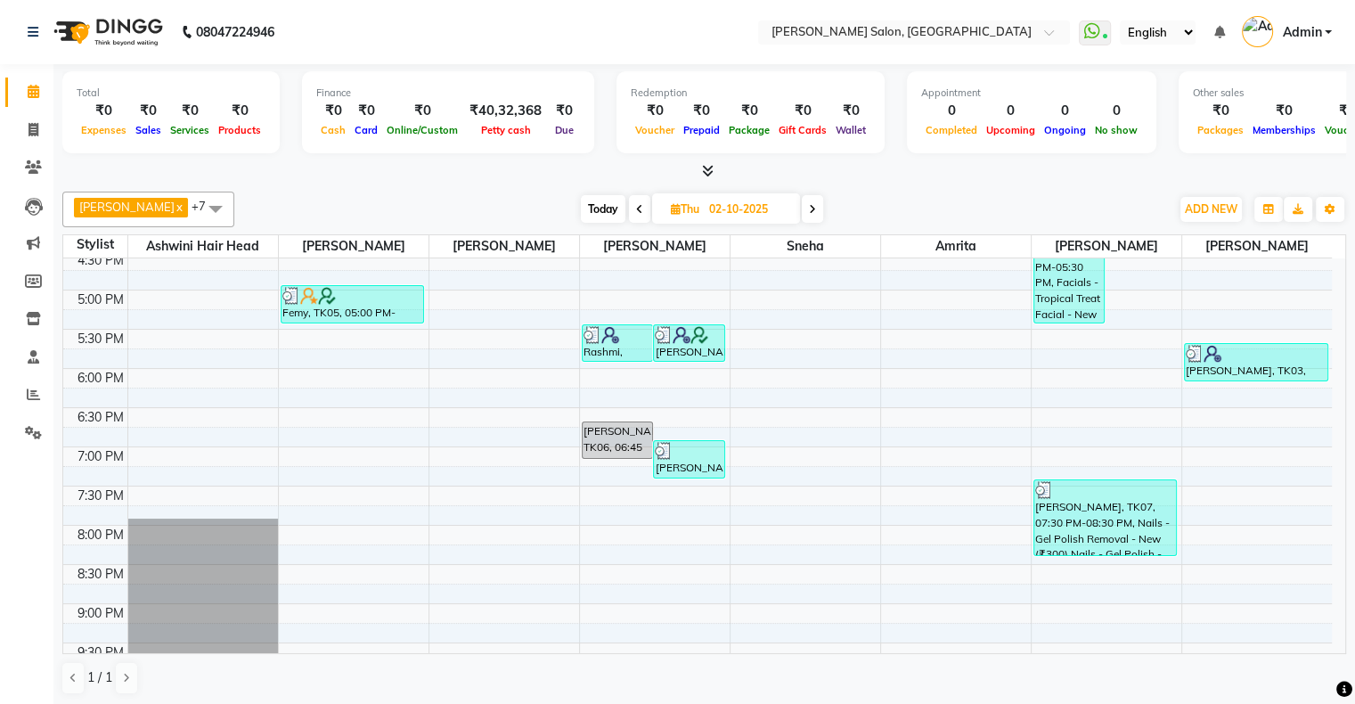
scroll to position [535, 0]
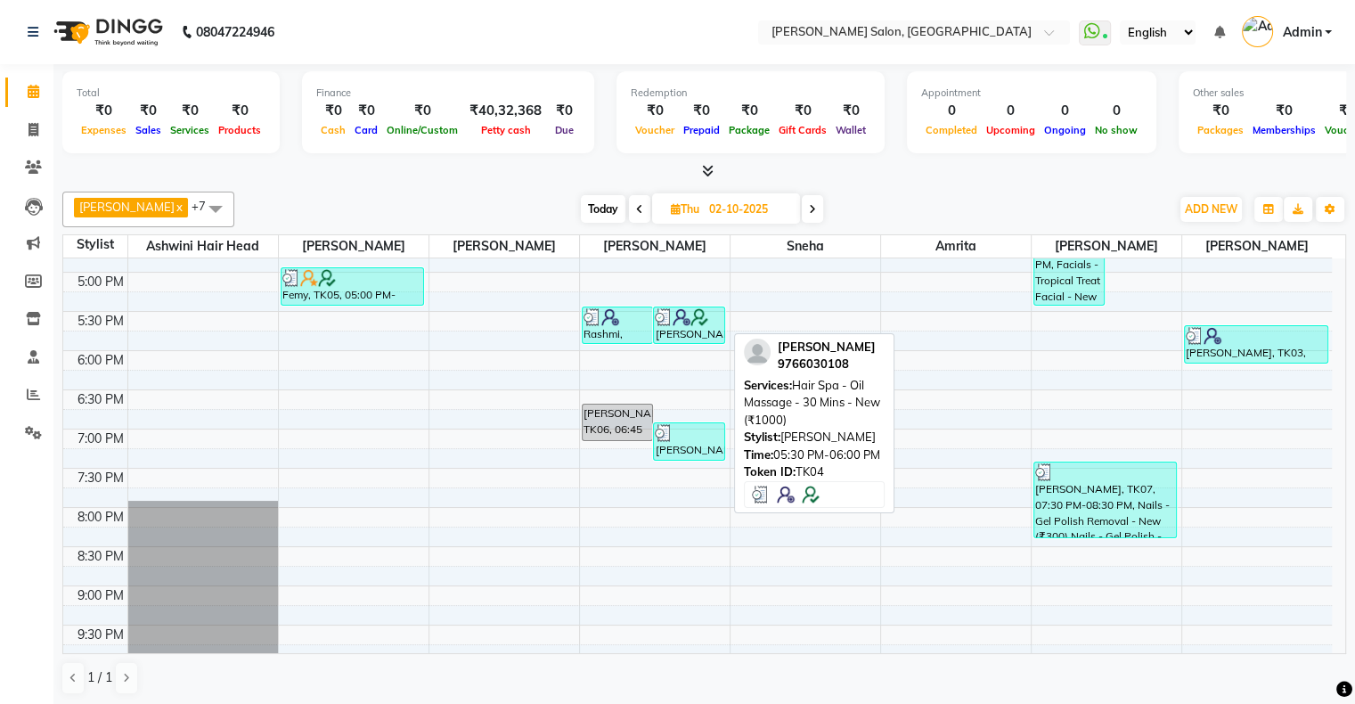
click at [688, 321] on img at bounding box center [682, 317] width 18 height 18
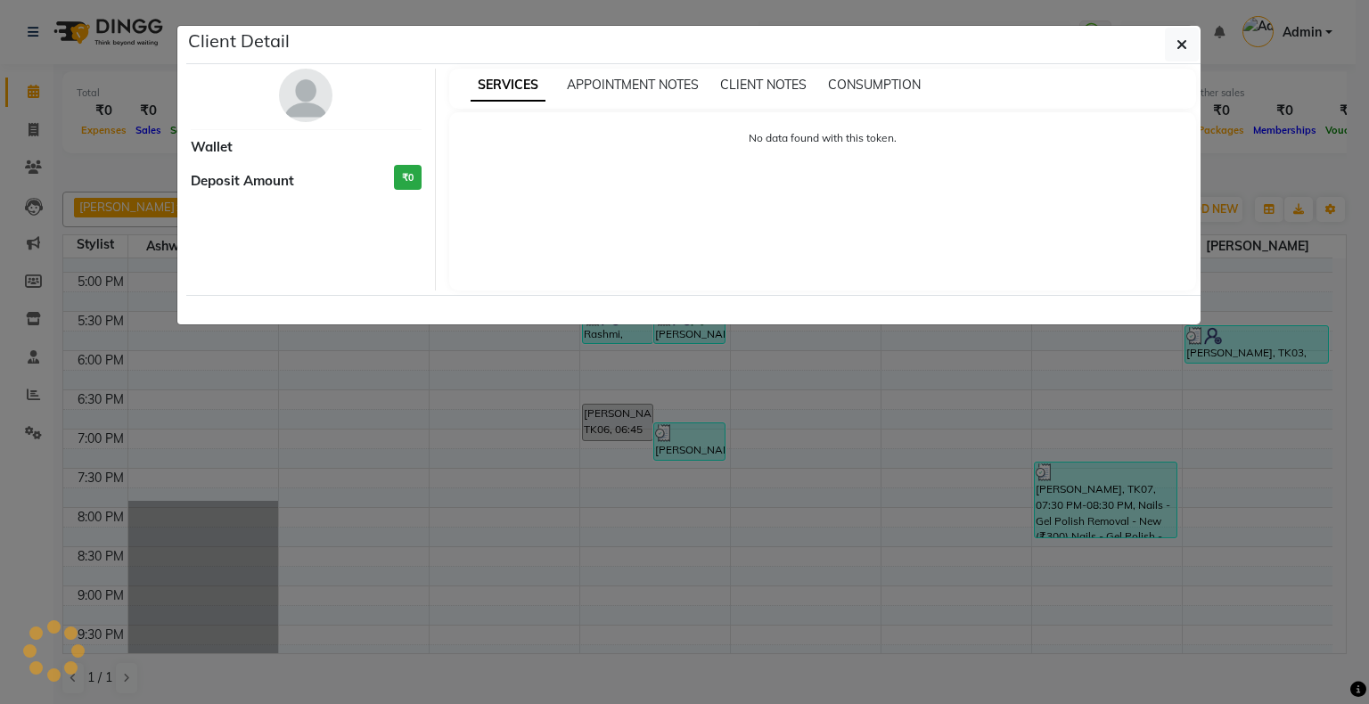
select select "3"
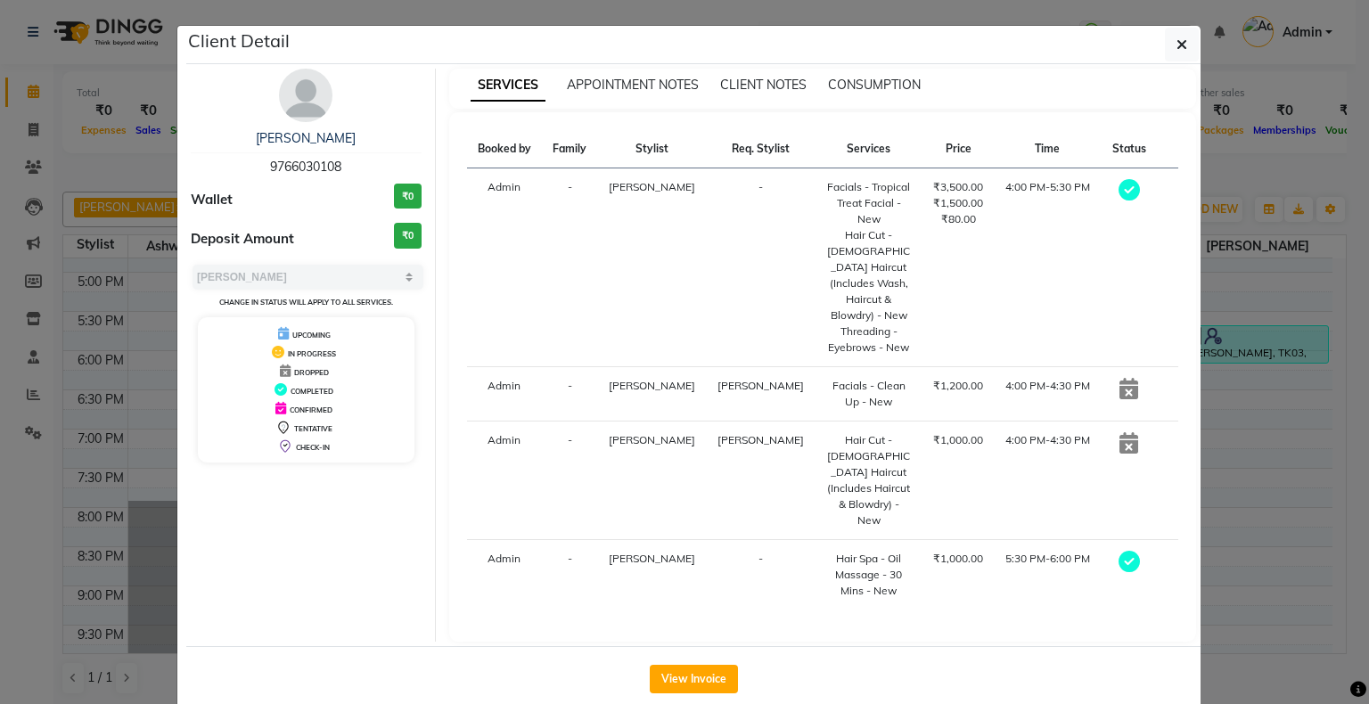
click at [137, 190] on ngb-modal-window "Client Detail [PERSON_NAME] 9766030108 Wallet ₹0 Deposit Amount ₹0 Select MARK …" at bounding box center [684, 352] width 1369 height 704
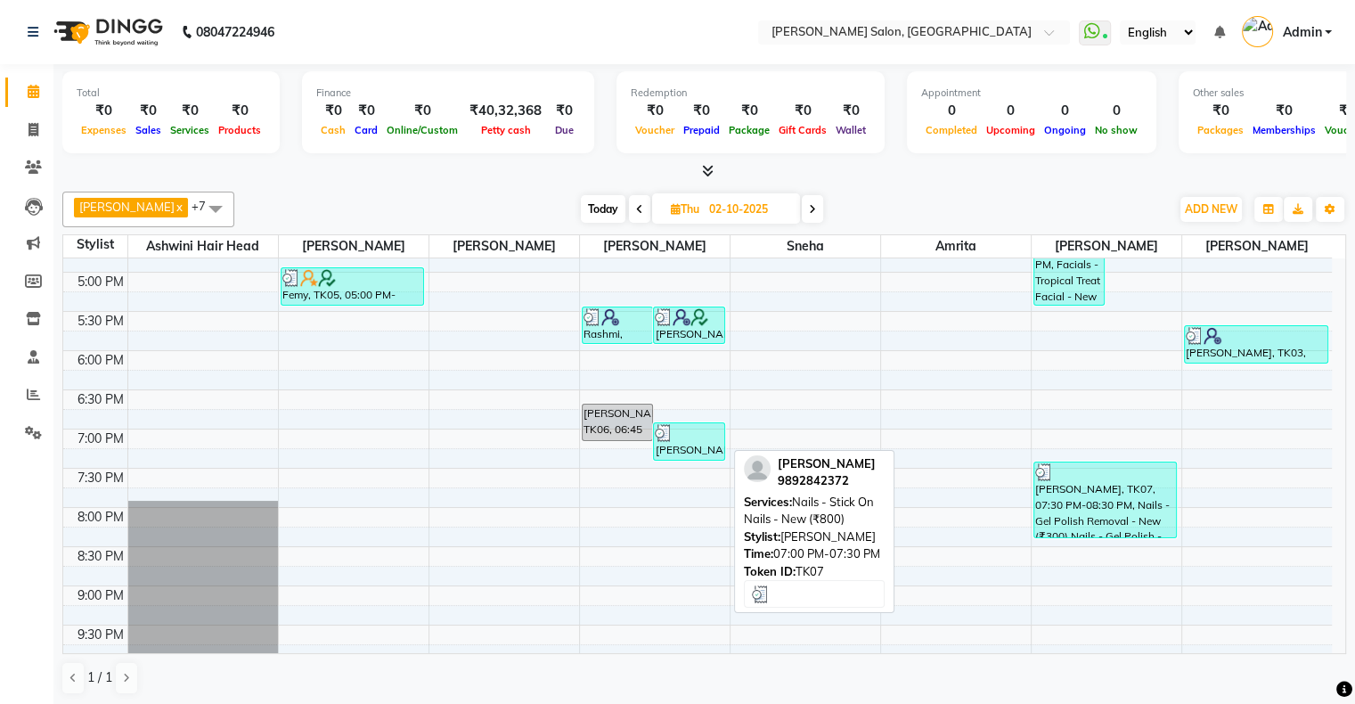
click at [691, 452] on div "[PERSON_NAME], TK07, 07:00 PM-07:30 PM, Nails - Stick On Nails - New (₹800)" at bounding box center [689, 441] width 70 height 37
select select "3"
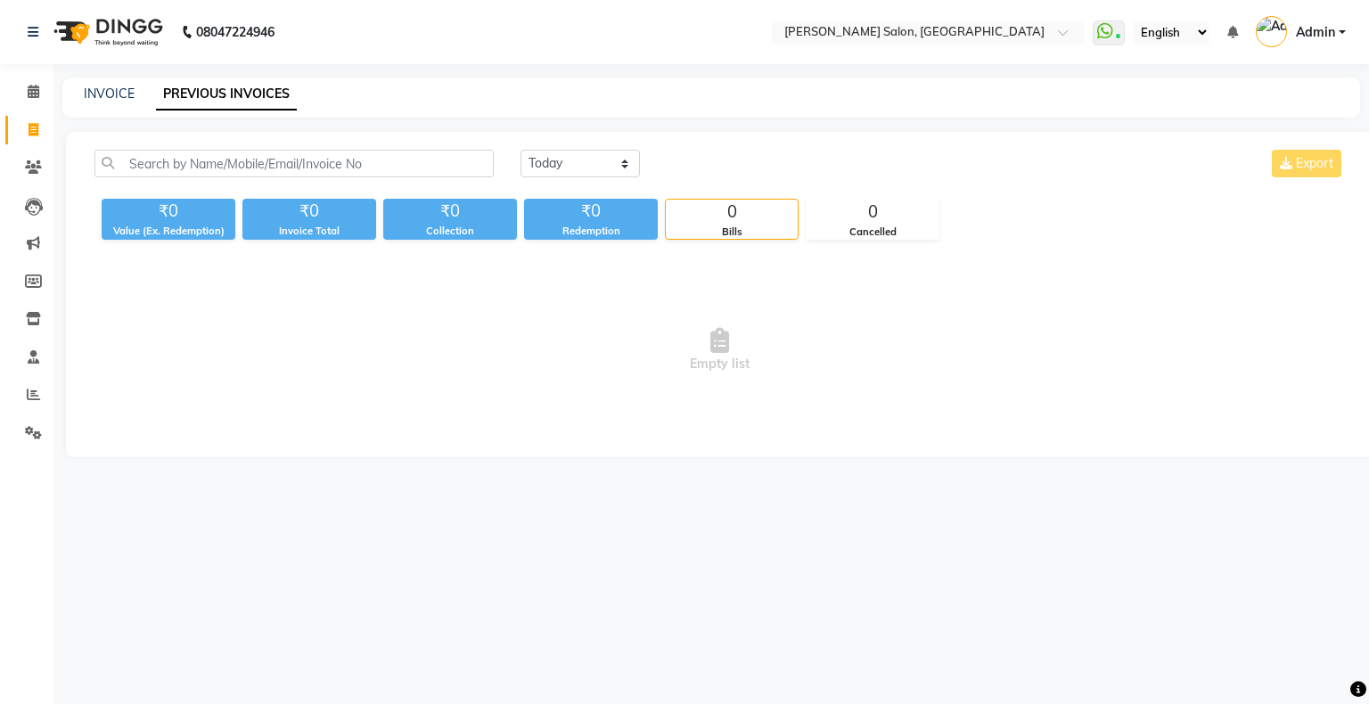
select select "4073"
select select "service"
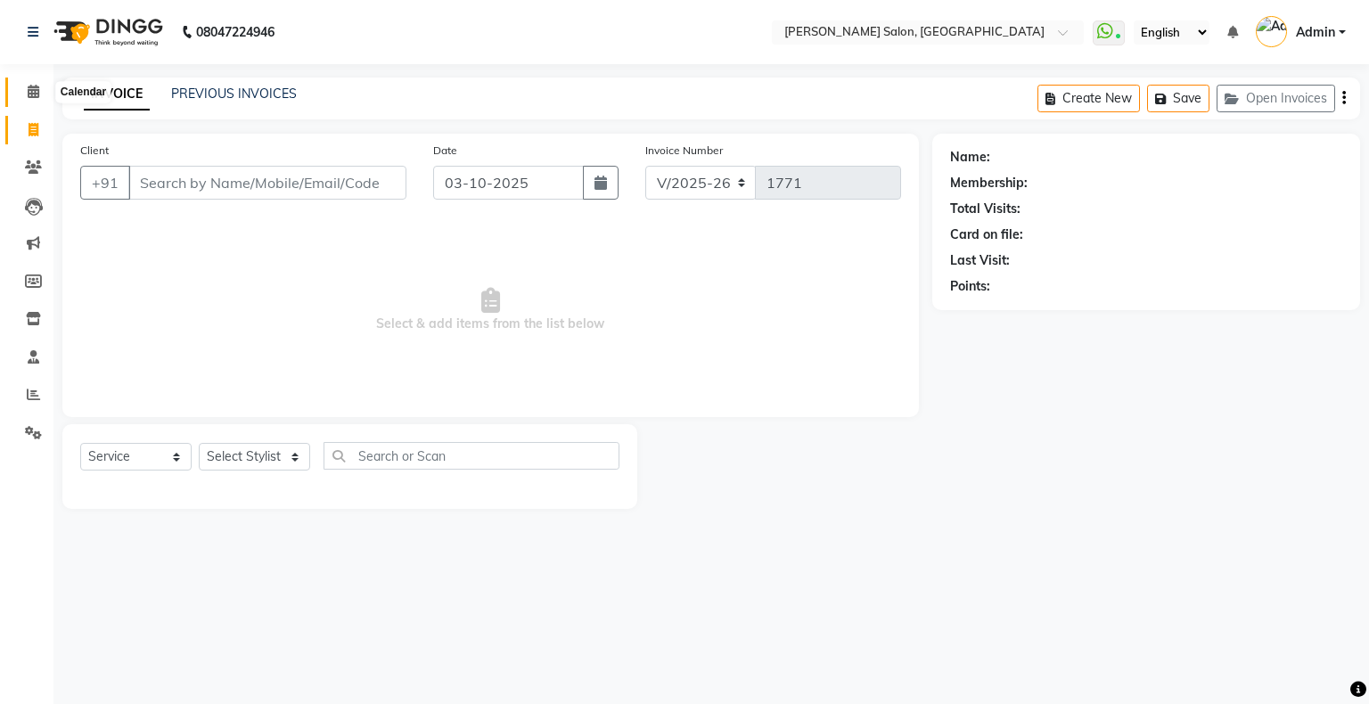
click at [32, 85] on icon at bounding box center [34, 91] width 12 height 13
